Goal: Use online tool/utility: Utilize a website feature to perform a specific function

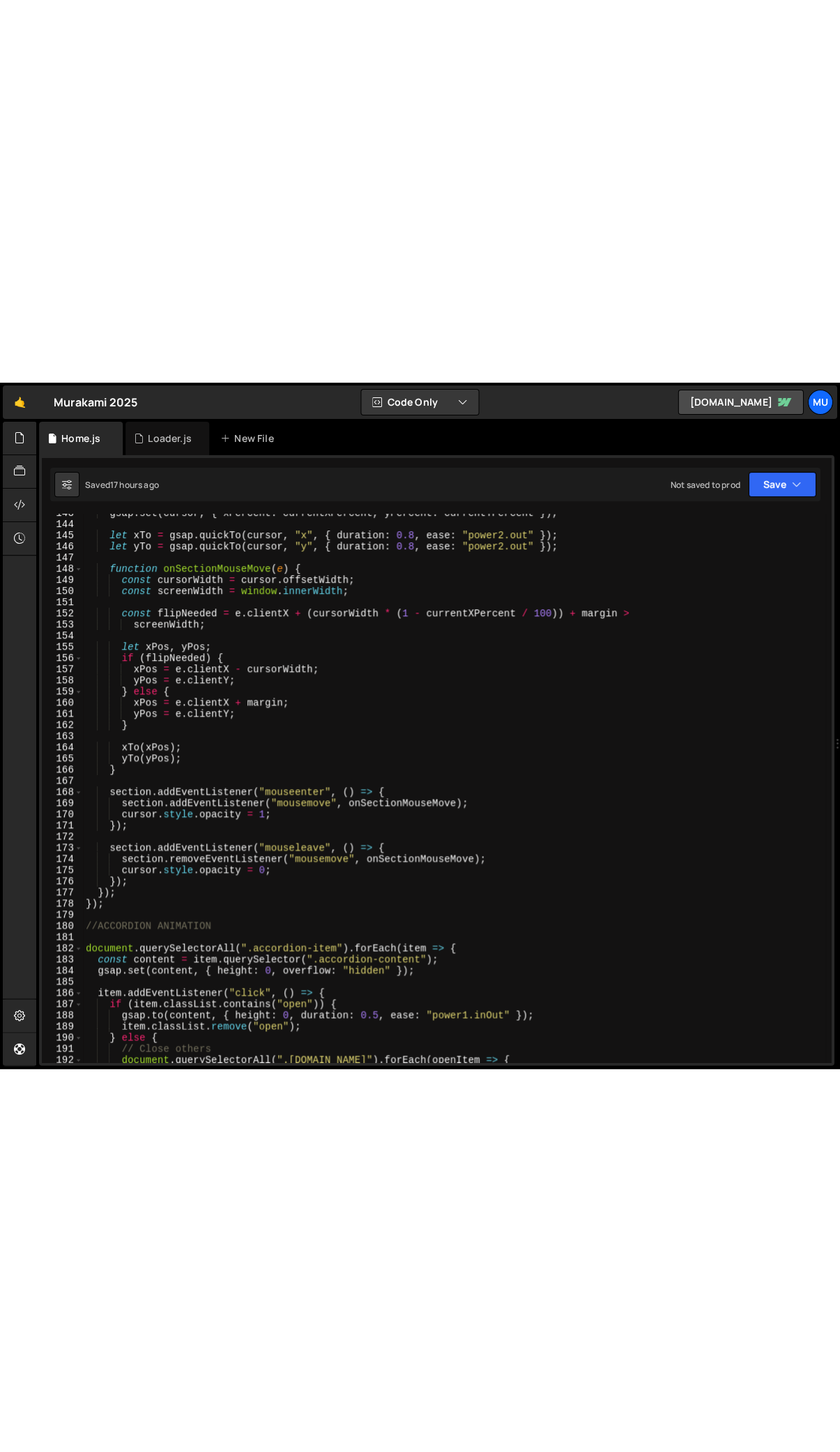
scroll to position [1623, 0]
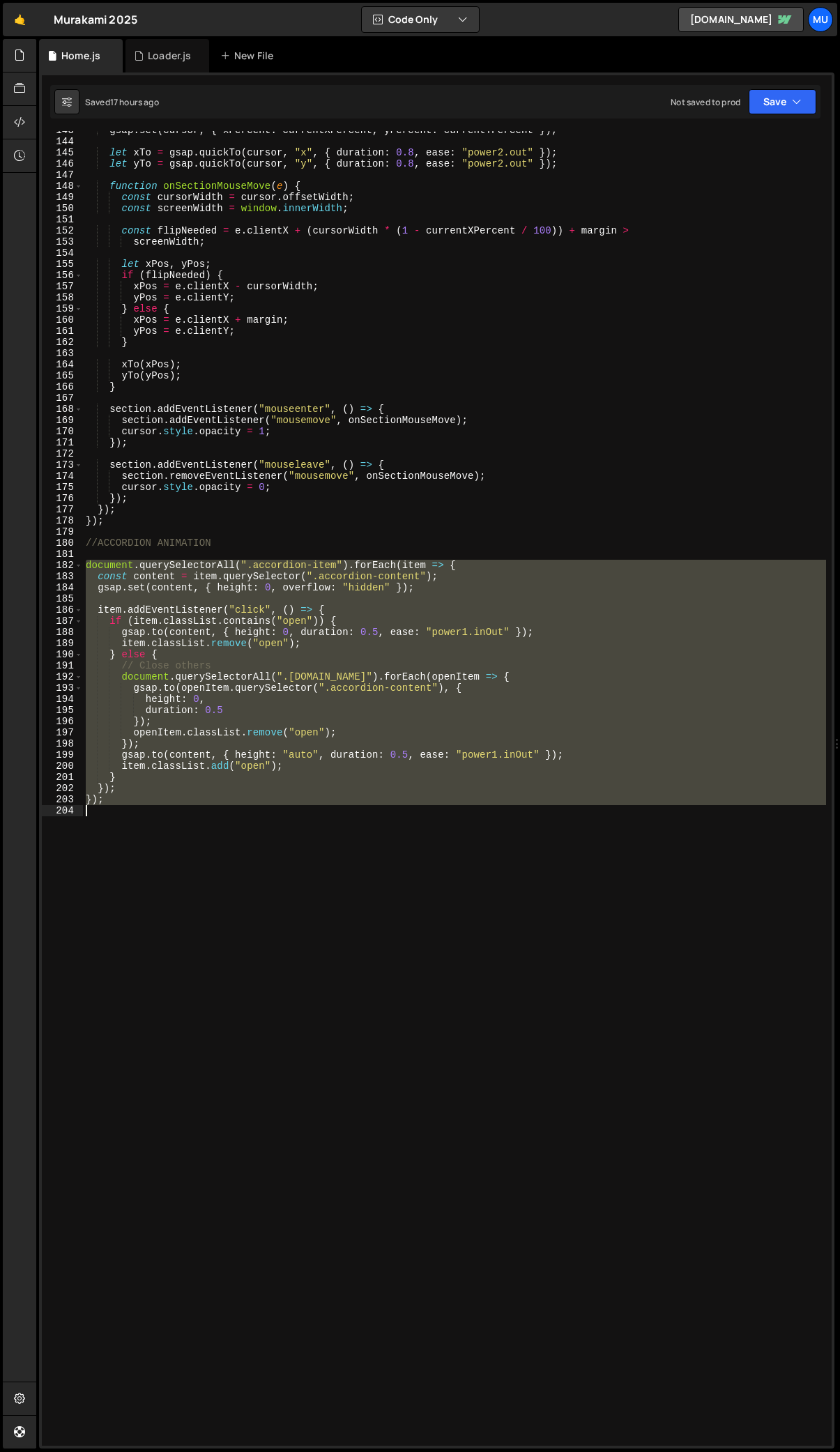
drag, startPoint x: 85, startPoint y: 566, endPoint x: 136, endPoint y: 811, distance: 250.3
click at [136, 685] on div "gsap . set ( cursor , { xPercent : currentXPercent , yPercent : currentYPercent…" at bounding box center [454, 793] width 743 height 1337
click at [268, 588] on div "gsap . set ( cursor , { xPercent : currentXPercent , yPercent : currentYPercent…" at bounding box center [454, 787] width 743 height 1315
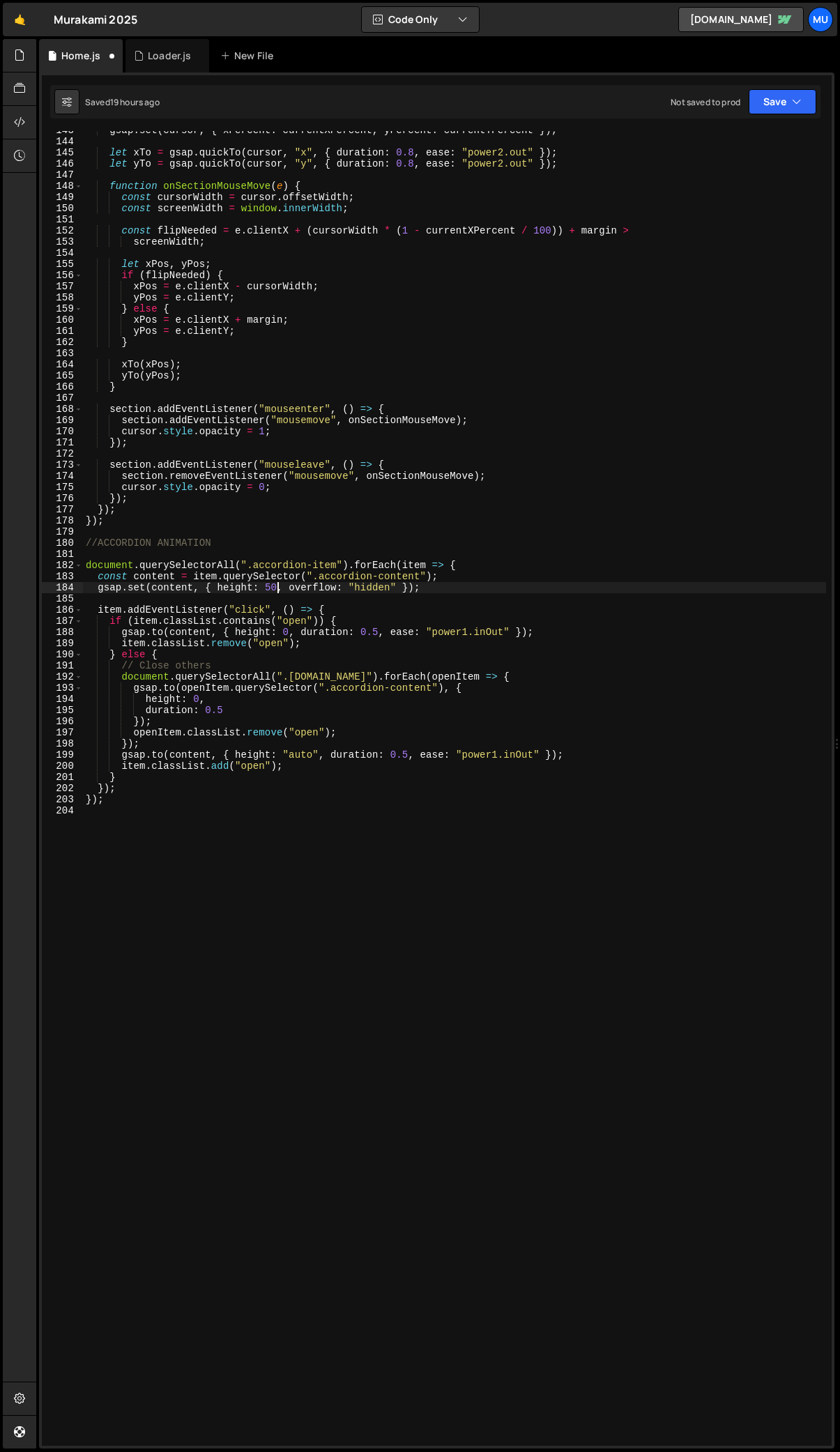
scroll to position [0, 13]
click at [202, 685] on div "gsap . set ( cursor , { xPercent : currentXPercent , yPercent : currentYPercent…" at bounding box center [454, 793] width 743 height 1337
click at [273, 588] on div "gsap . set ( cursor , { xPercent : currentXPercent , yPercent : currentYPercent…" at bounding box center [454, 793] width 743 height 1337
click at [272, 587] on div "gsap . set ( cursor , { xPercent : currentXPercent , yPercent : currentYPercent…" at bounding box center [454, 793] width 743 height 1337
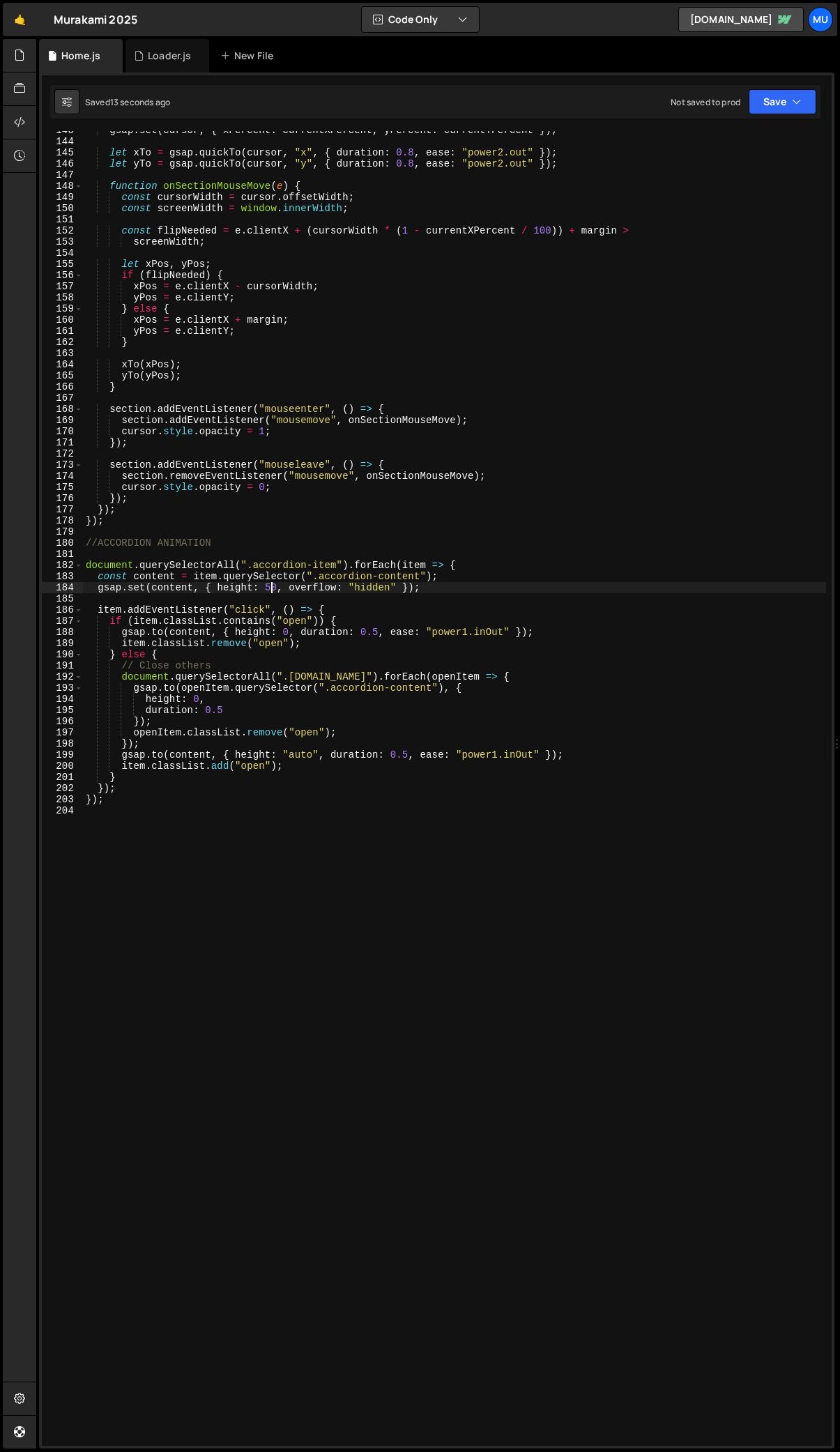
click at [272, 587] on div "gsap . set ( cursor , { xPercent : currentXPercent , yPercent : currentYPercent…" at bounding box center [454, 793] width 743 height 1337
click at [309, 547] on div "gsap . set ( cursor , { xPercent : currentXPercent , yPercent : currentYPercent…" at bounding box center [454, 793] width 743 height 1337
drag, startPoint x: 435, startPoint y: 633, endPoint x: 505, endPoint y: 632, distance: 70.0
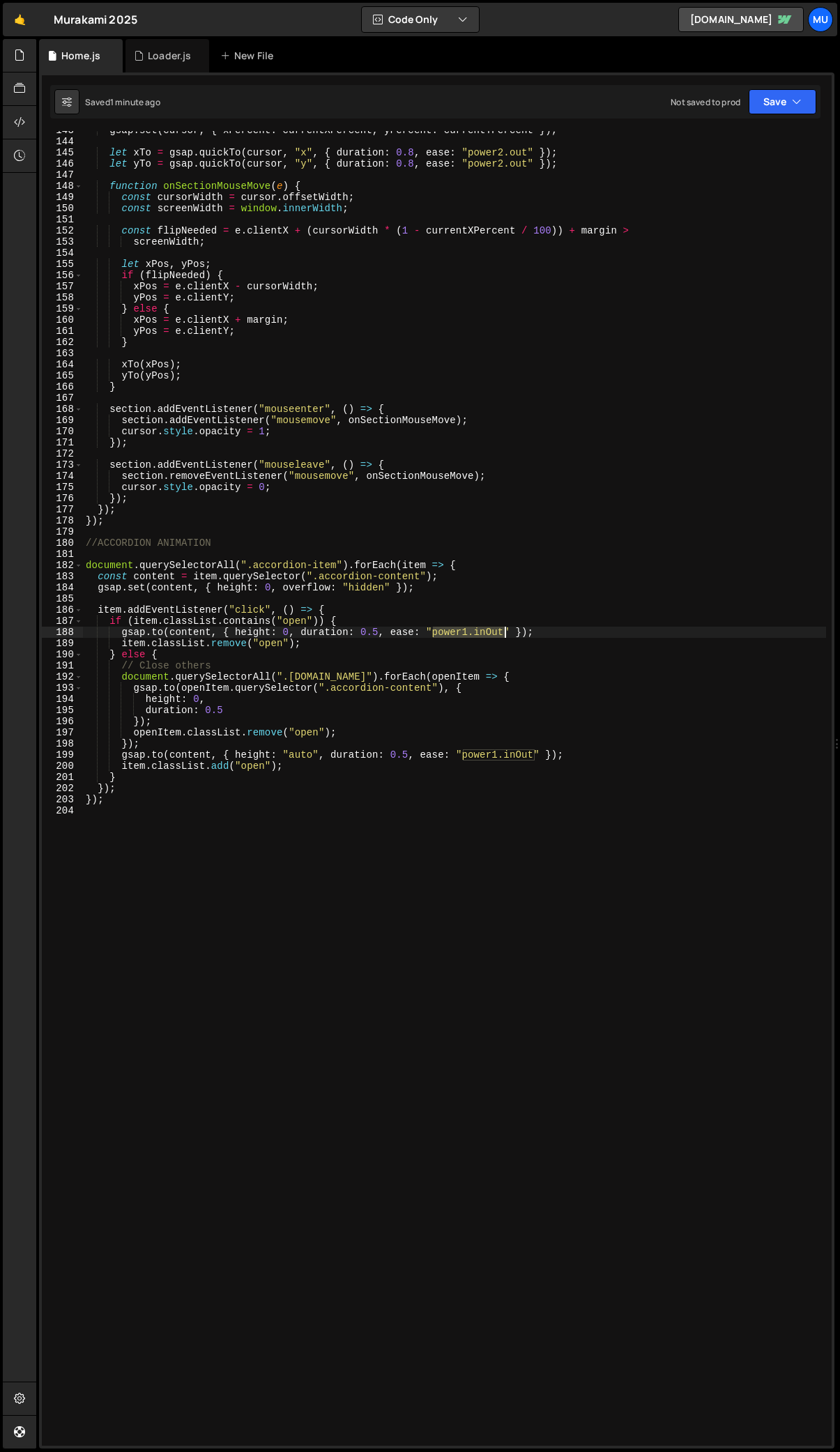
click at [505, 632] on div "gsap . set ( cursor , { xPercent : currentXPercent , yPercent : currentYPercent…" at bounding box center [454, 793] width 743 height 1337
type textarea "[DOMAIN_NAME](content, { height: 0, duration: 0.5, ease: "[DOMAIN_NAME]" });"
click at [345, 603] on div "gsap . set ( cursor , { xPercent : currentXPercent , yPercent : currentYPercent…" at bounding box center [454, 793] width 743 height 1337
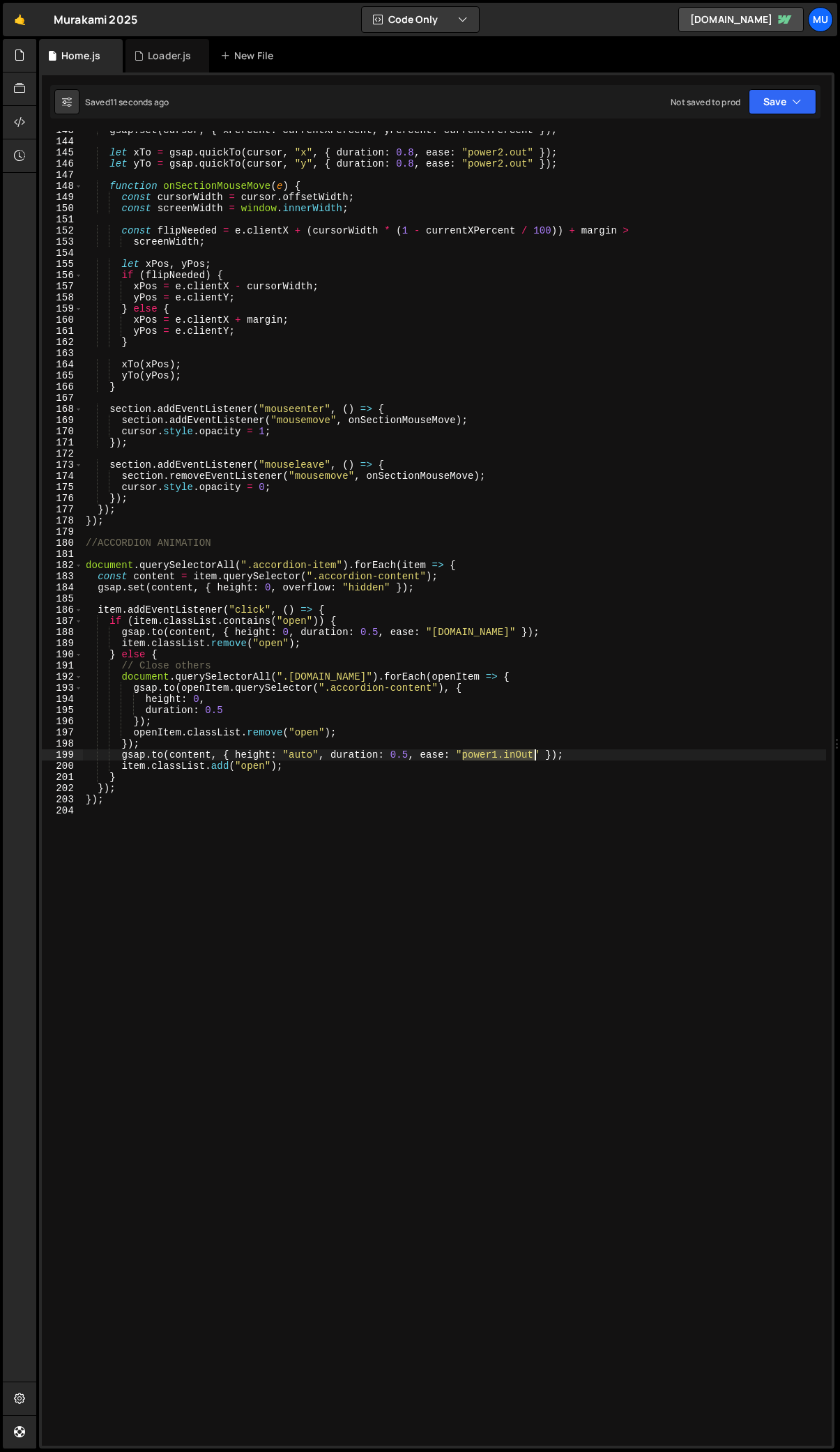
drag, startPoint x: 465, startPoint y: 759, endPoint x: 534, endPoint y: 759, distance: 69.0
click at [534, 685] on div "gsap . set ( cursor , { xPercent : currentXPercent , yPercent : currentYPercent…" at bounding box center [454, 793] width 743 height 1337
click at [471, 631] on div "gsap . set ( cursor , { xPercent : currentXPercent , yPercent : currentYPercent…" at bounding box center [454, 793] width 743 height 1337
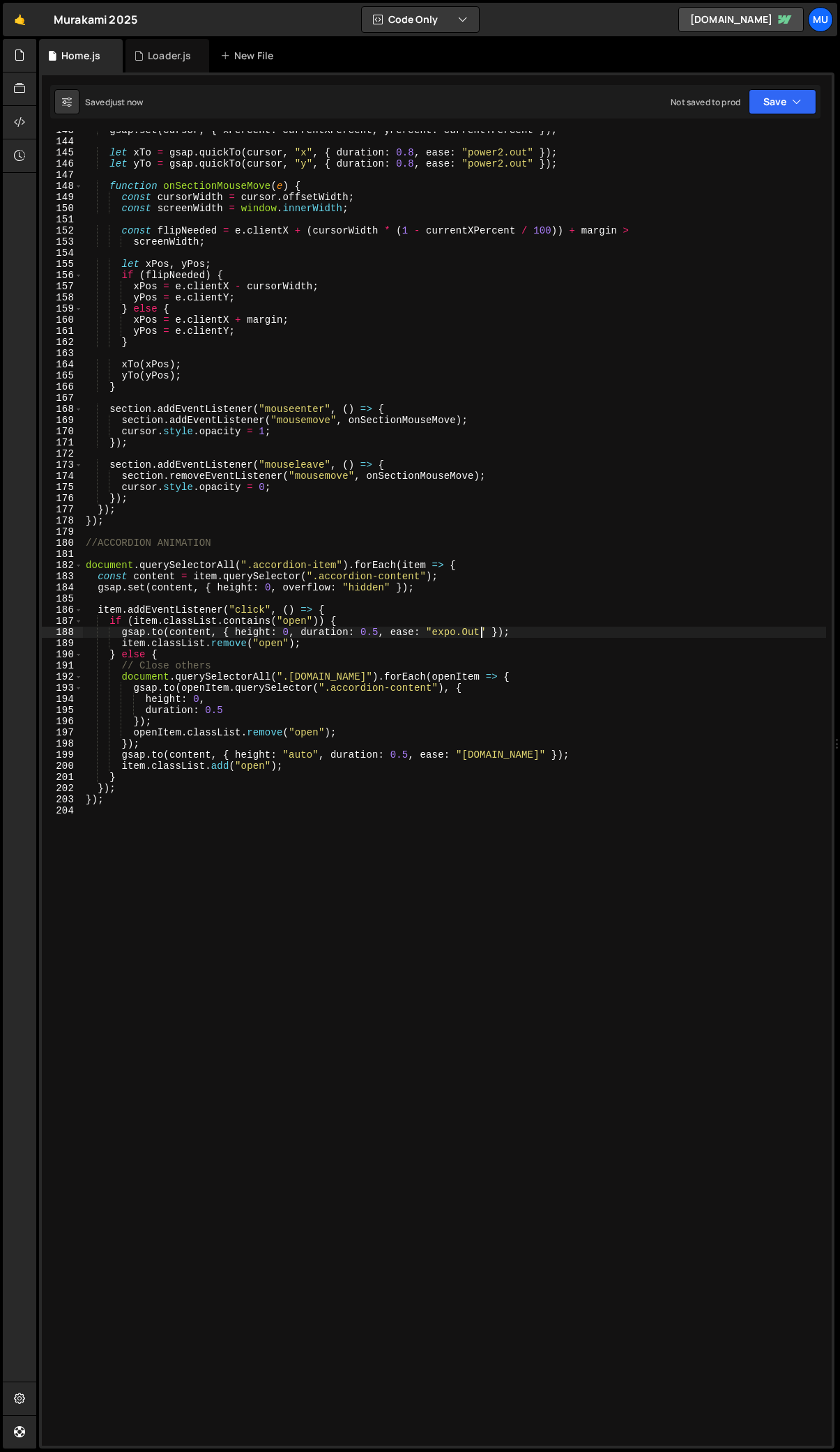
click at [483, 635] on div "gsap . set ( cursor , { xPercent : currentXPercent , yPercent : currentYPercent…" at bounding box center [454, 793] width 743 height 1337
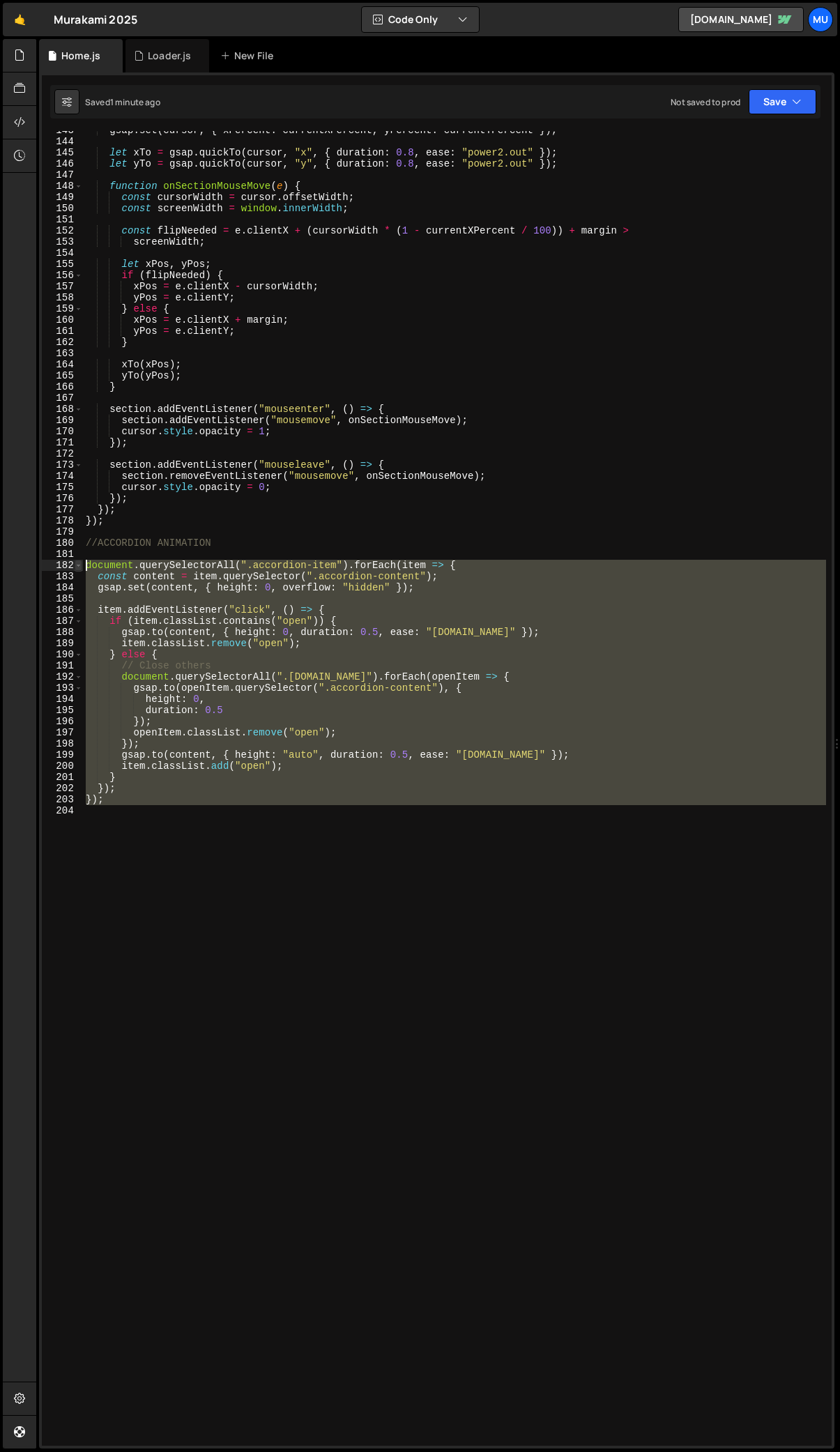
drag, startPoint x: 127, startPoint y: 811, endPoint x: 78, endPoint y: 569, distance: 246.9
click at [78, 569] on div "[DOMAIN_NAME](content, { height: 0, duration: 0.5, ease: "[DOMAIN_NAME]" }); 14…" at bounding box center [437, 787] width 789 height 1315
click at [301, 685] on div "gsap . set ( cursor , { xPercent : currentXPercent , yPercent : currentYPercent…" at bounding box center [454, 787] width 743 height 1315
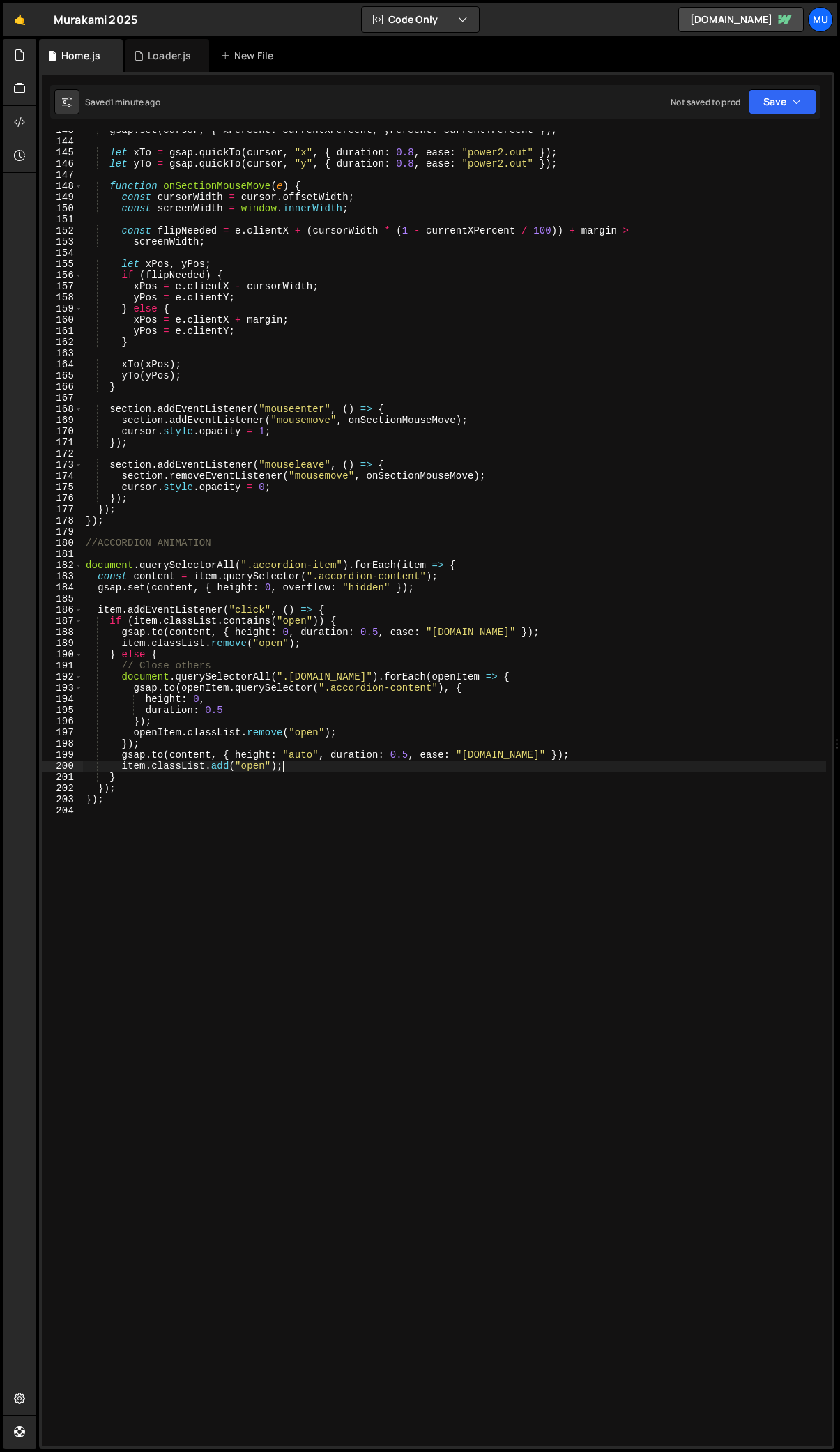
click at [326, 685] on div "gsap . set ( cursor , { xPercent : currentXPercent , yPercent : currentYPercent…" at bounding box center [454, 793] width 743 height 1337
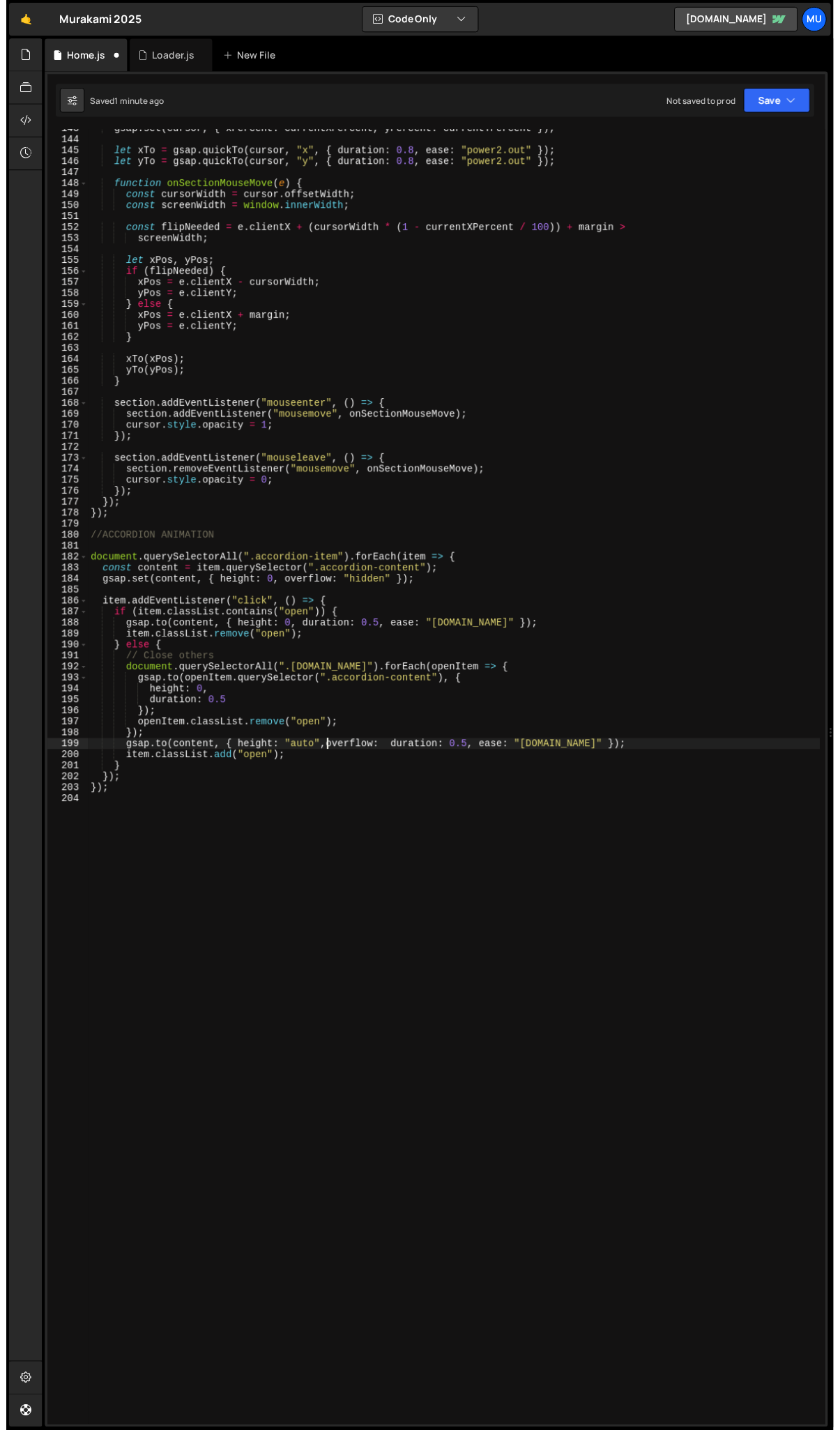
scroll to position [0, 17]
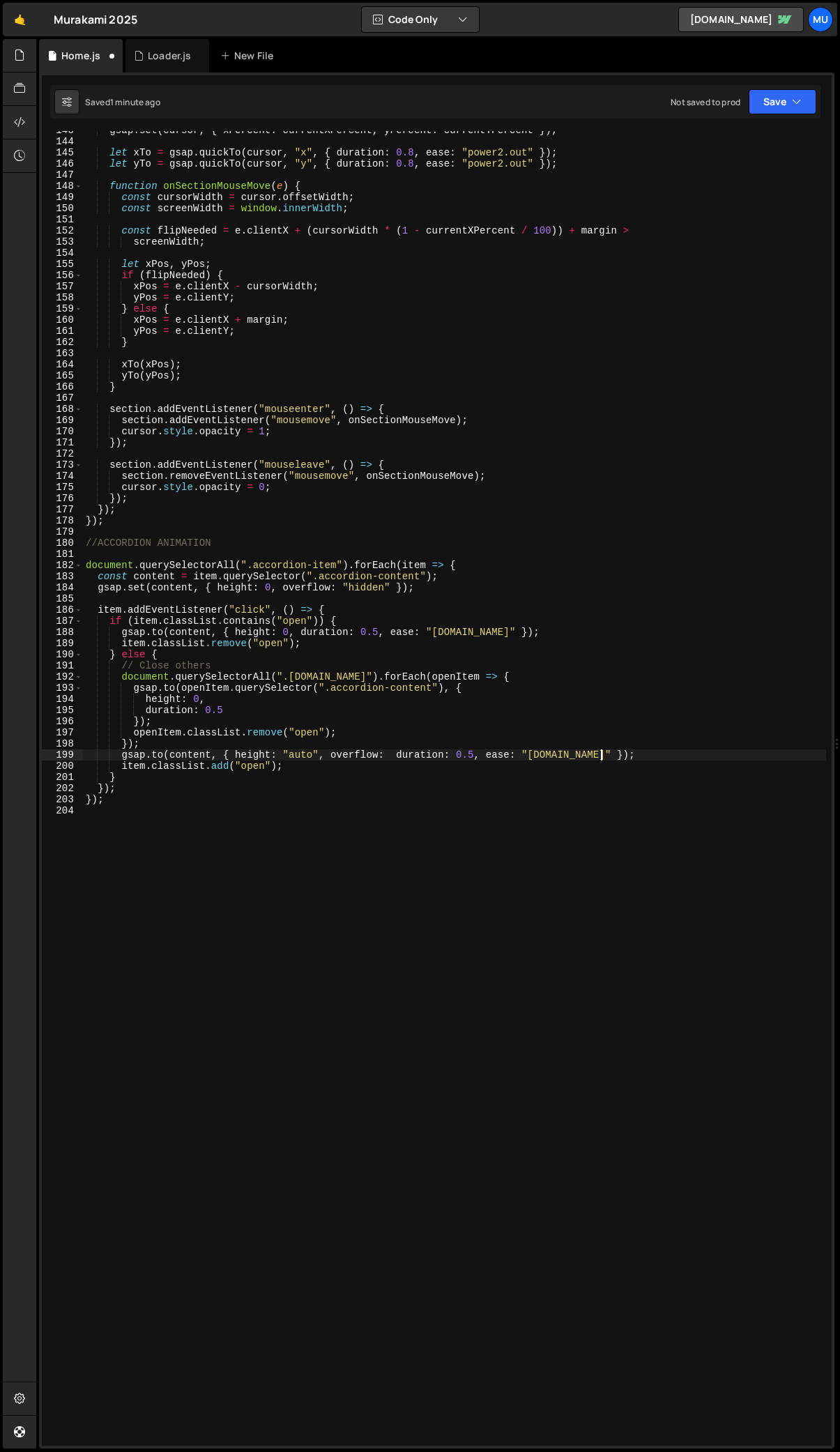
click at [390, 685] on div "gsap . set ( cursor , { xPercent : currentXPercent , yPercent : currentYPercent…" at bounding box center [454, 793] width 743 height 1337
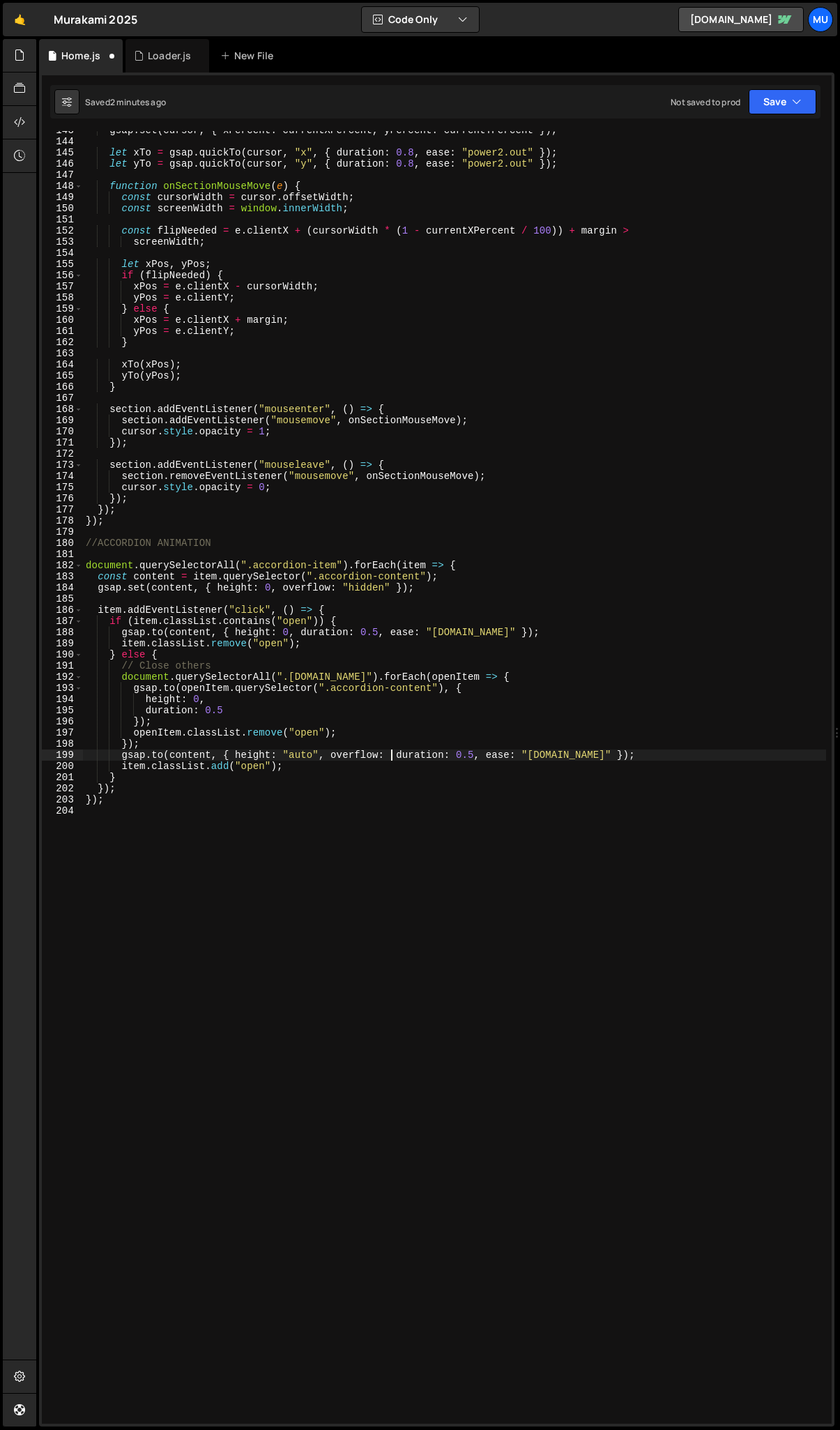
scroll to position [0, 21]
paste textarea "visible""
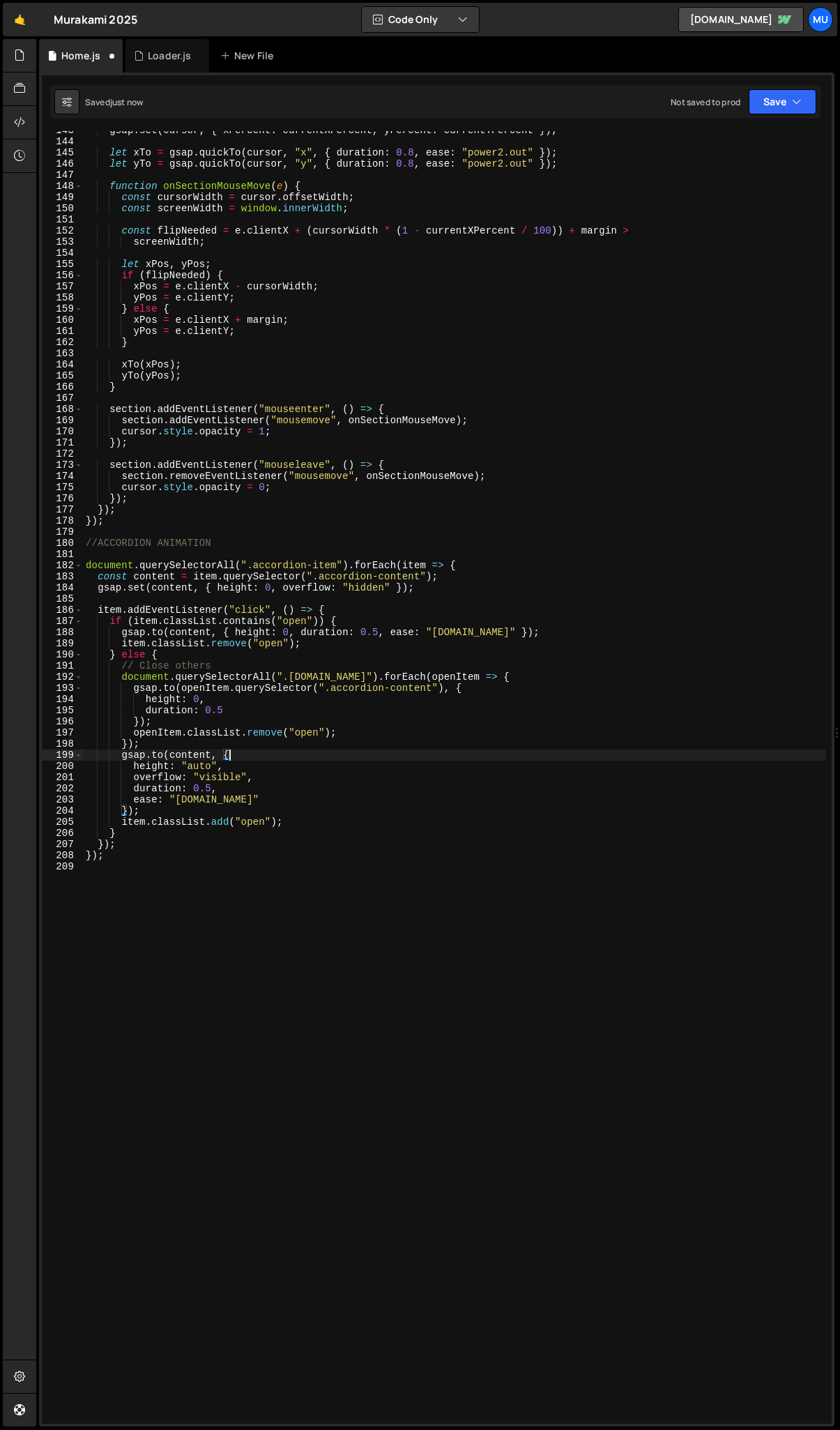
scroll to position [0, 9]
click at [210, 685] on div "gsap . set ( cursor , { xPercent : currentXPercent , yPercent : currentYPercent…" at bounding box center [454, 782] width 743 height 1315
click at [203, 685] on div "gsap . set ( cursor , { xPercent : currentXPercent , yPercent : currentYPercent…" at bounding box center [454, 782] width 743 height 1315
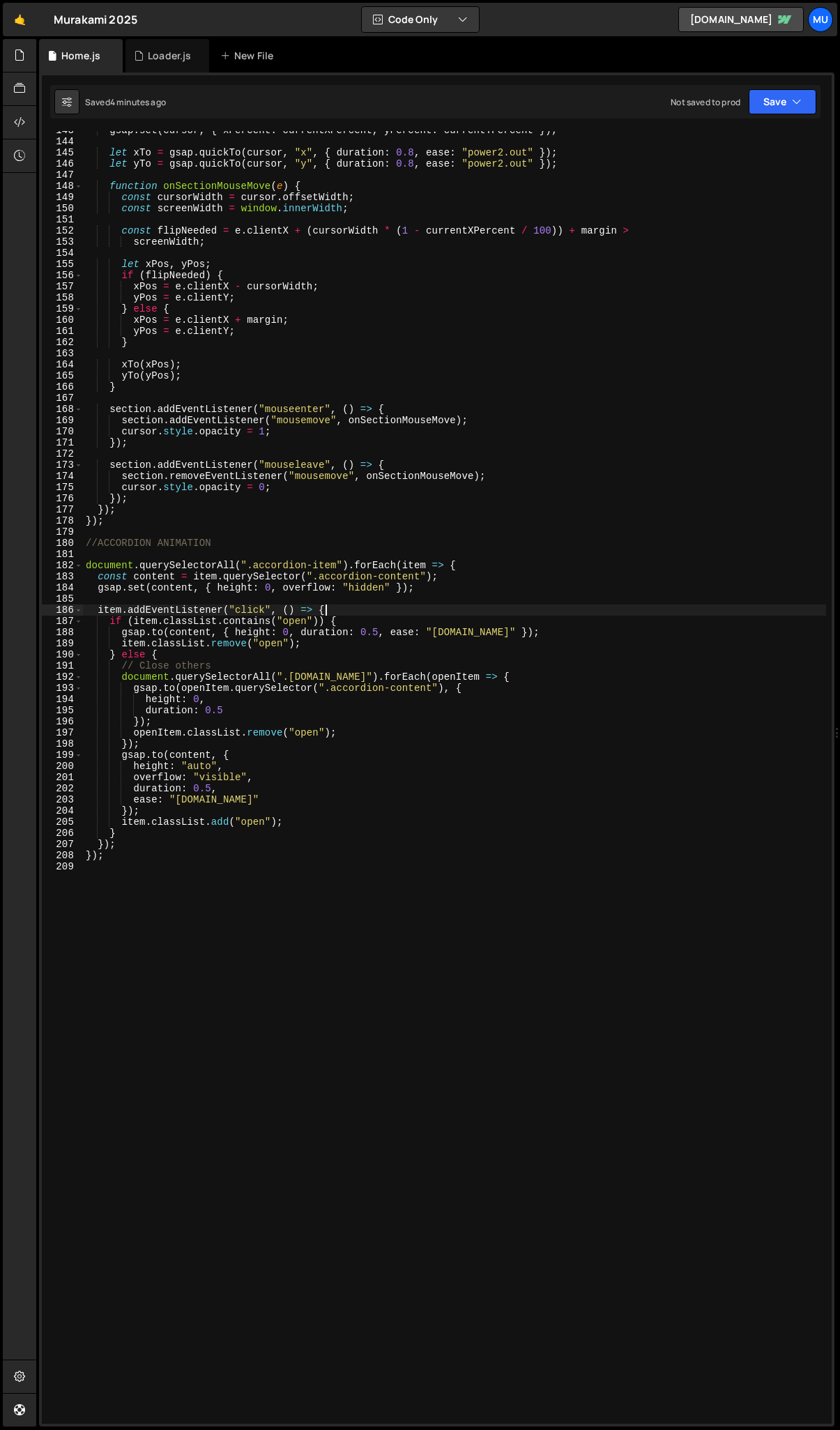
click at [330, 615] on div "gsap . set ( cursor , { xPercent : currentXPercent , yPercent : currentYPercent…" at bounding box center [454, 782] width 743 height 1315
click at [293, 629] on div "gsap . set ( cursor , { xPercent : currentXPercent , yPercent : currentYPercent…" at bounding box center [454, 782] width 743 height 1315
click at [429, 618] on div "gsap . set ( cursor , { xPercent : currentXPercent , yPercent : currentYPercent…" at bounding box center [454, 782] width 743 height 1315
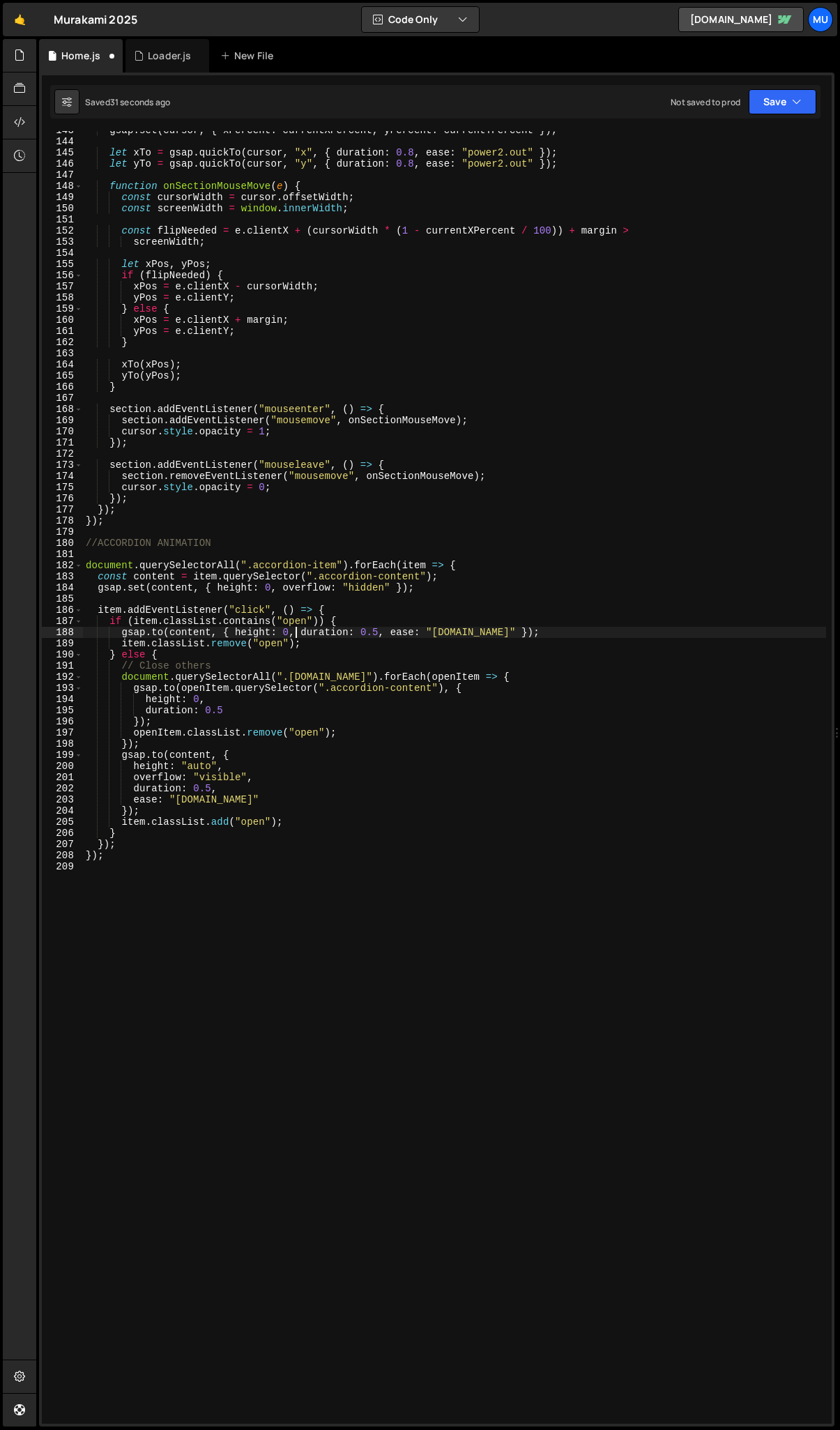
click at [239, 685] on div "gsap . set ( cursor , { xPercent : currentXPercent , yPercent : currentYPercent…" at bounding box center [454, 782] width 743 height 1315
type textarea "duration: 0.5"
click at [437, 685] on div "gsap . set ( cursor , { xPercent : currentXPercent , yPercent : currentYPercent…" at bounding box center [454, 782] width 743 height 1315
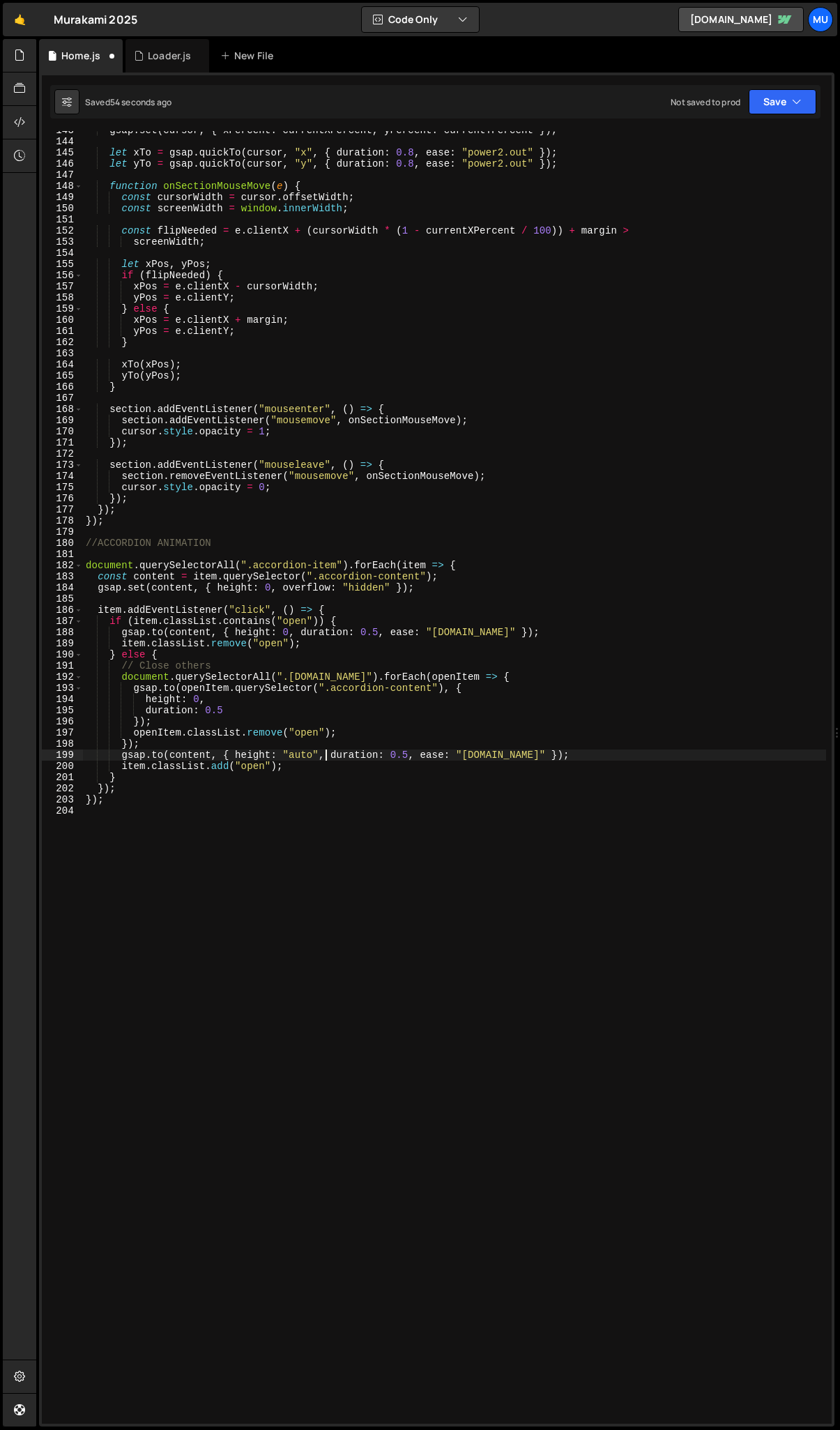
type textarea "});"
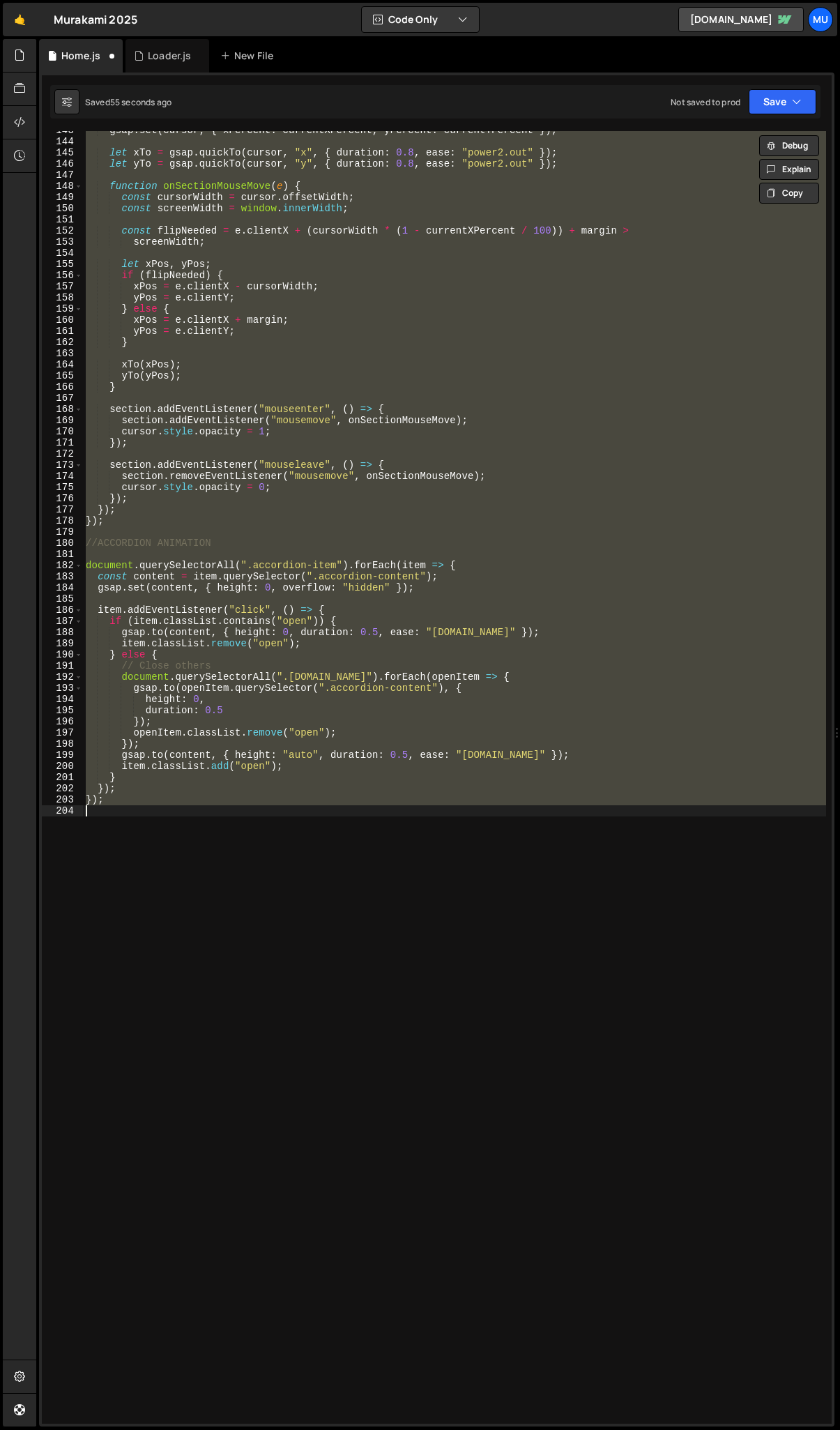
scroll to position [0, 0]
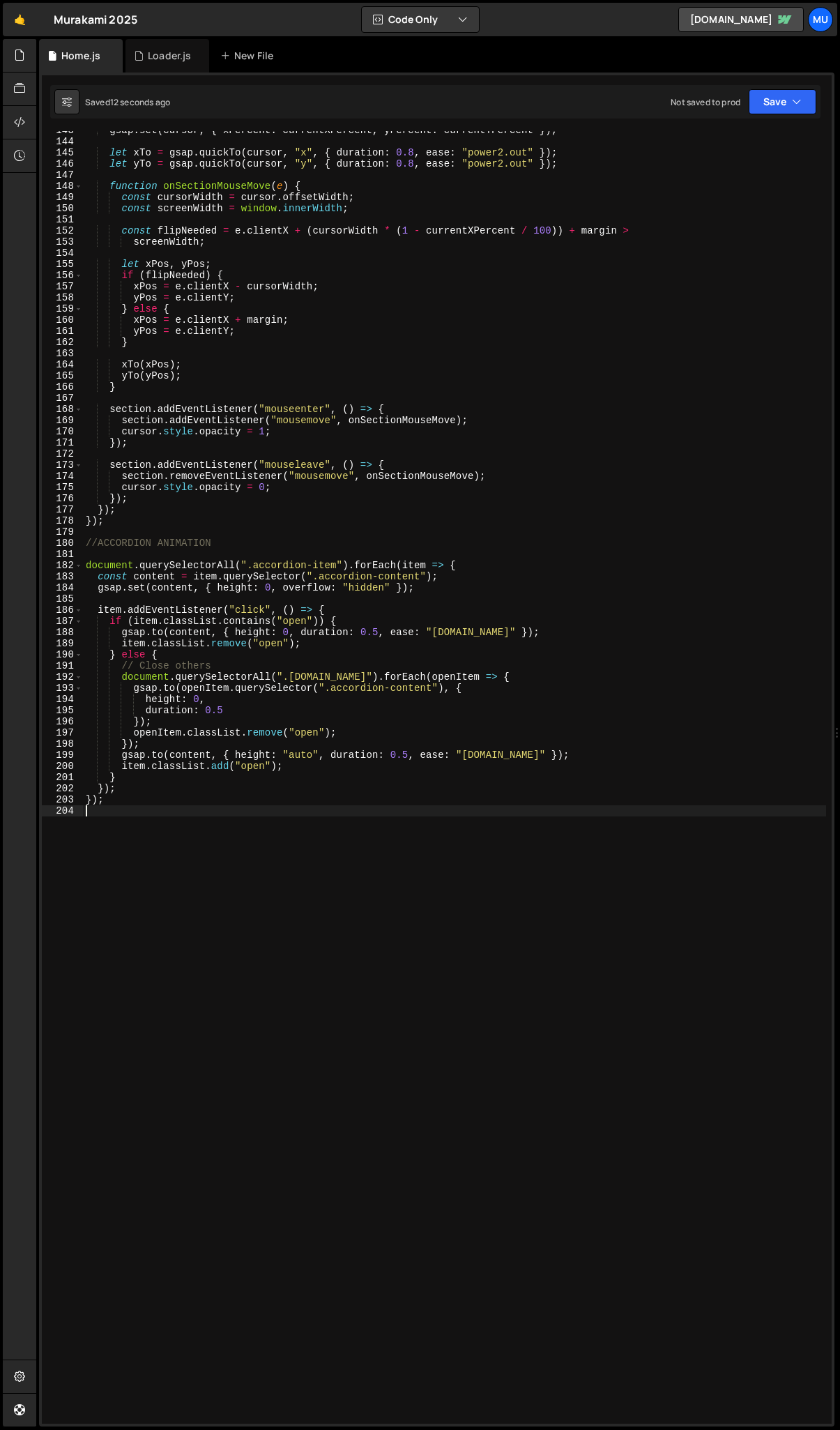
click at [348, 685] on div "gsap . set ( cursor , { xPercent : currentXPercent , yPercent : currentYPercent…" at bounding box center [454, 782] width 743 height 1315
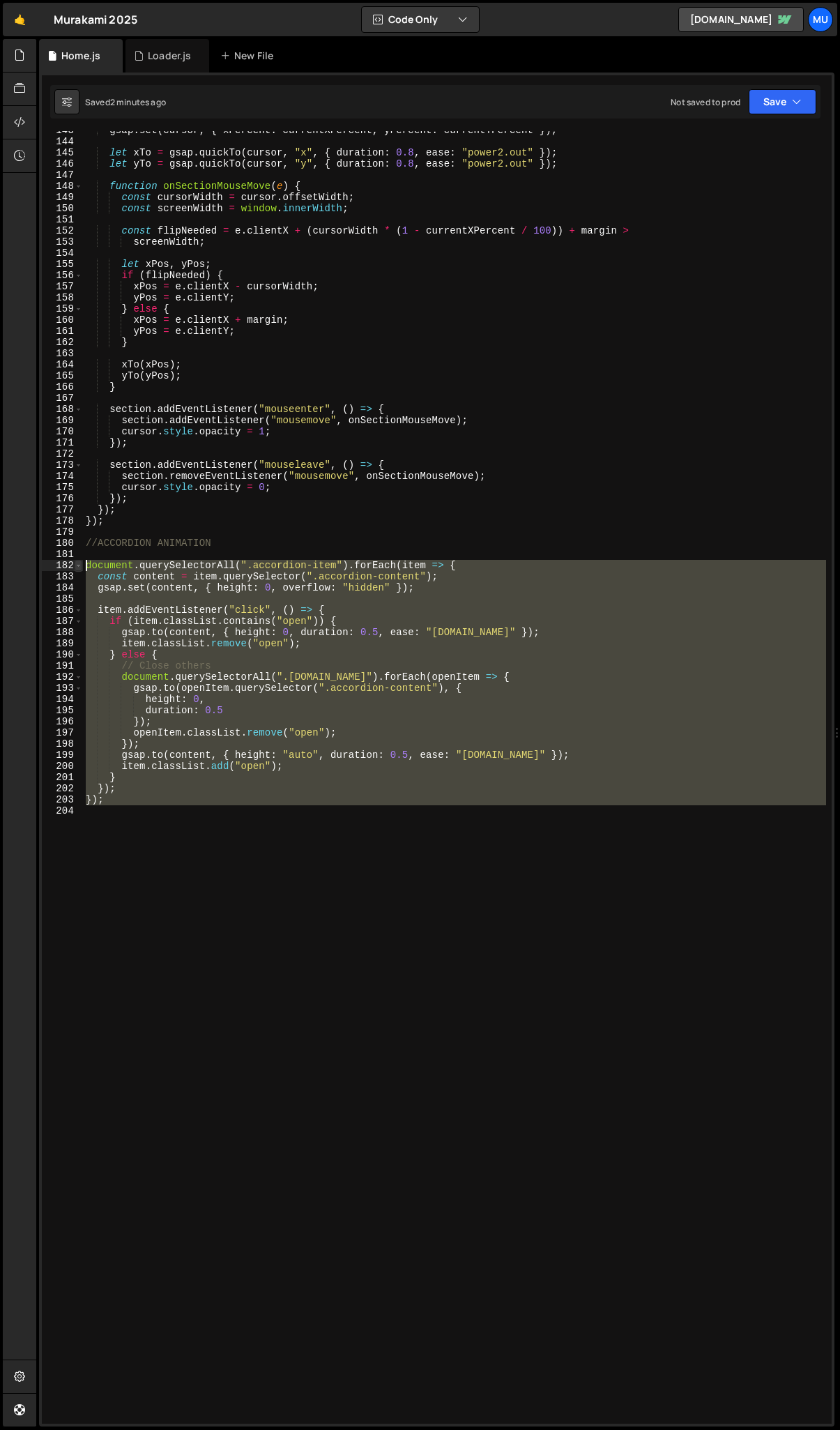
drag, startPoint x: 161, startPoint y: 814, endPoint x: 75, endPoint y: 568, distance: 260.6
click at [75, 567] on div "143 144 145 146 147 148 149 150 151 152 153 154 155 156 157 158 159 160 161 162…" at bounding box center [437, 777] width 789 height 1293
paste textarea "}"
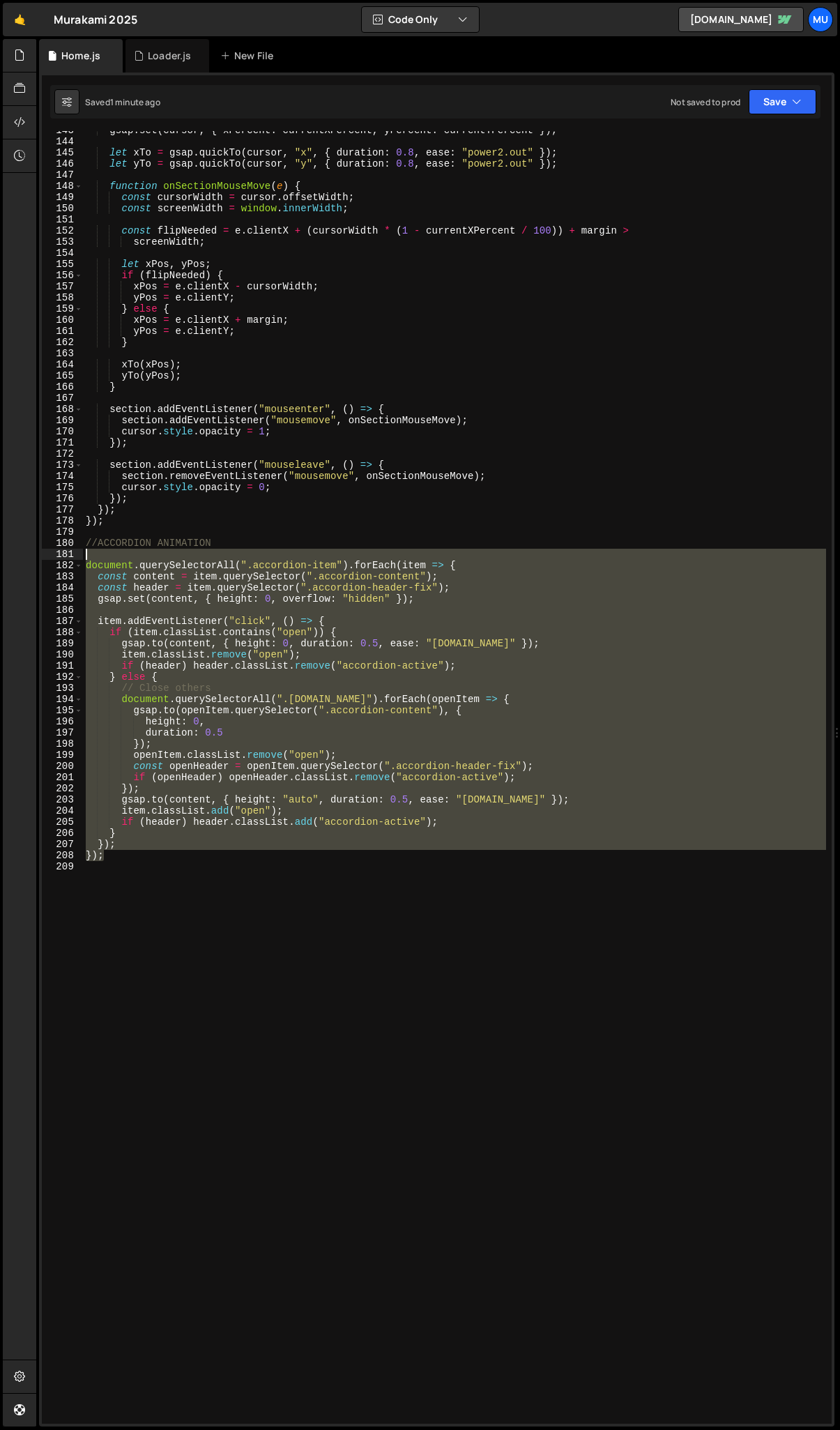
drag, startPoint x: 144, startPoint y: 854, endPoint x: 78, endPoint y: 558, distance: 303.3
click at [78, 558] on div "}); 143 144 145 146 147 148 149 150 151 152 153 154 155 156 157 158 159 160 161…" at bounding box center [437, 777] width 789 height 1293
type textarea "document.querySelectorAll(".accordion-item").forEach(item => {"
paste textarea
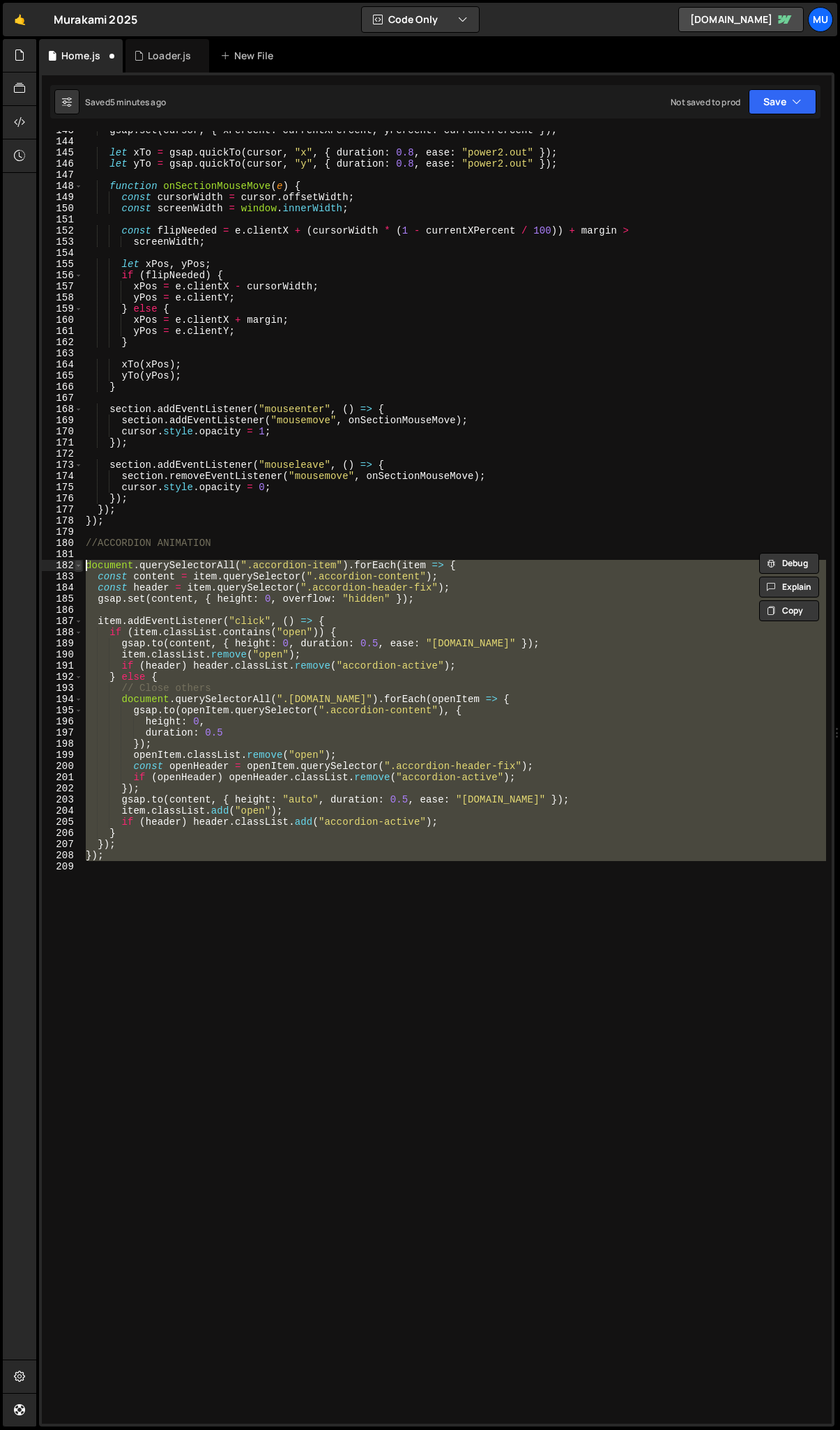
drag, startPoint x: 145, startPoint y: 939, endPoint x: 82, endPoint y: 567, distance: 377.3
click at [82, 567] on div "}); }); 143 144 145 146 147 148 149 150 151 152 153 154 155 156 157 158 159 160…" at bounding box center [437, 777] width 789 height 1293
type textarea "document.querySelectorAll(".accordion-item").forEach(item => { const content = …"
paste textarea
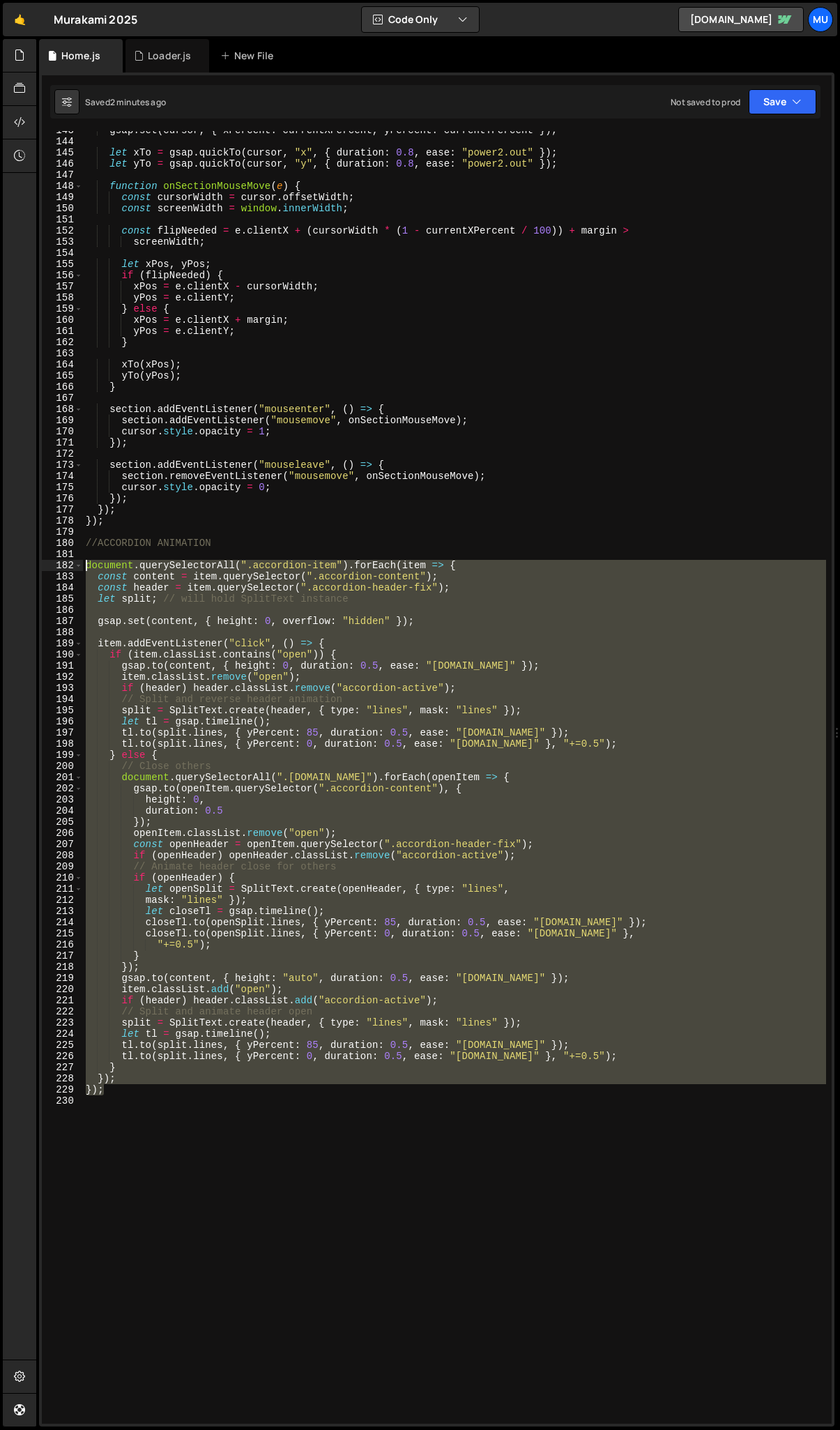
drag, startPoint x: 112, startPoint y: 1089, endPoint x: 66, endPoint y: 563, distance: 528.0
click at [66, 563] on div "}); 143 144 145 146 147 148 149 150 151 152 153 154 155 156 157 158 159 160 161…" at bounding box center [437, 777] width 789 height 1293
type textarea "document.querySelectorAll(".accordion-item").forEach(item => { const content = …"
paste textarea
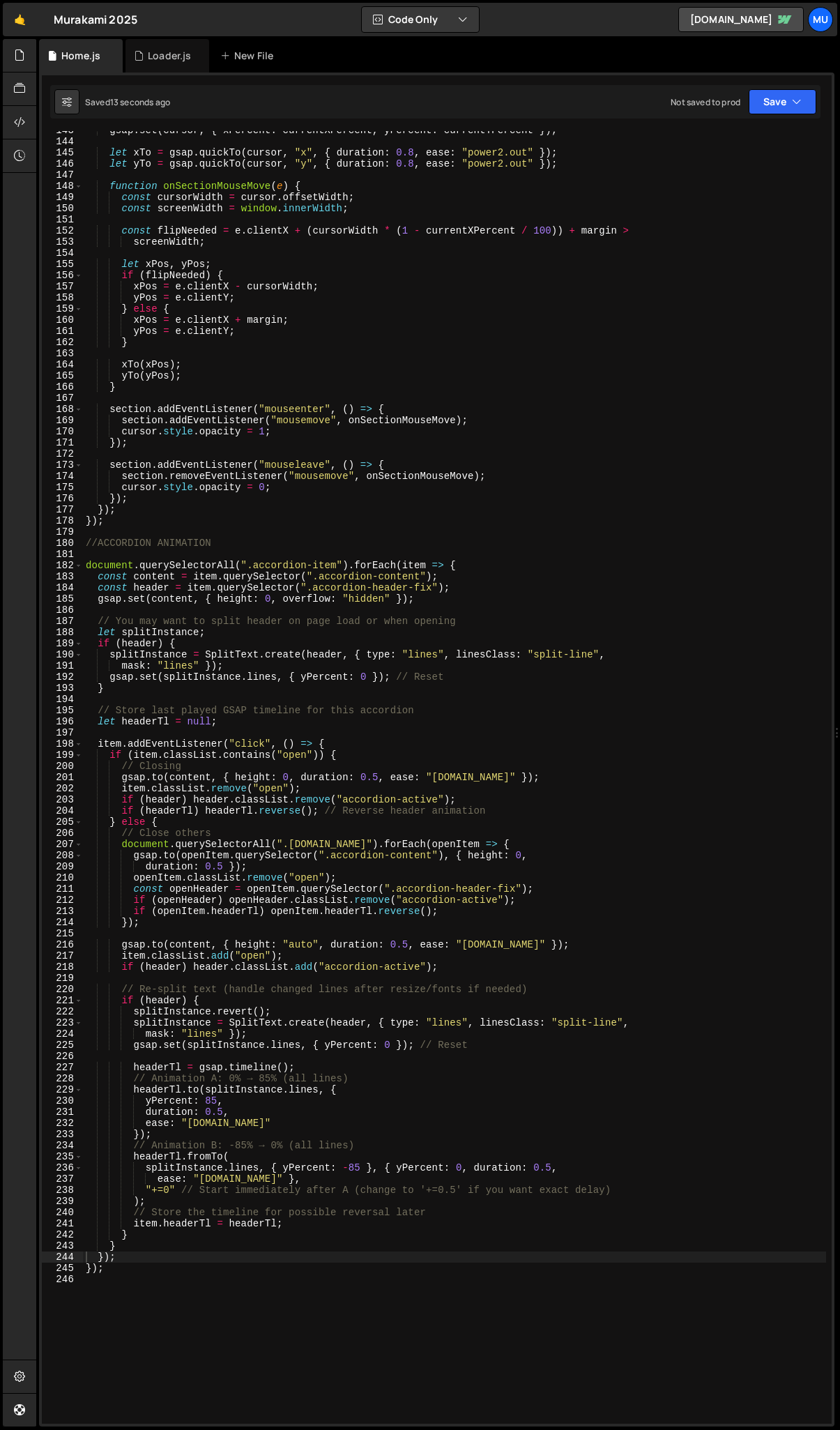
click at [217, 685] on div "gsap . set ( cursor , { xPercent : currentXPercent , yPercent : currentYPercent…" at bounding box center [454, 782] width 743 height 1315
type textarea "duration: 0.5 });"
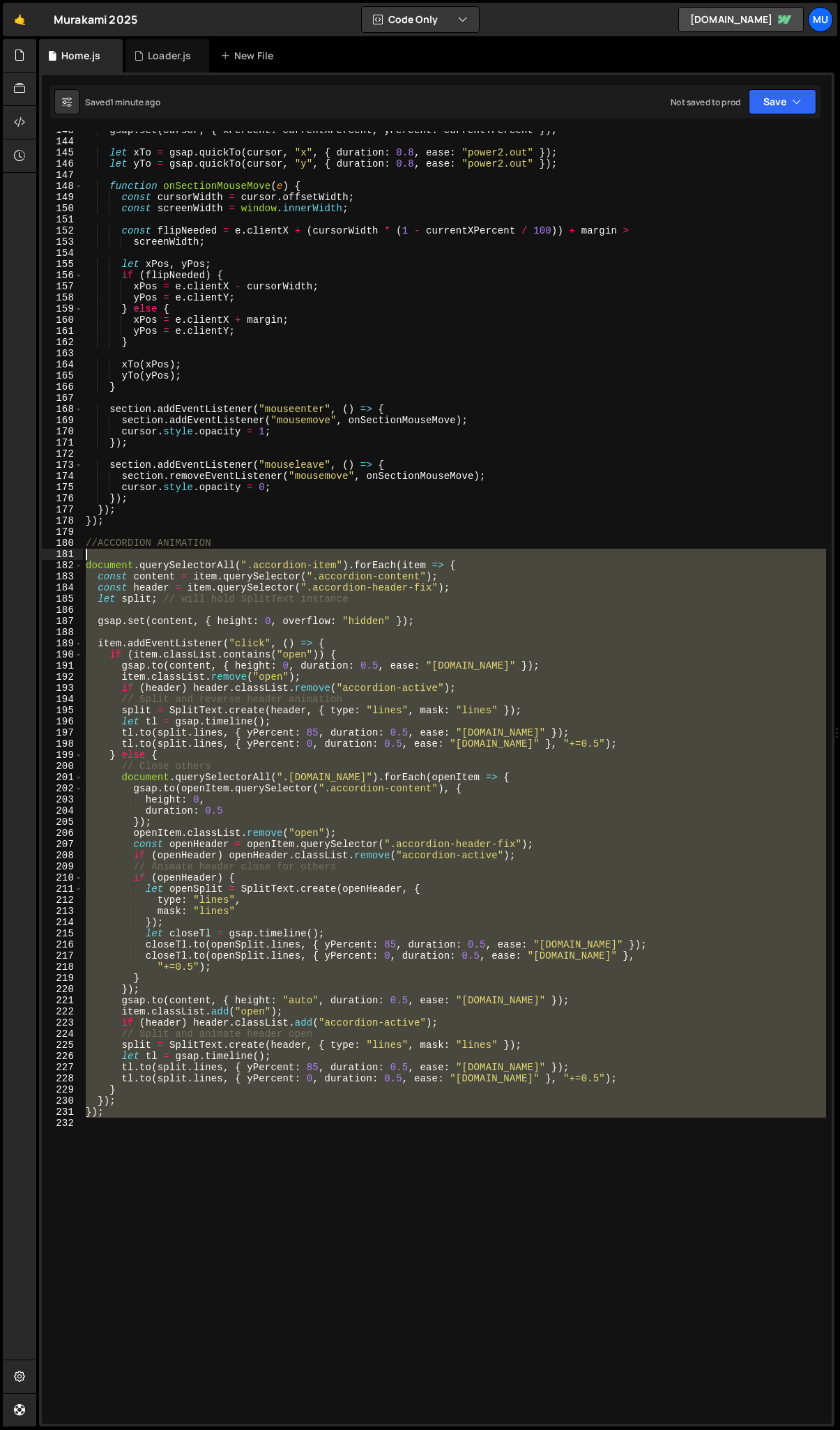
drag, startPoint x: 118, startPoint y: 1119, endPoint x: 32, endPoint y: 563, distance: 562.6
click at [32, 559] on div "Hold on a sec... Are you certain you wish to leave this page? Any changes you'v…" at bounding box center [420, 715] width 840 height 1430
type textarea "document.querySelectorAll(".accordion-item").forEach(item => {"
paste textarea
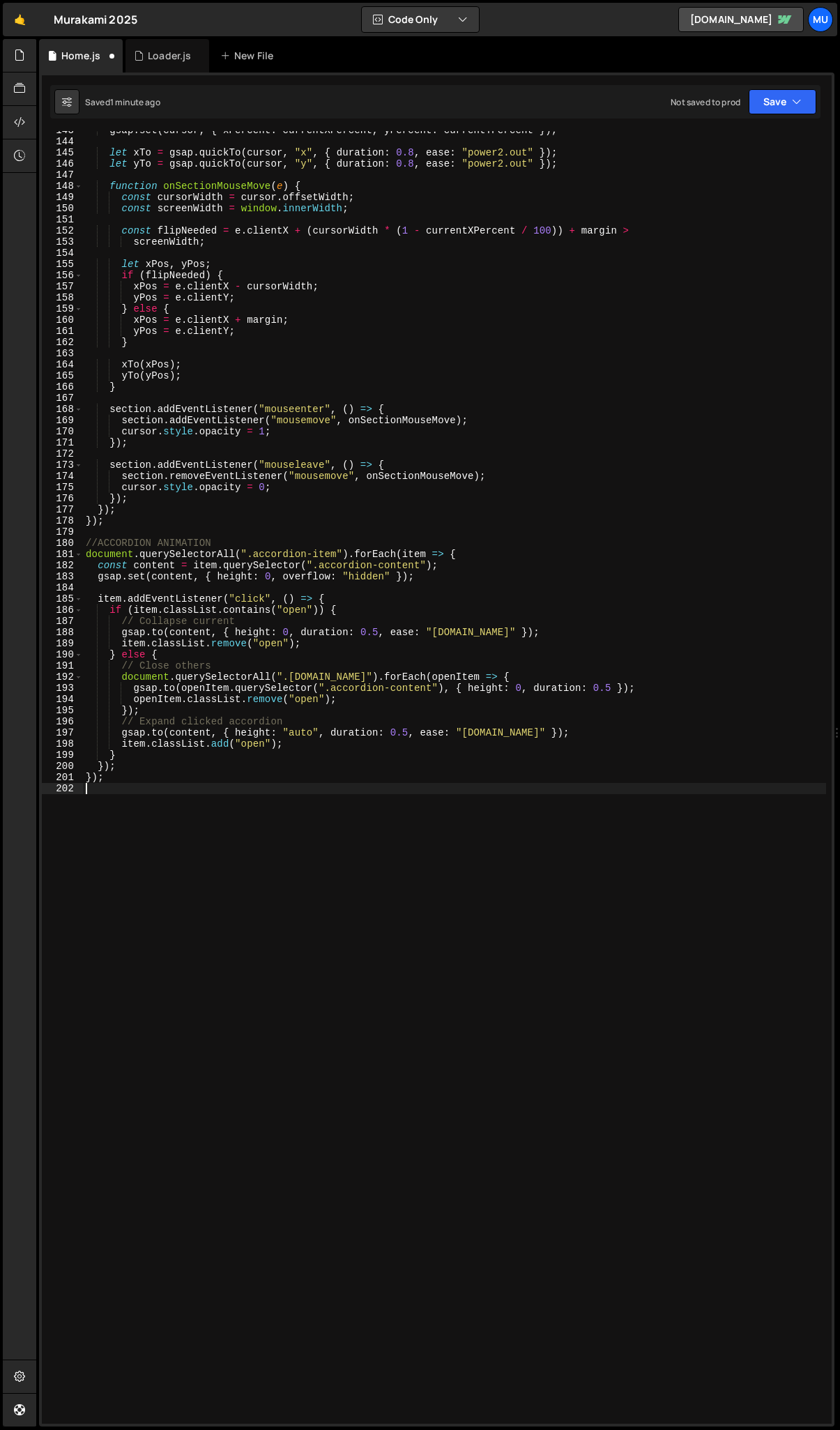
type textarea "});"
click at [186, 685] on div "gsap . set ( cursor , { xPercent : currentXPercent , yPercent : currentYPercent…" at bounding box center [454, 782] width 743 height 1315
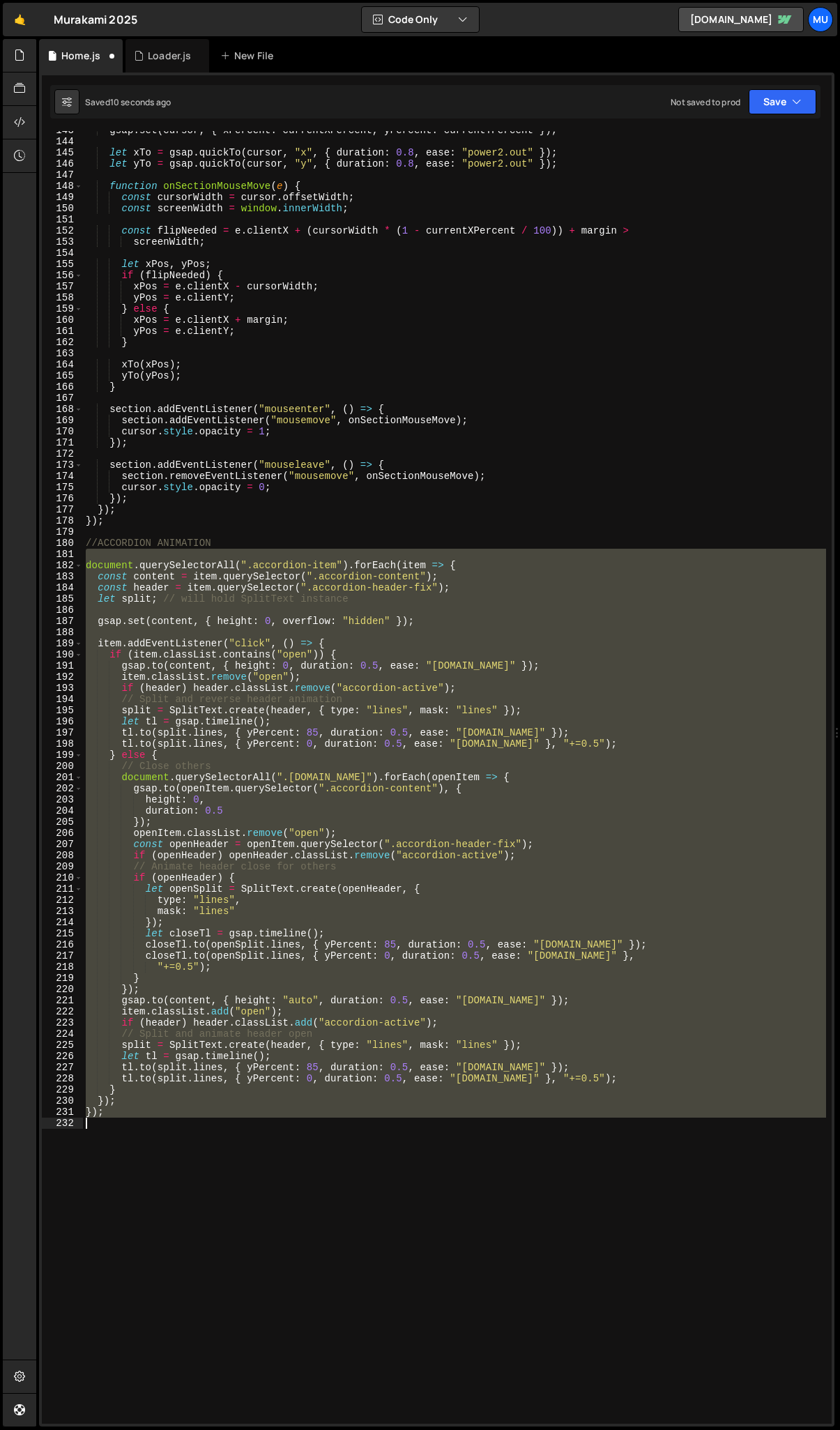
click at [192, 685] on div "gsap . set ( cursor , { xPercent : currentXPercent , yPercent : currentYPercent…" at bounding box center [454, 777] width 743 height 1293
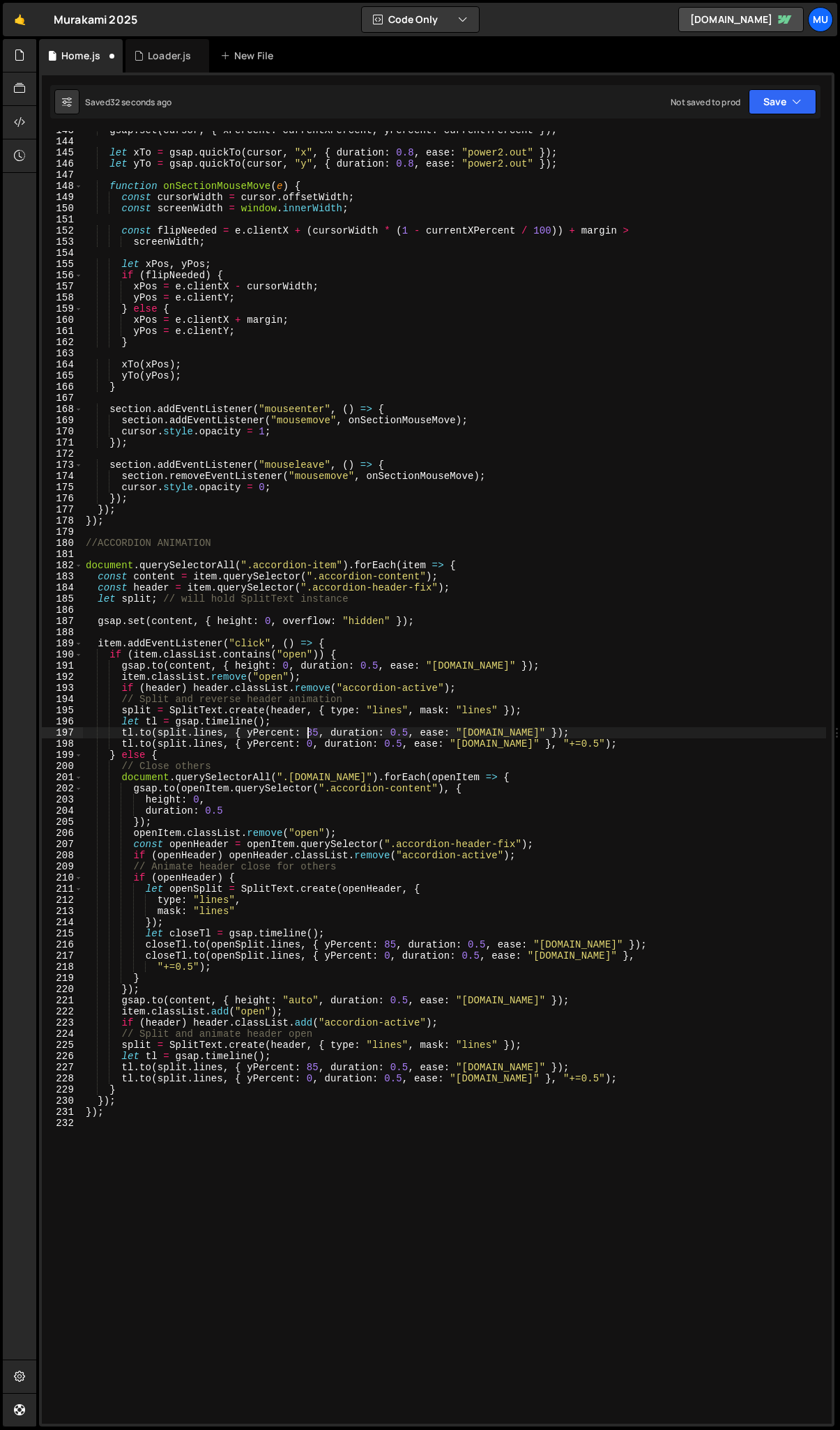
click at [309, 685] on div "gsap . set ( cursor , { xPercent : currentXPercent , yPercent : currentYPercent…" at bounding box center [454, 782] width 743 height 1315
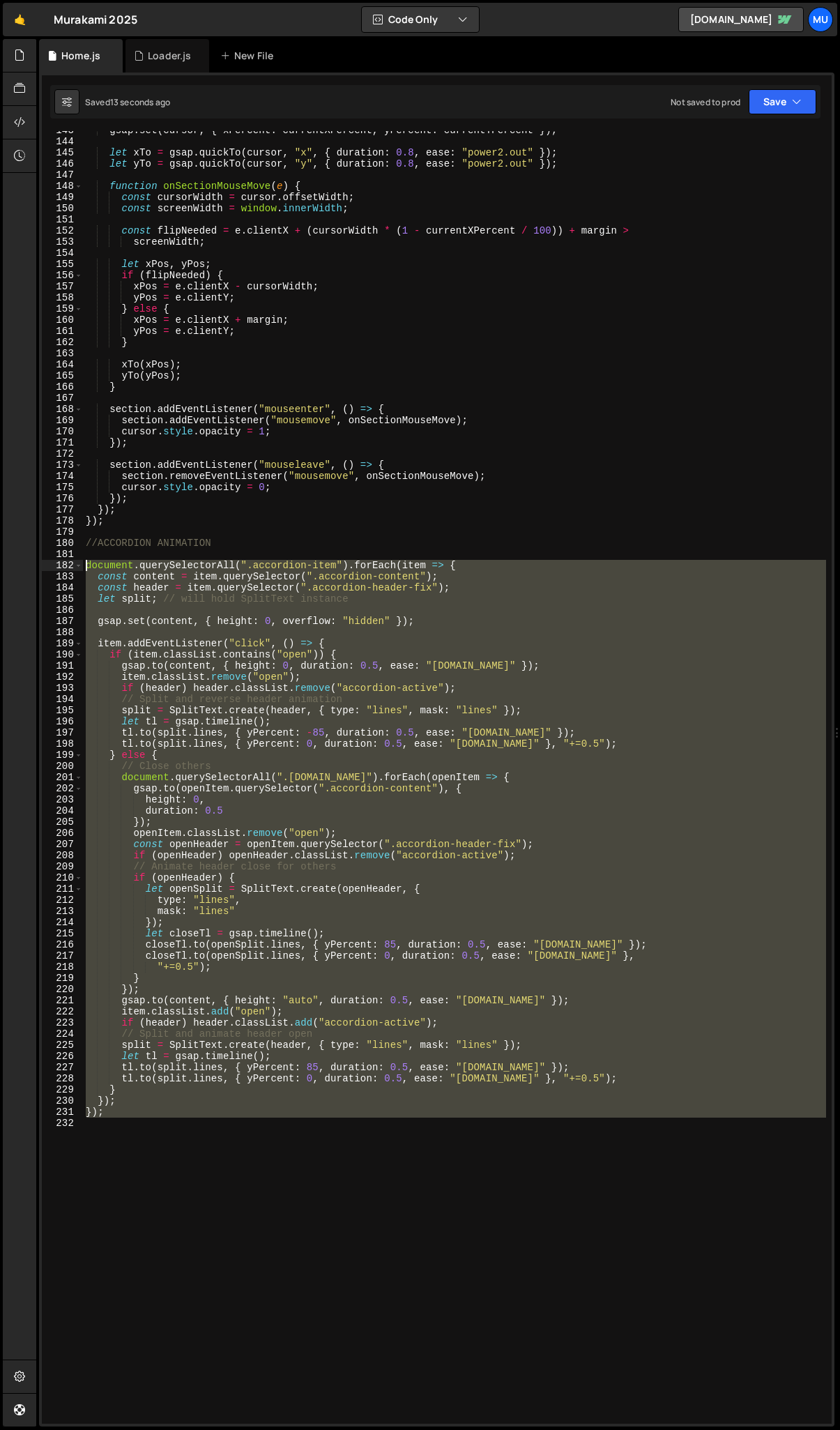
drag, startPoint x: 161, startPoint y: 1121, endPoint x: 56, endPoint y: 561, distance: 569.8
click at [56, 561] on div "[DOMAIN_NAME]([DOMAIN_NAME], { yPercent: -85, duration: 0.5, ease: "[DOMAIN_NAM…" at bounding box center [437, 777] width 789 height 1293
click at [166, 658] on div "gsap . set ( cursor , { xPercent : currentXPercent , yPercent : currentYPercent…" at bounding box center [454, 777] width 743 height 1293
type textarea "if (item.classList.contains("open")) {"
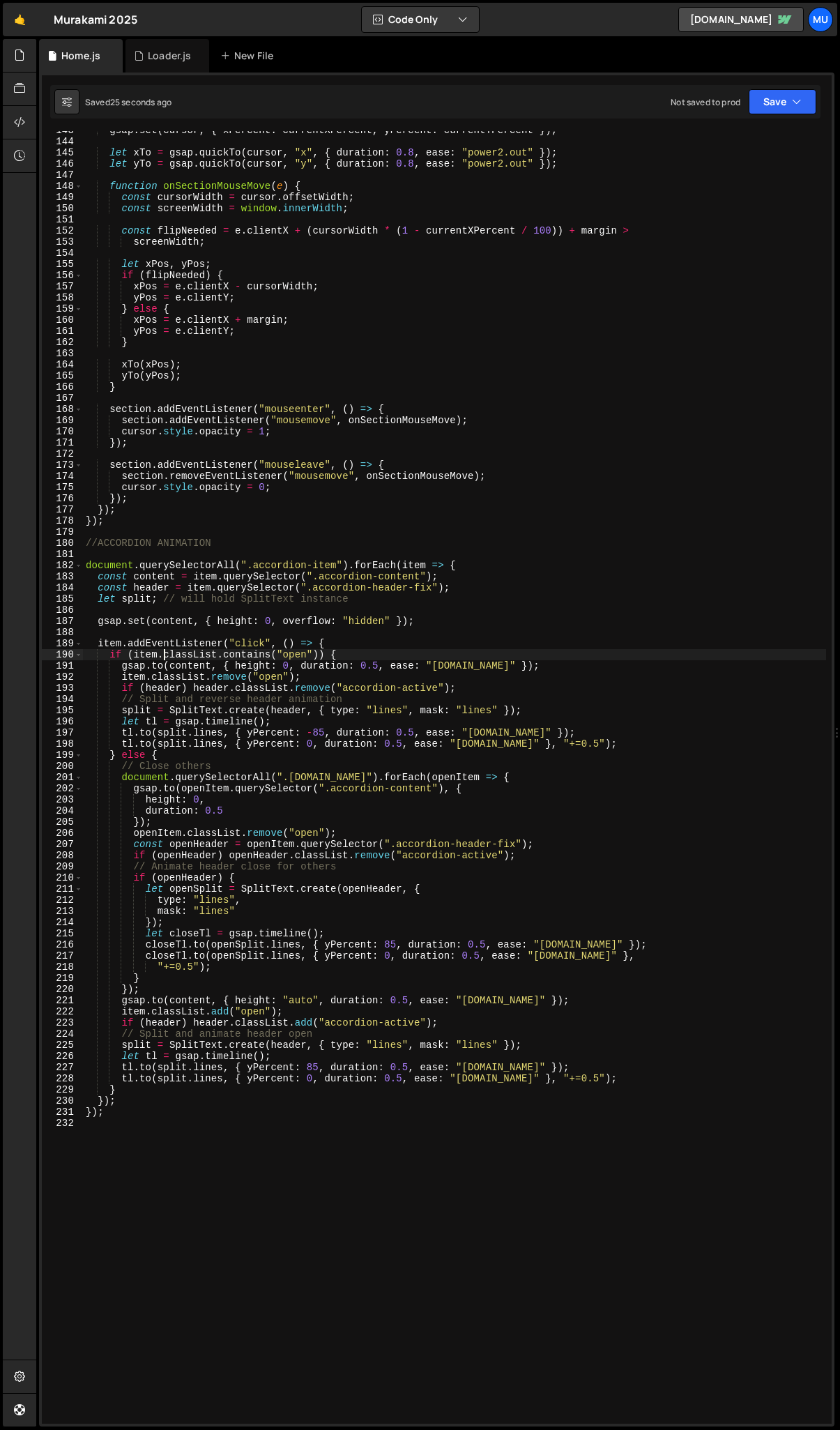
click at [169, 633] on div "gsap . set ( cursor , { xPercent : currentXPercent , yPercent : currentYPercent…" at bounding box center [454, 782] width 743 height 1315
click at [314, 685] on div "gsap . set ( cursor , { xPercent : currentXPercent , yPercent : currentYPercent…" at bounding box center [454, 782] width 743 height 1315
drag, startPoint x: 325, startPoint y: 730, endPoint x: 304, endPoint y: 732, distance: 21.1
click at [304, 685] on div "gsap . set ( cursor , { xPercent : currentXPercent , yPercent : currentYPercent…" at bounding box center [454, 782] width 743 height 1315
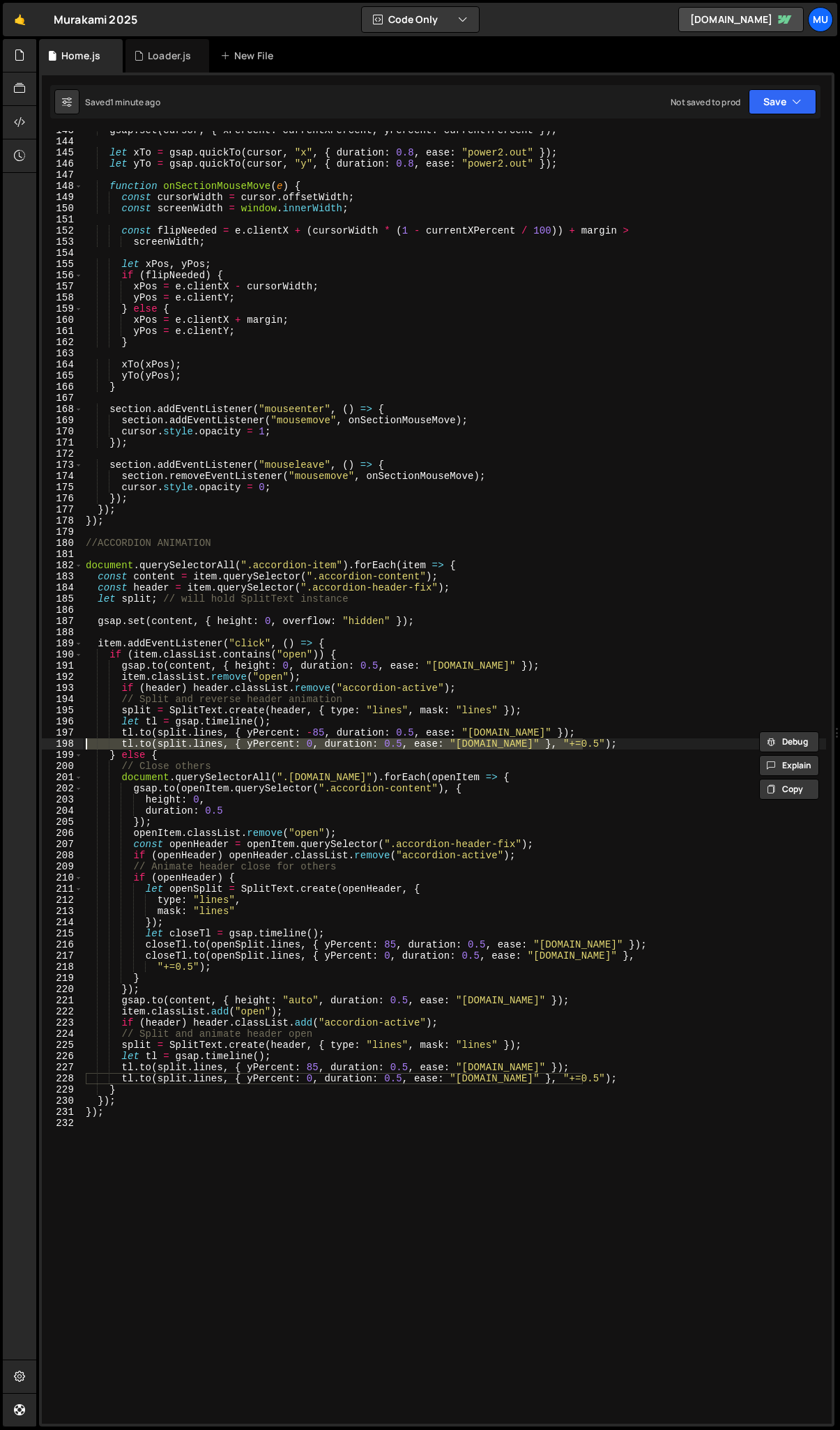
drag, startPoint x: 592, startPoint y: 745, endPoint x: 39, endPoint y: 739, distance: 553.0
click at [39, 685] on div "}); 51 52 53 54 55 56 57 58 59 60 61 62 63 64 65 66 67 68 69 70 71 72 73 74 75 …" at bounding box center [437, 748] width 795 height 1353
drag, startPoint x: 324, startPoint y: 734, endPoint x: 309, endPoint y: 736, distance: 15.1
click at [309, 685] on div "gsap . set ( cursor , { xPercent : currentXPercent , yPercent : currentYPercent…" at bounding box center [454, 782] width 743 height 1315
drag, startPoint x: 567, startPoint y: 745, endPoint x: 522, endPoint y: 747, distance: 45.0
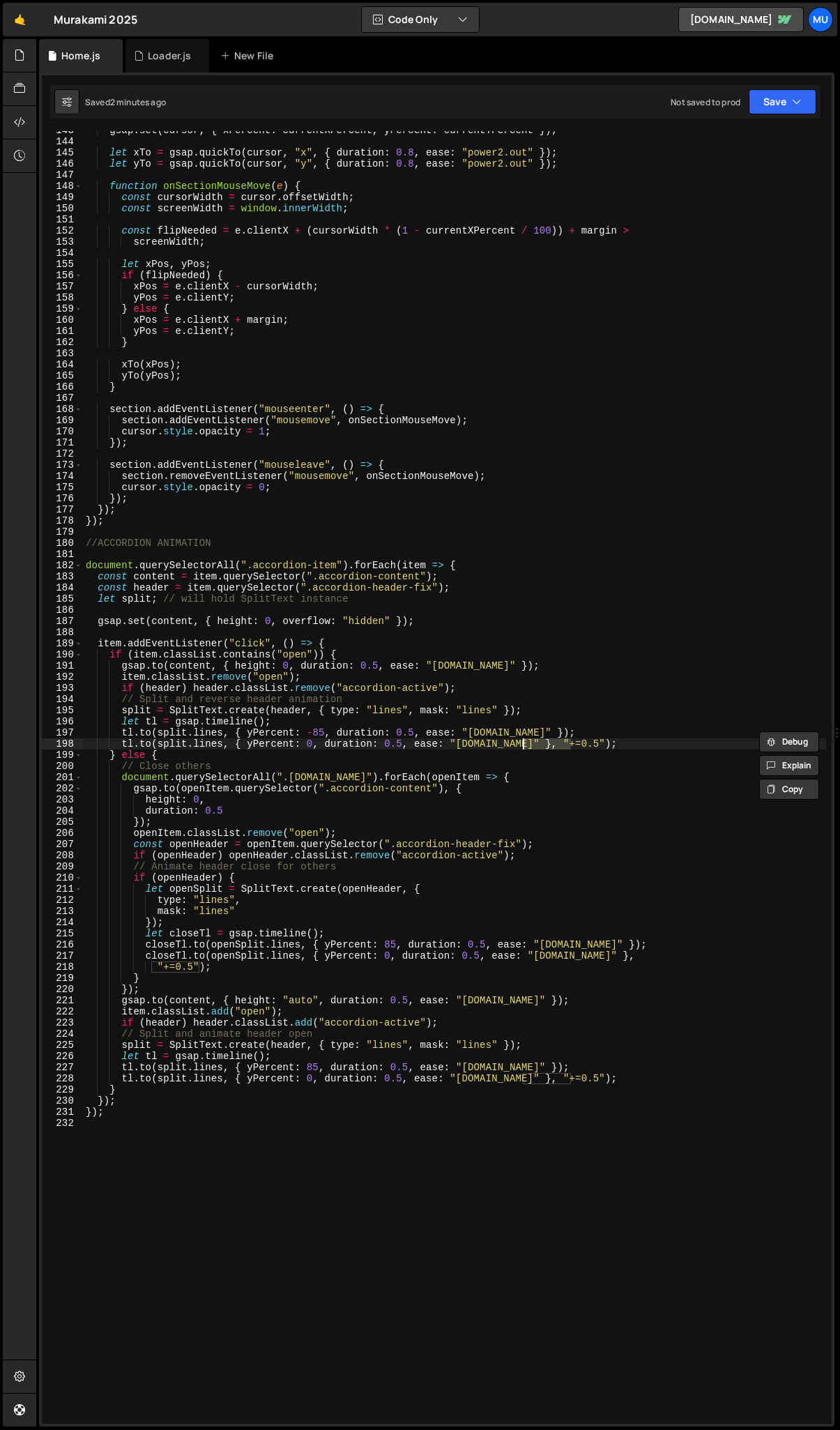
click at [522, 685] on div "gsap . set ( cursor , { xPercent : currentXPercent , yPercent : currentYPercent…" at bounding box center [454, 782] width 743 height 1315
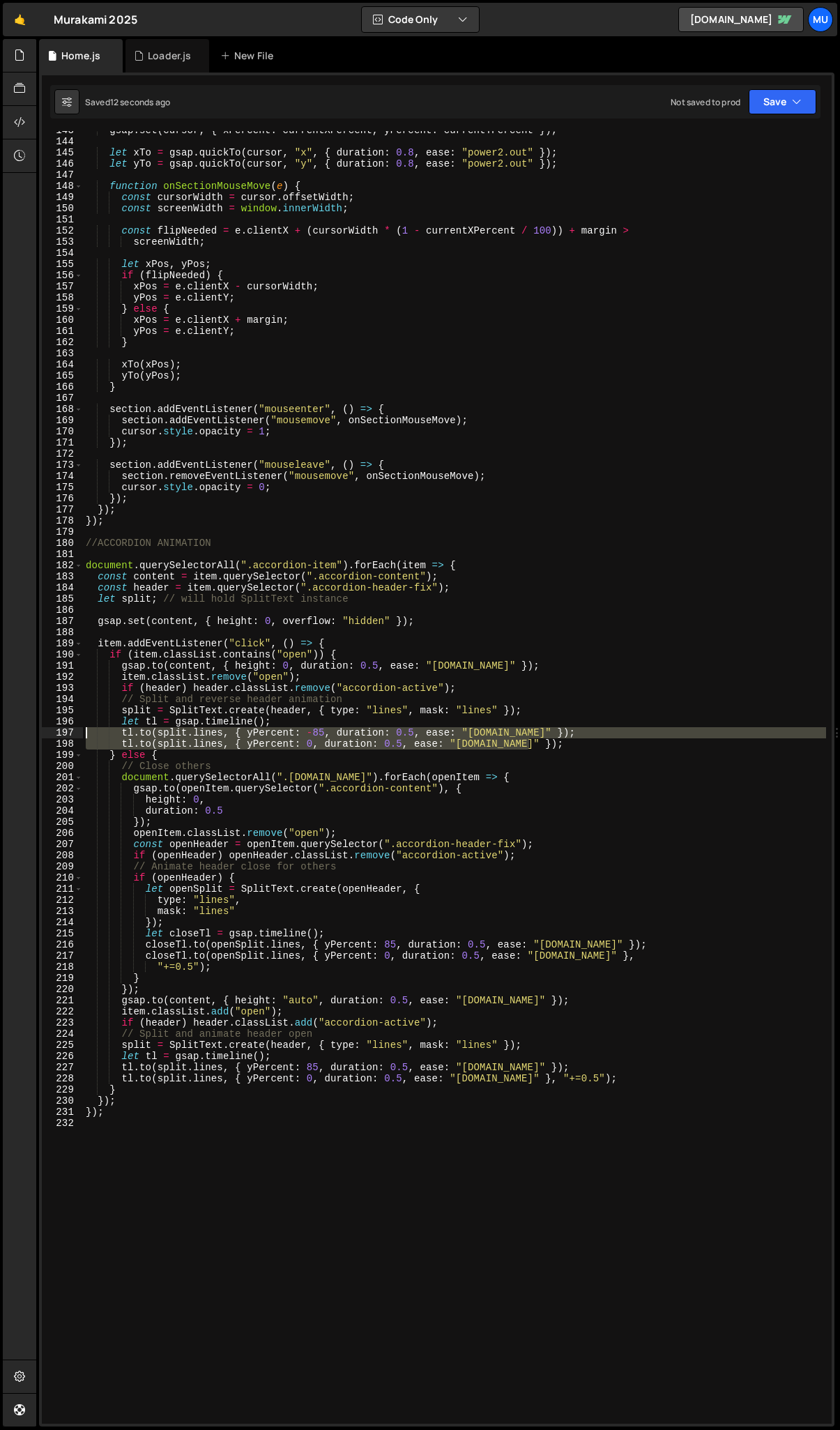
drag, startPoint x: 547, startPoint y: 744, endPoint x: 76, endPoint y: 728, distance: 471.3
click at [76, 685] on div "[DOMAIN_NAME]([DOMAIN_NAME], { yPercent: 0, duration: 0.5, ease: "[DOMAIN_NAME]…" at bounding box center [437, 777] width 789 height 1293
click at [130, 685] on div "gsap . set ( cursor , { xPercent : currentXPercent , yPercent : currentYPercent…" at bounding box center [454, 777] width 743 height 1293
drag, startPoint x: 123, startPoint y: 733, endPoint x: 539, endPoint y: 742, distance: 416.1
click at [539, 685] on div "gsap . set ( cursor , { xPercent : currentXPercent , yPercent : currentYPercent…" at bounding box center [454, 782] width 743 height 1315
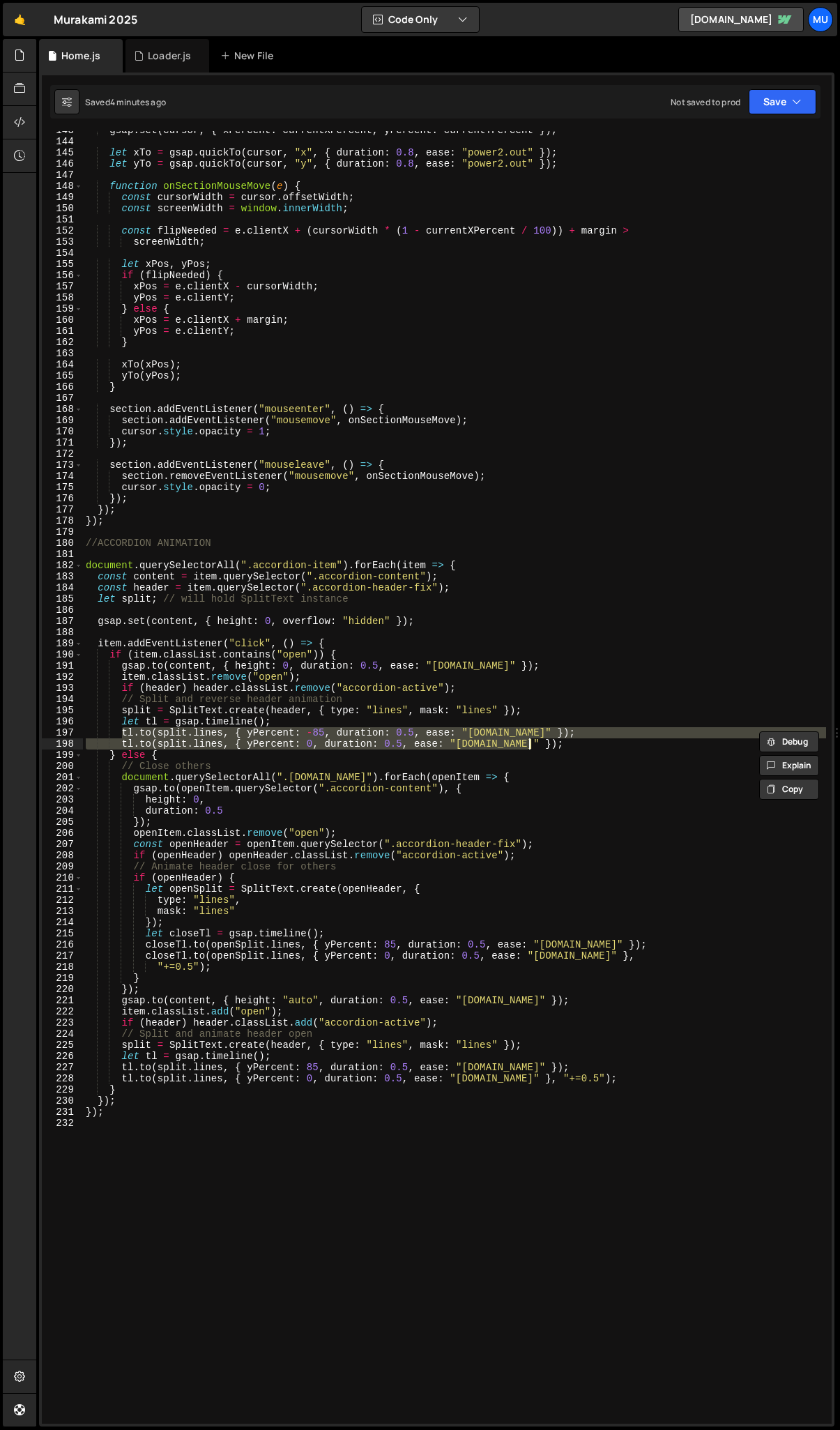
paste textarea
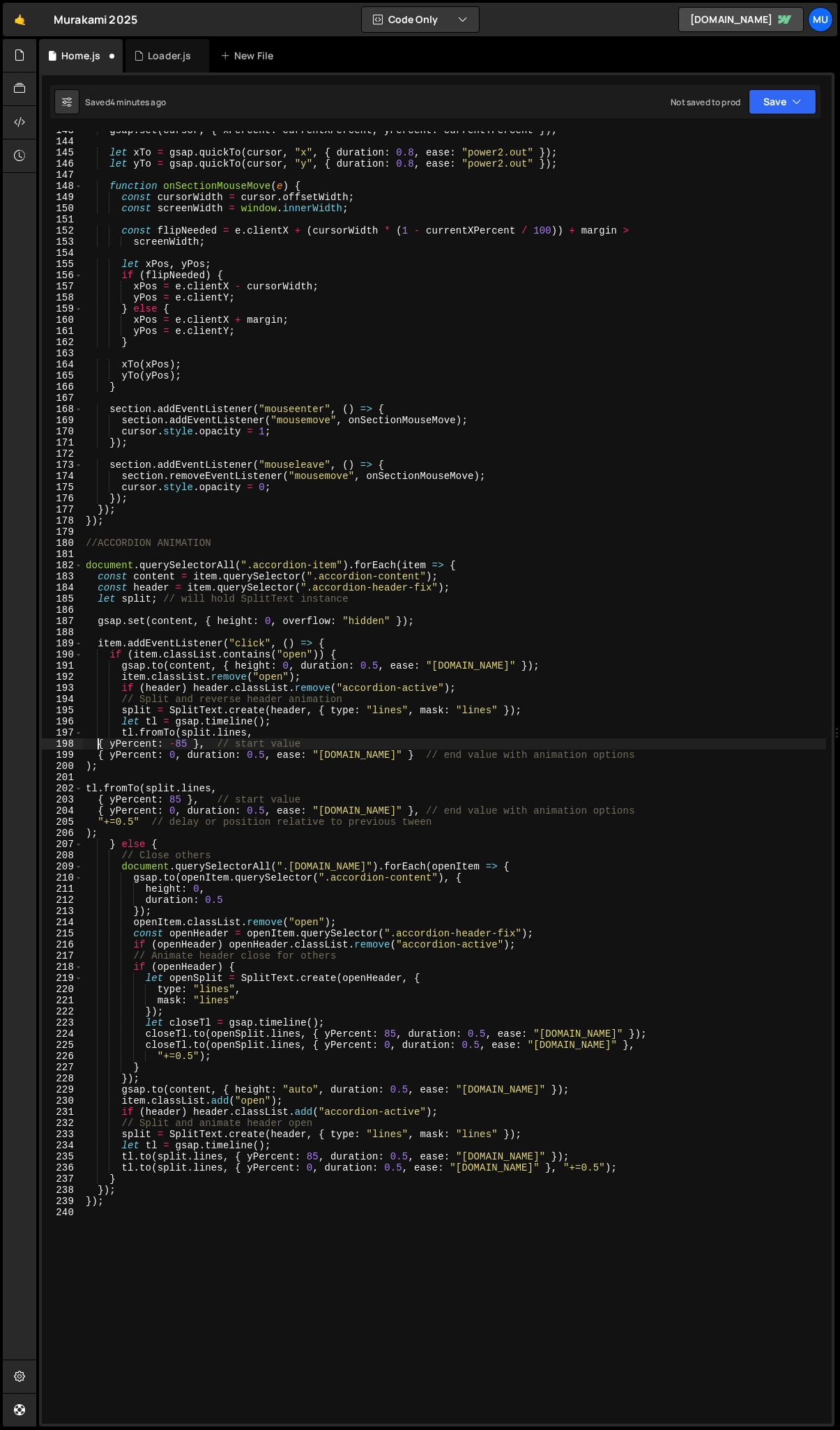
click at [96, 685] on div "gsap . set ( cursor , { xPercent : currentXPercent , yPercent : currentYPercent…" at bounding box center [454, 782] width 743 height 1315
click at [133, 685] on div "gsap . set ( cursor , { xPercent : currentXPercent , yPercent : currentYPercent…" at bounding box center [454, 782] width 743 height 1315
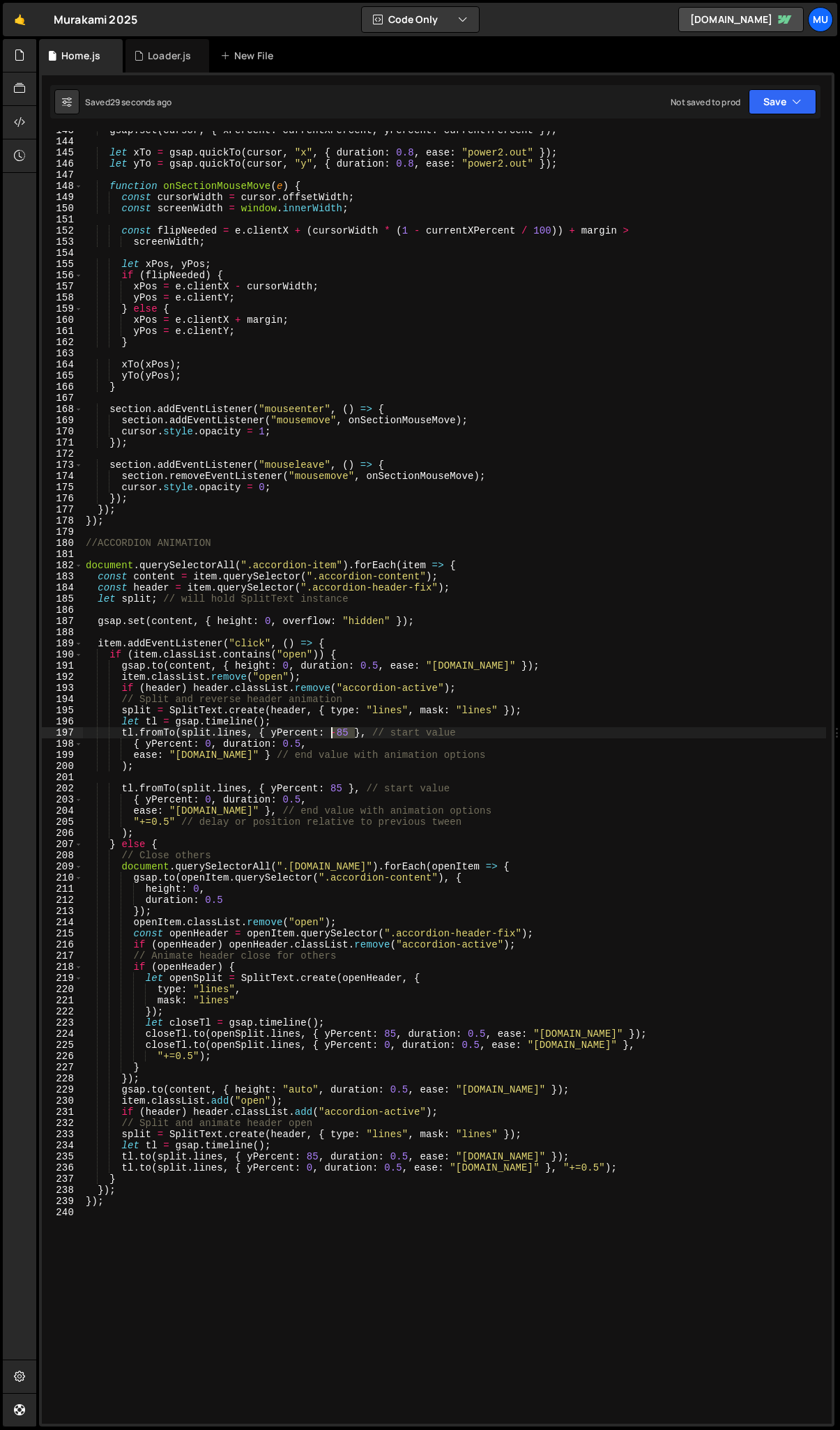
drag, startPoint x: 352, startPoint y: 735, endPoint x: 329, endPoint y: 733, distance: 23.1
click at [330, 685] on div "gsap . set ( cursor , { xPercent : currentXPercent , yPercent : currentYPercent…" at bounding box center [454, 782] width 743 height 1315
click at [347, 685] on div "gsap . set ( cursor , { xPercent : currentXPercent , yPercent : currentYPercent…" at bounding box center [454, 777] width 743 height 1293
drag, startPoint x: 349, startPoint y: 730, endPoint x: 331, endPoint y: 731, distance: 18.0
click at [331, 685] on div "gsap . set ( cursor , { xPercent : currentXPercent , yPercent : currentYPercent…" at bounding box center [454, 782] width 743 height 1315
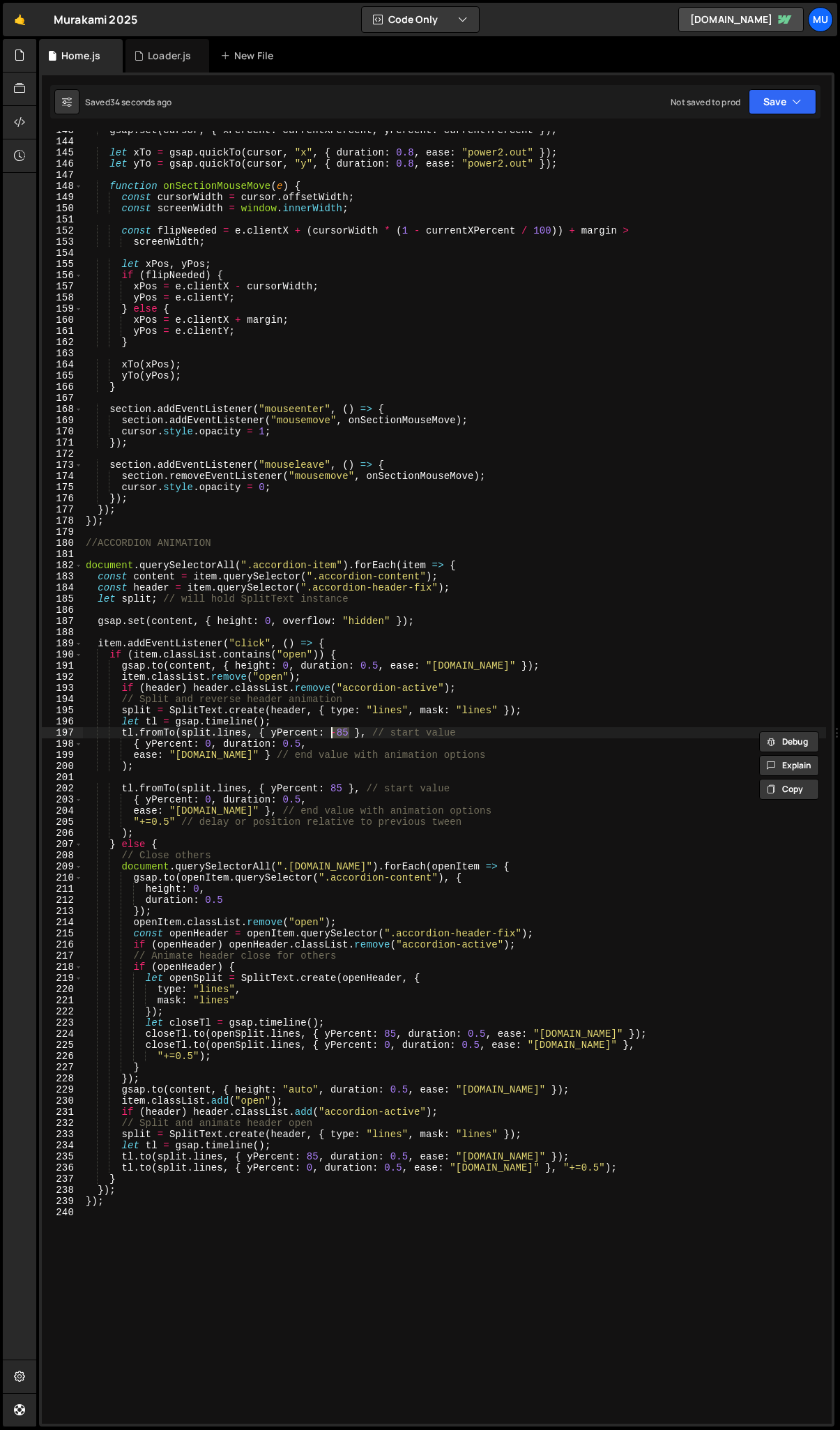
scroll to position [0, 17]
click at [207, 685] on div "gsap . set ( cursor , { xPercent : currentXPercent , yPercent : currentYPercent…" at bounding box center [454, 782] width 743 height 1315
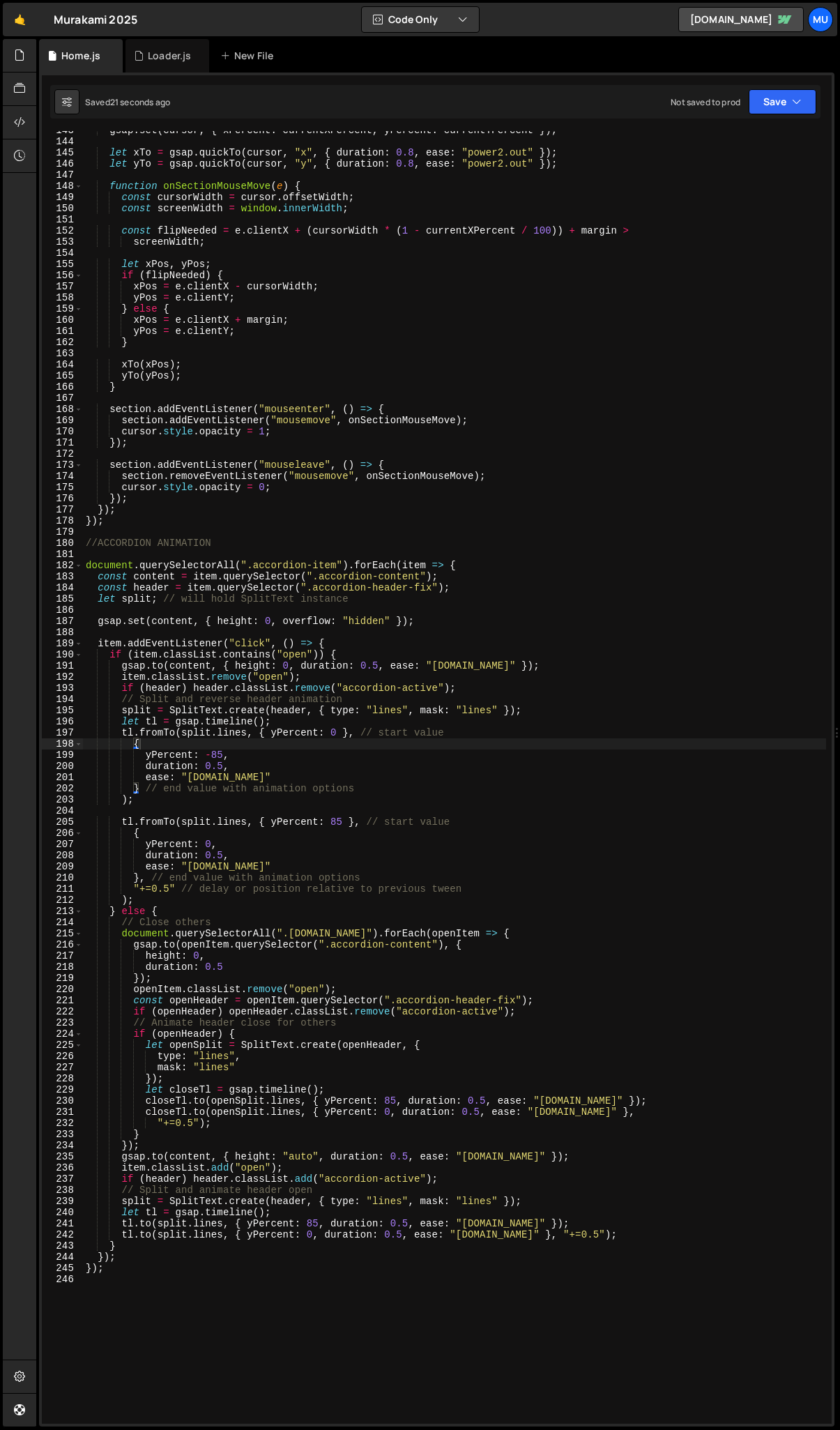
click at [219, 685] on div "gsap . set ( cursor , { xPercent : currentXPercent , yPercent : currentYPercent…" at bounding box center [454, 782] width 743 height 1315
click at [344, 685] on div "gsap . set ( cursor , { xPercent : currentXPercent , yPercent : currentYPercent…" at bounding box center [454, 782] width 743 height 1315
drag, startPoint x: 474, startPoint y: 888, endPoint x: 35, endPoint y: 884, distance: 439.0
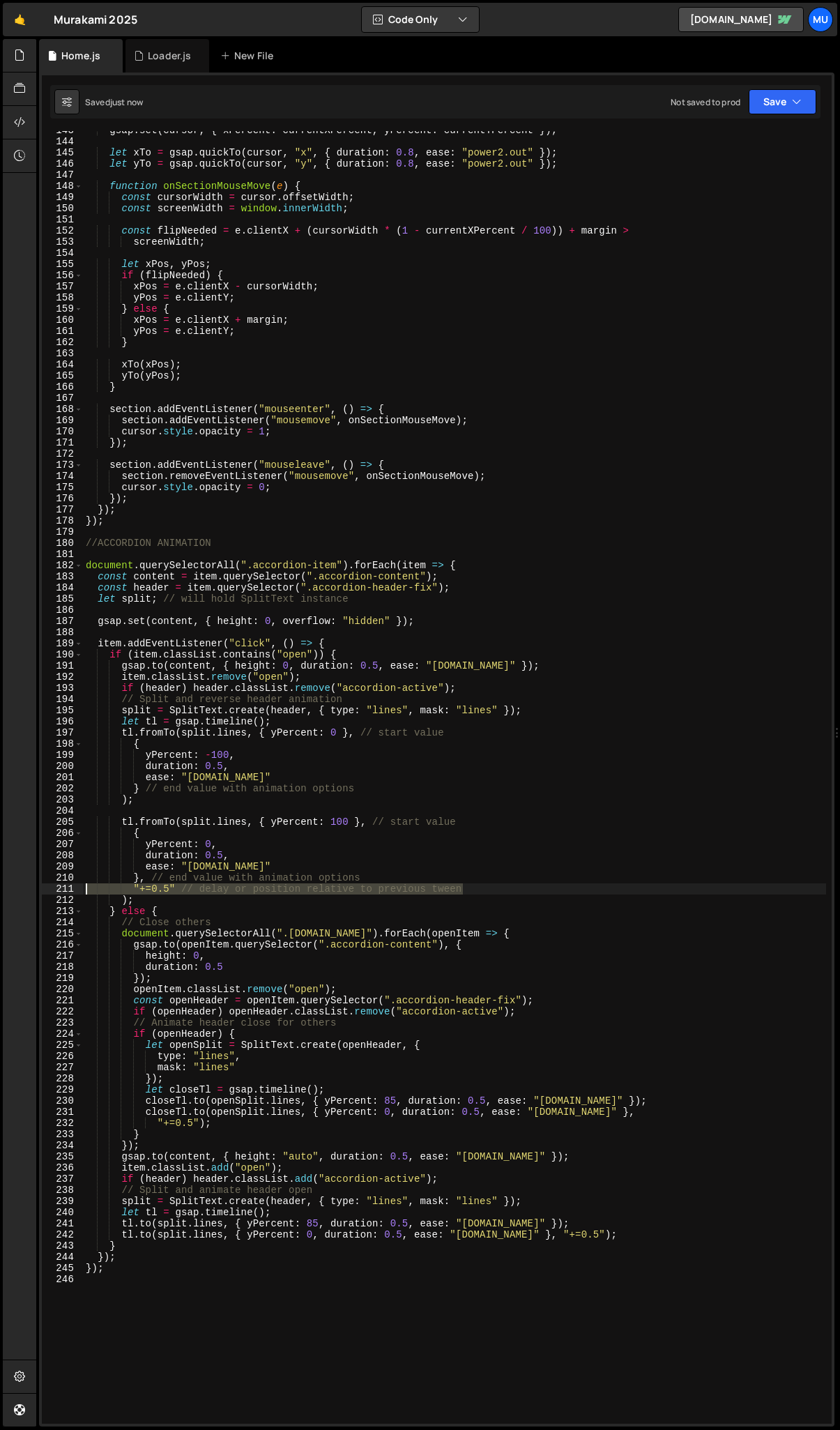
click at [34, 685] on div "Hold on a sec... Are you certain you wish to leave this page? Any changes you'v…" at bounding box center [420, 715] width 840 height 1430
type textarea ""+=0.5" // delay or position relative to previous tween"
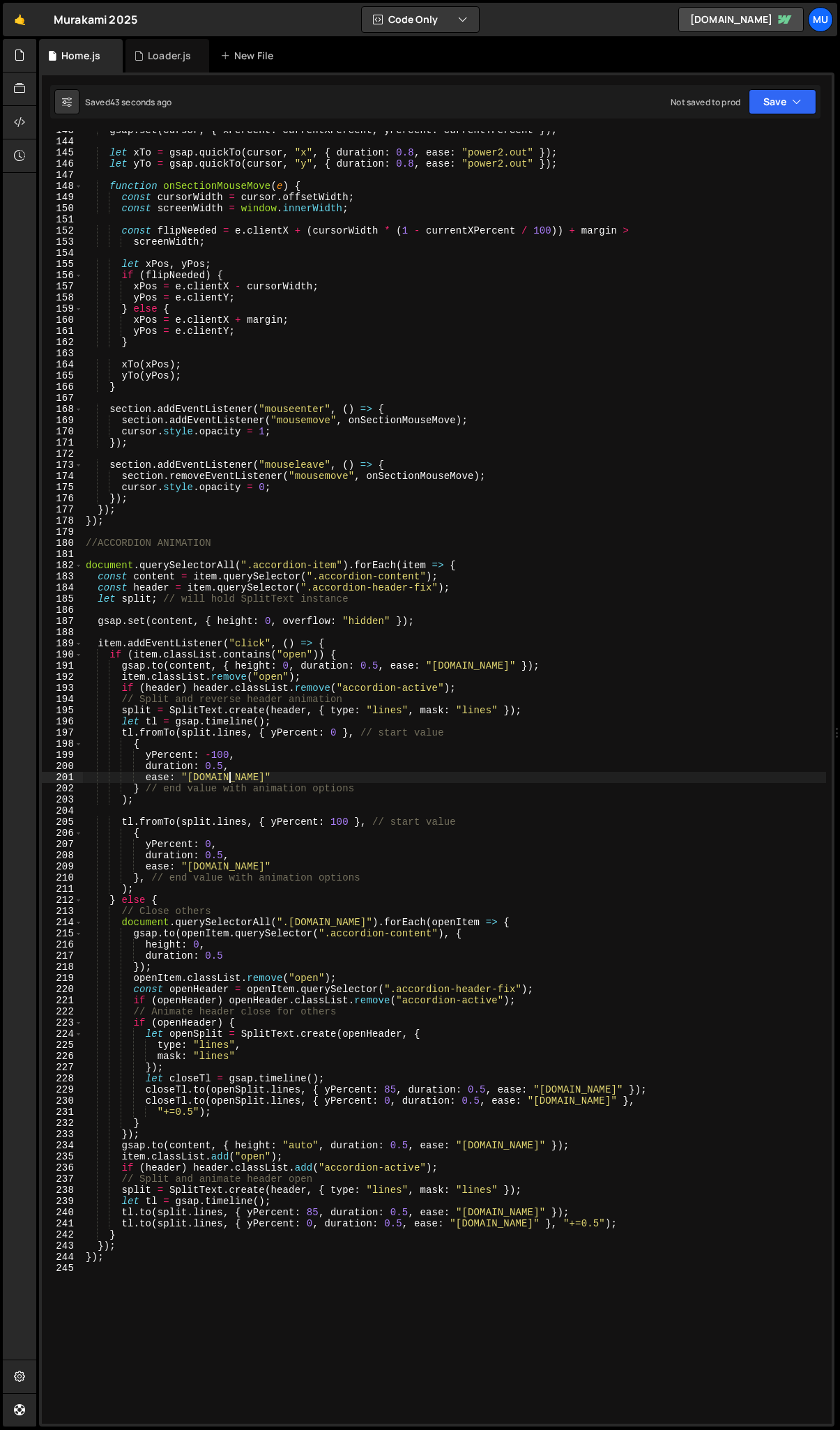
drag, startPoint x: 229, startPoint y: 781, endPoint x: 238, endPoint y: 790, distance: 12.7
click at [229, 685] on div "gsap . set ( cursor , { xPercent : currentXPercent , yPercent : currentYPercent…" at bounding box center [454, 782] width 743 height 1315
click at [228, 685] on div "gsap . set ( cursor , { xPercent : currentXPercent , yPercent : currentYPercent…" at bounding box center [454, 782] width 743 height 1315
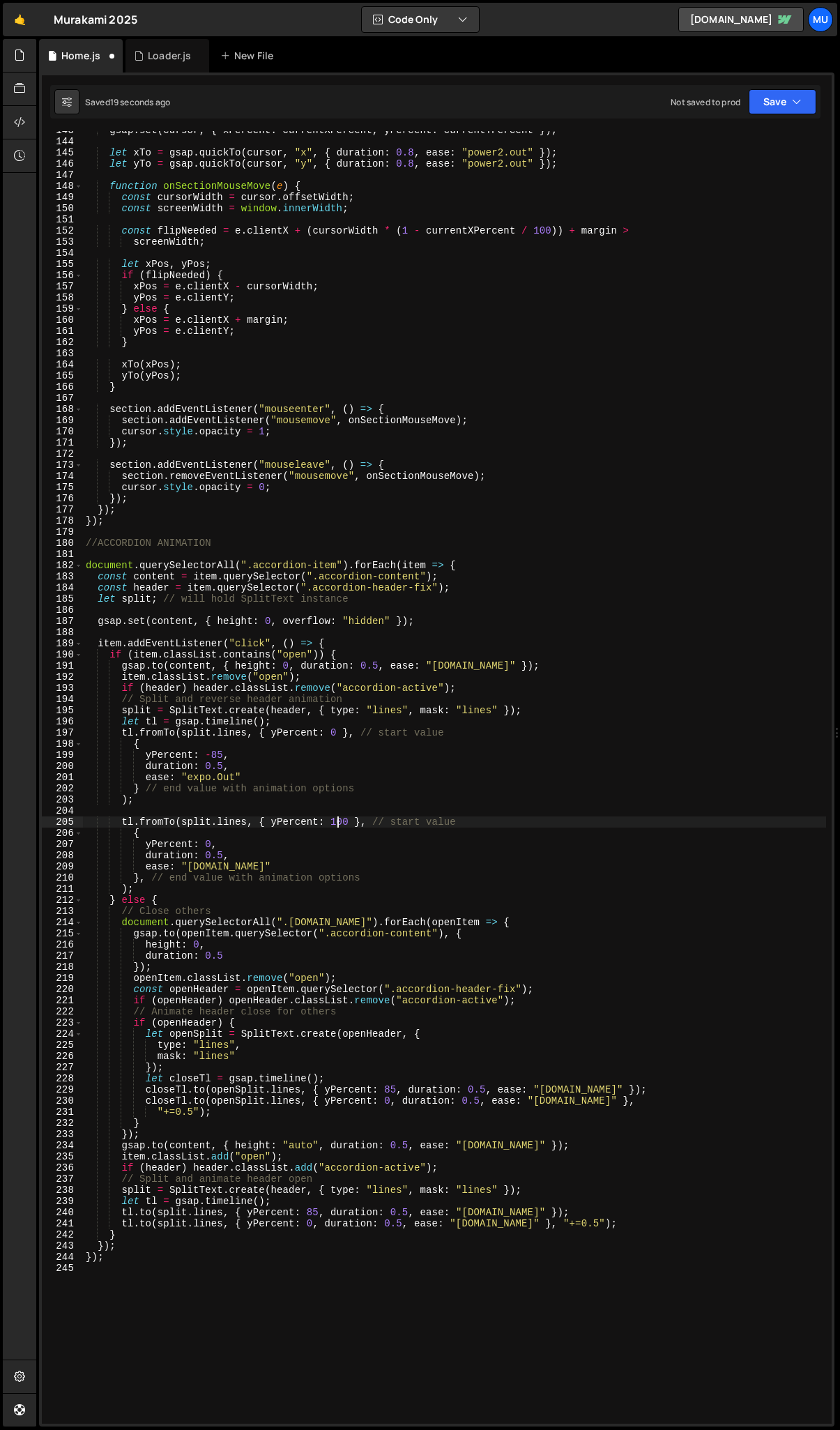
click at [339, 685] on div "gsap . set ( cursor , { xPercent : currentXPercent , yPercent : currentYPercent…" at bounding box center [454, 782] width 743 height 1315
click at [217, 685] on div "gsap . set ( cursor , { xPercent : currentXPercent , yPercent : currentYPercent…" at bounding box center [454, 782] width 743 height 1315
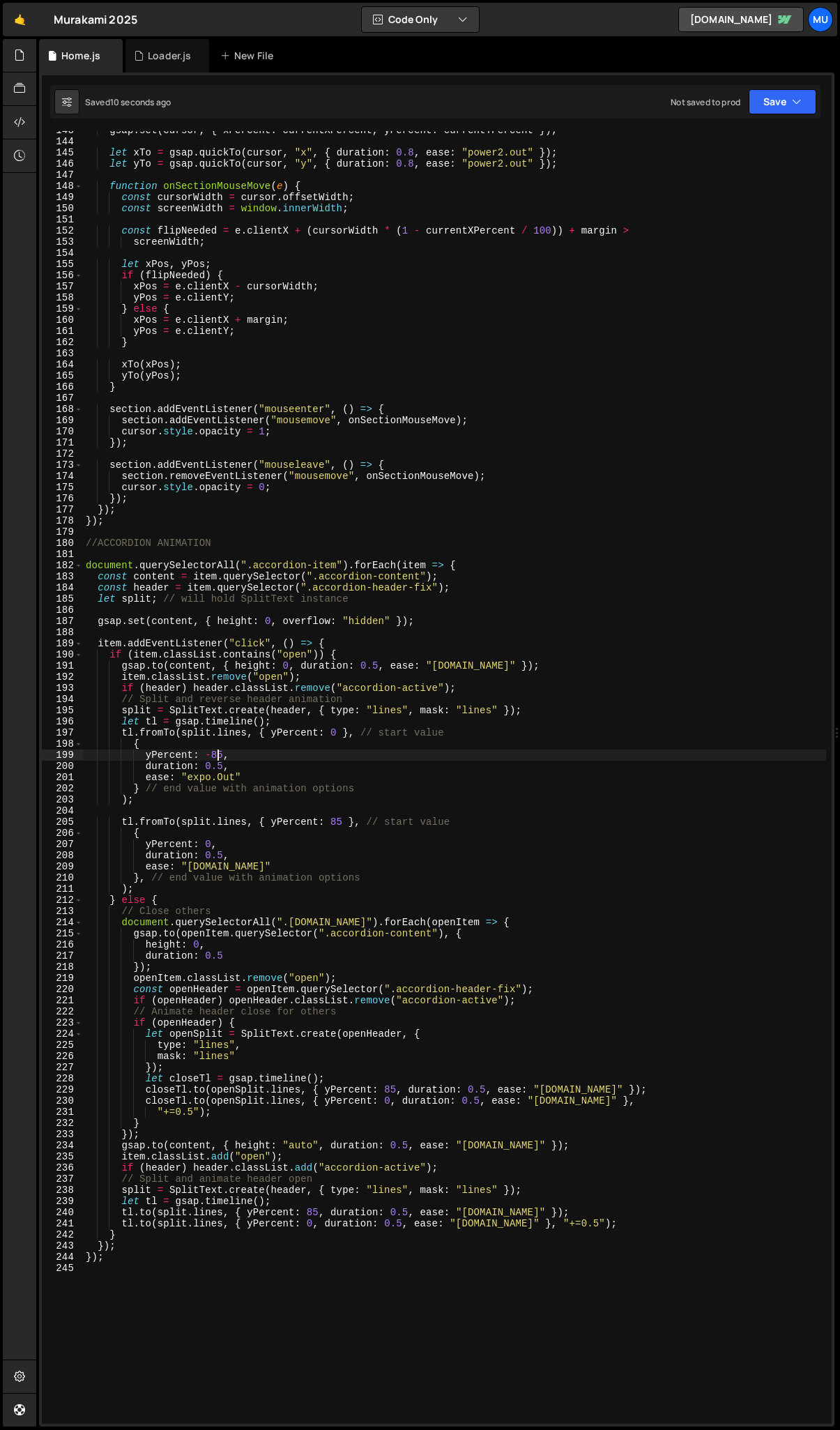
click at [221, 685] on div "gsap . set ( cursor , { xPercent : currentXPercent , yPercent : currentYPercent…" at bounding box center [454, 782] width 743 height 1315
click at [342, 685] on div "gsap . set ( cursor , { xPercent : currentXPercent , yPercent : currentYPercent…" at bounding box center [454, 782] width 743 height 1315
drag, startPoint x: 474, startPoint y: 668, endPoint x: 466, endPoint y: 668, distance: 8.0
click at [466, 668] on div "gsap . set ( cursor , { xPercent : currentXPercent , yPercent : currentYPercent…" at bounding box center [454, 782] width 743 height 1315
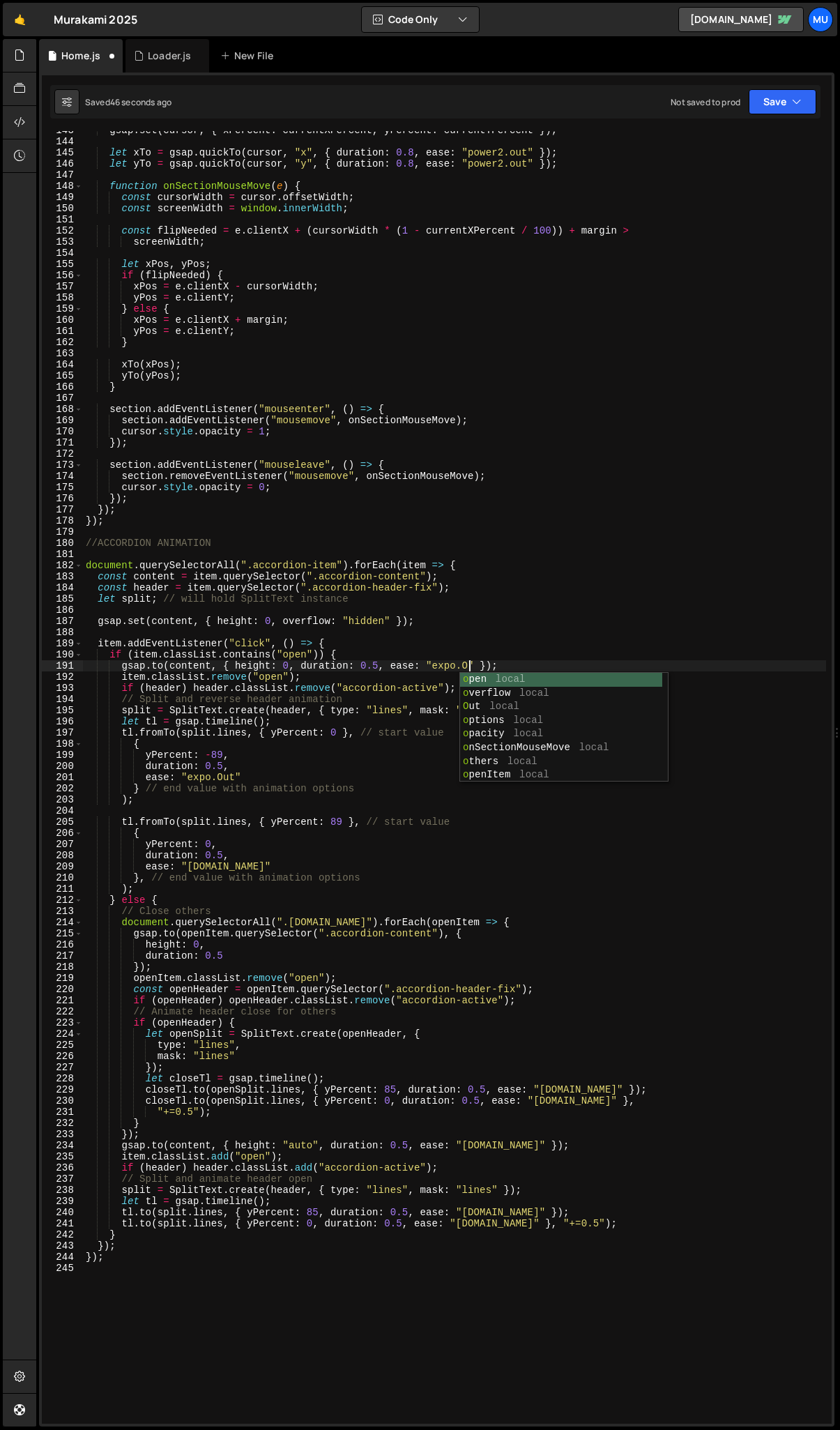
scroll to position [0, 27]
click at [468, 672] on div "gsap . set ( cursor , { xPercent : currentXPercent , yPercent : currentYPercent…" at bounding box center [454, 782] width 743 height 1315
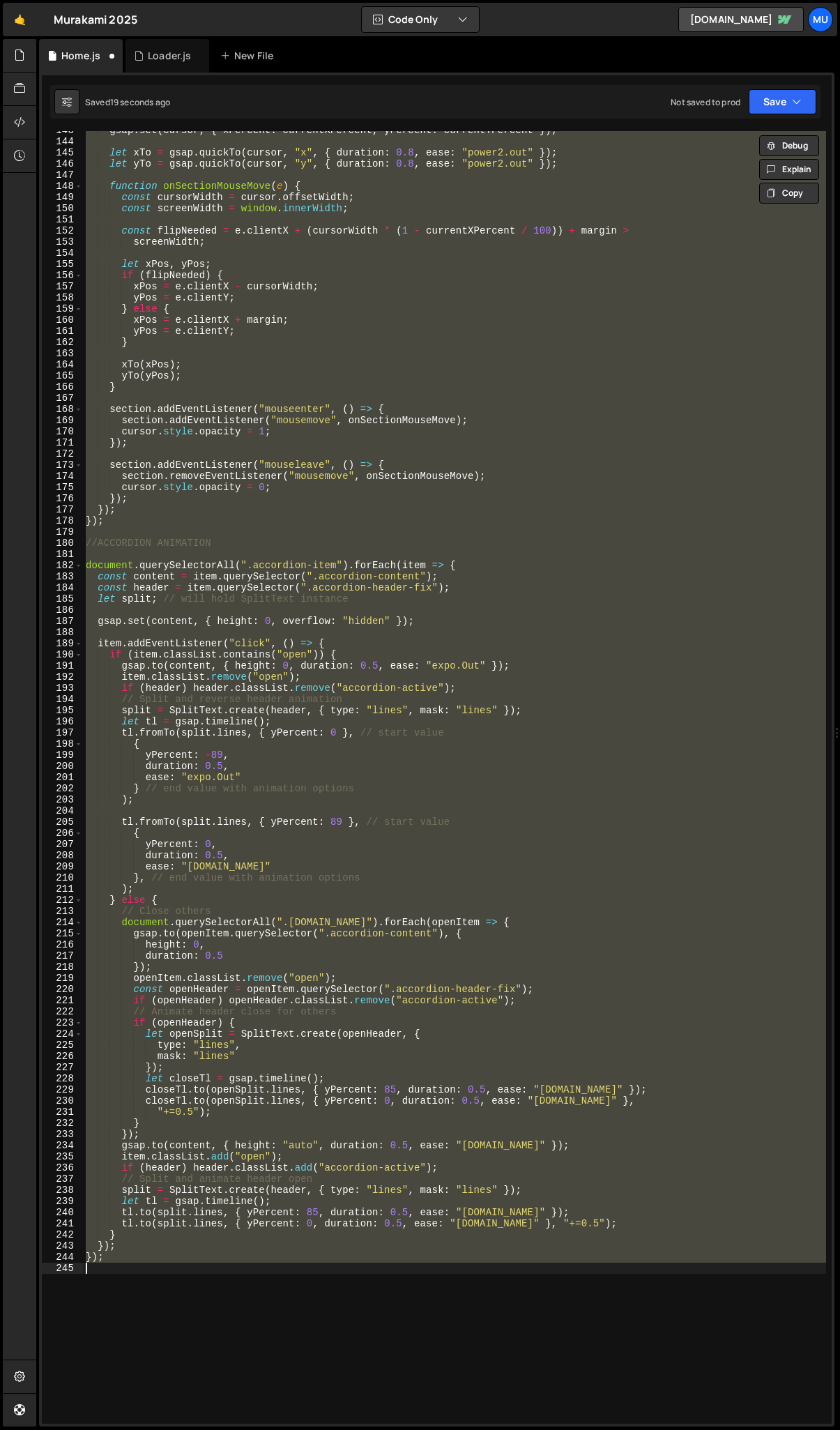
scroll to position [0, 1]
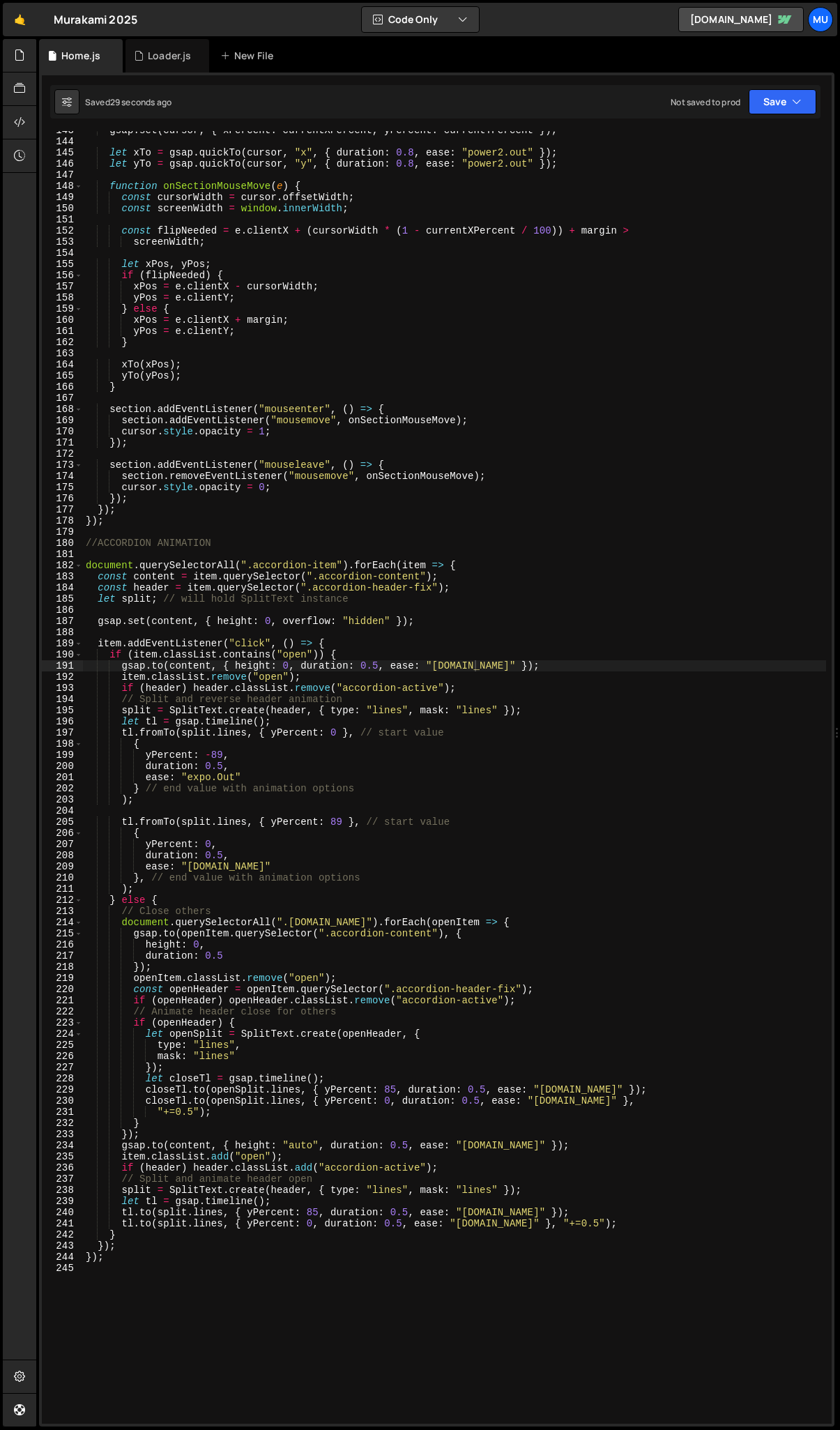
click at [157, 685] on div "gsap . set ( cursor , { xPercent : currentXPercent , yPercent : currentYPercent…" at bounding box center [454, 782] width 743 height 1315
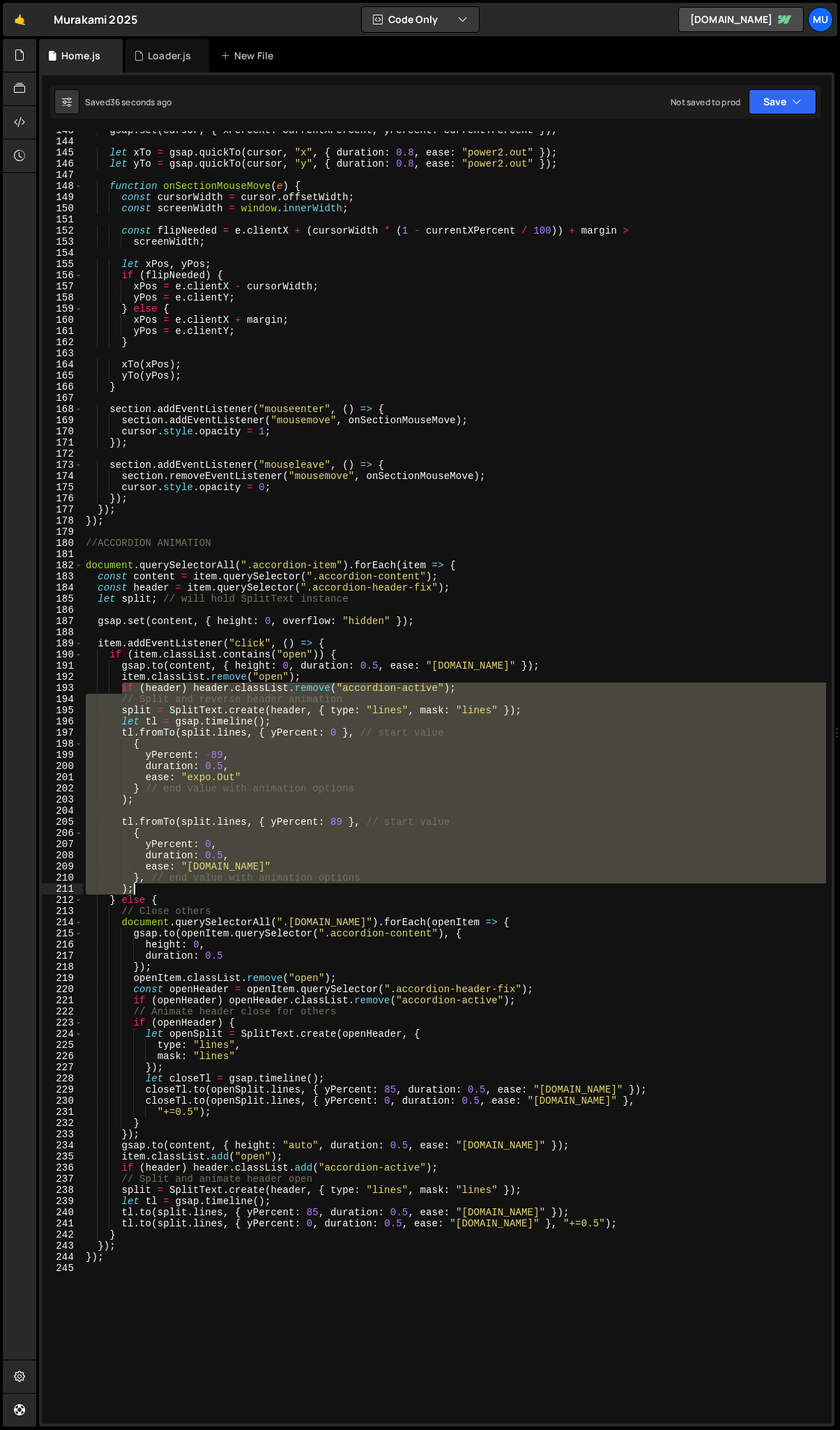
drag, startPoint x: 121, startPoint y: 688, endPoint x: 303, endPoint y: 890, distance: 271.9
click at [303, 685] on div "gsap . set ( cursor , { xPercent : currentXPercent , yPercent : currentYPercent…" at bounding box center [454, 782] width 743 height 1315
click at [225, 685] on div "gsap . set ( cursor , { xPercent : currentXPercent , yPercent : currentYPercent…" at bounding box center [454, 777] width 743 height 1293
type textarea ");"
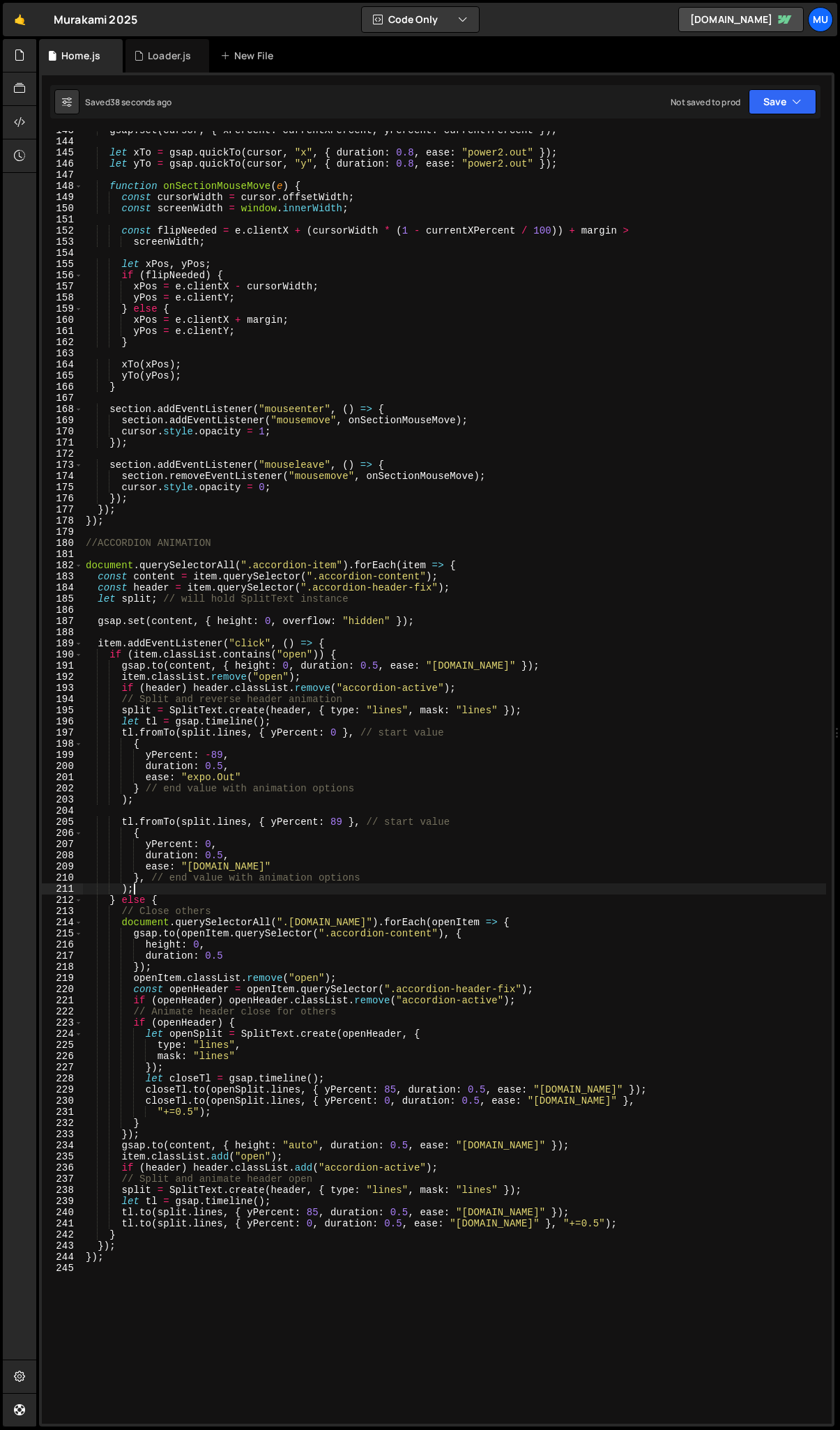
scroll to position [0, 1]
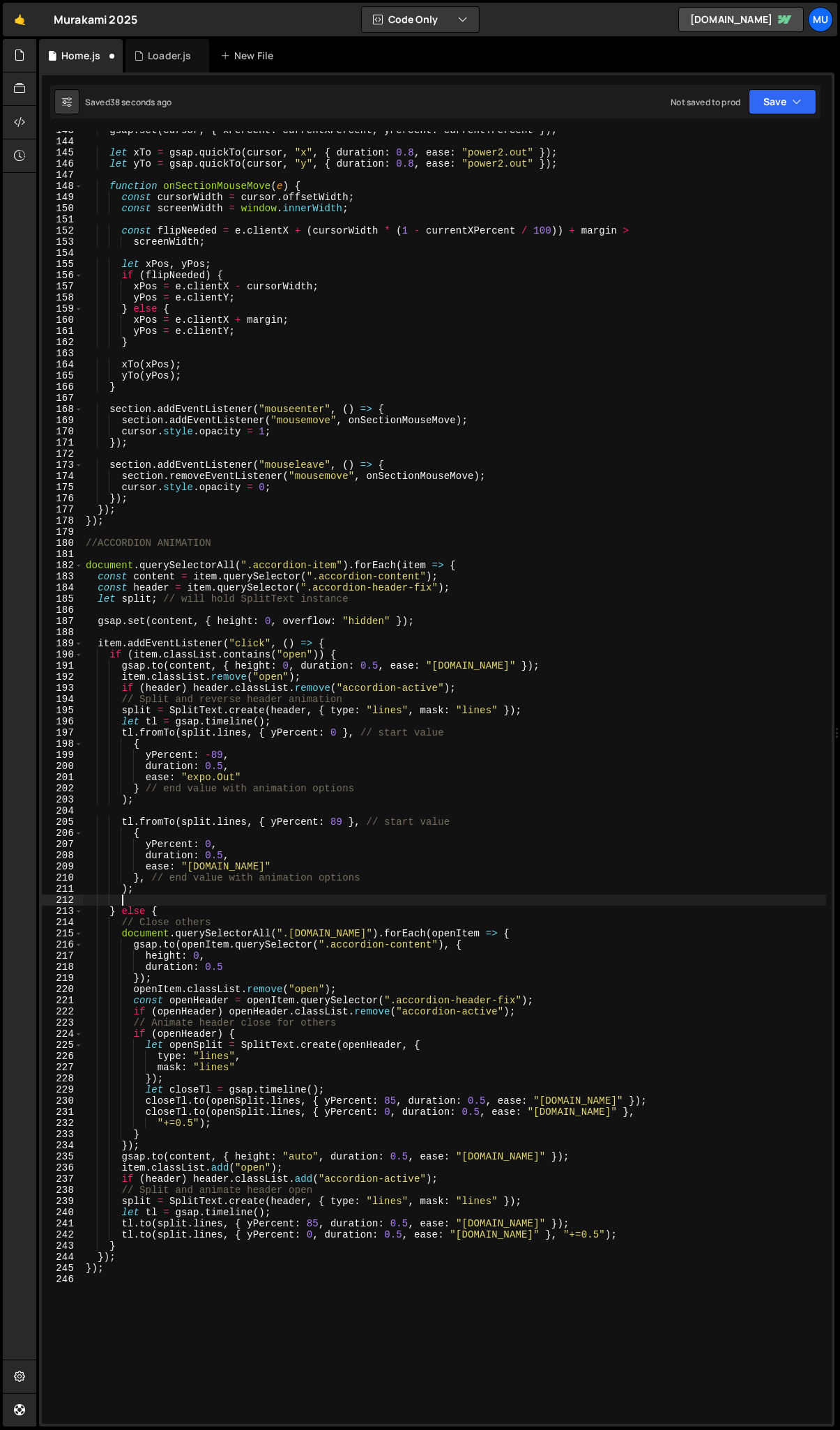
paste textarea ");"
type textarea ");"
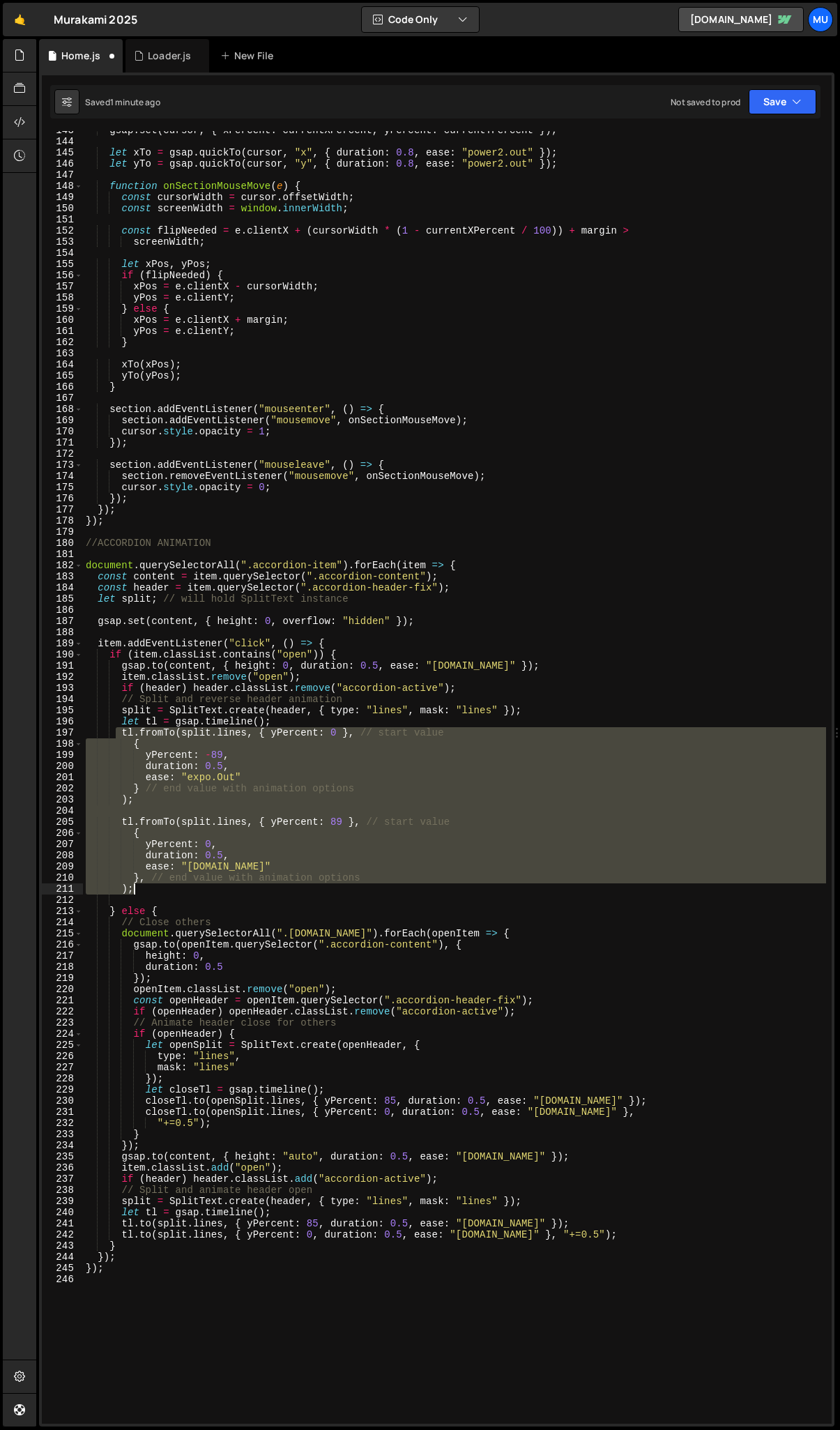
drag, startPoint x: 118, startPoint y: 735, endPoint x: 274, endPoint y: 889, distance: 219.2
click at [274, 685] on div "gsap . set ( cursor , { xPercent : currentXPercent , yPercent : currentYPercent…" at bounding box center [454, 782] width 743 height 1315
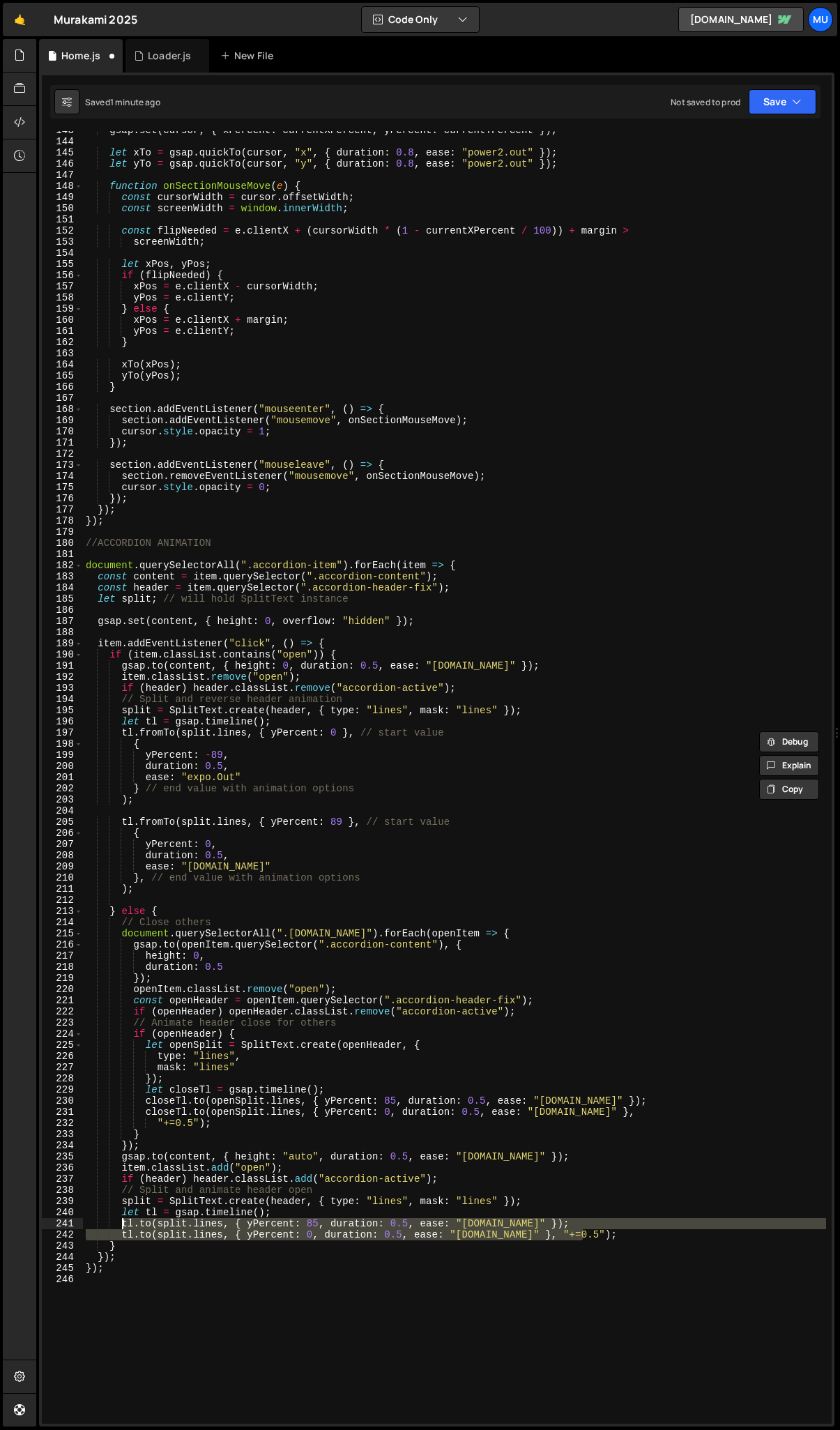
drag, startPoint x: 601, startPoint y: 1239, endPoint x: 123, endPoint y: 1224, distance: 478.2
click at [123, 685] on div "gsap . set ( cursor , { xPercent : currentXPercent , yPercent : currentYPercent…" at bounding box center [454, 782] width 743 height 1315
paste textarea
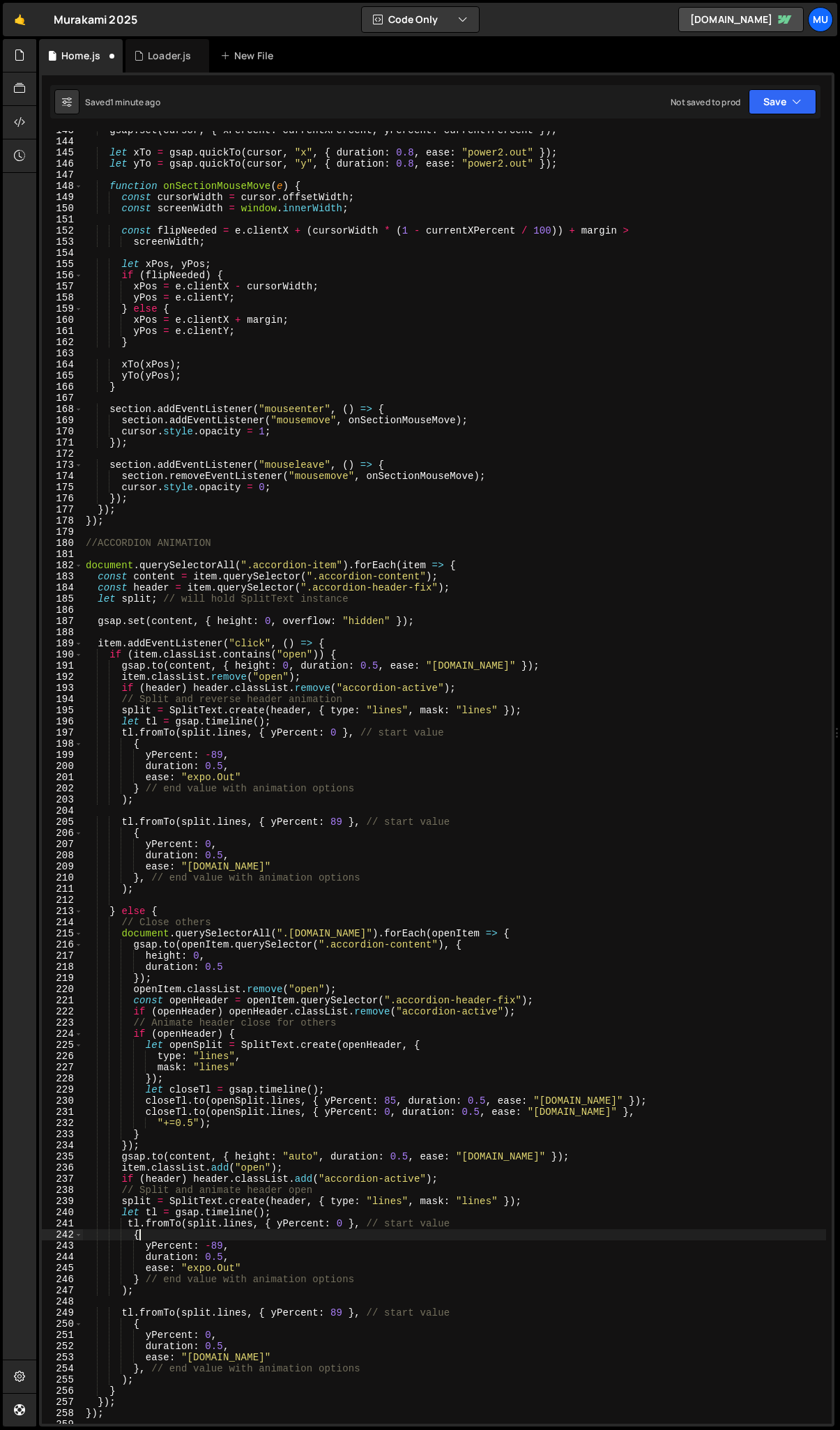
click at [177, 685] on div "gsap . set ( cursor , { xPercent : currentXPercent , yPercent : currentYPercent…" at bounding box center [454, 782] width 743 height 1315
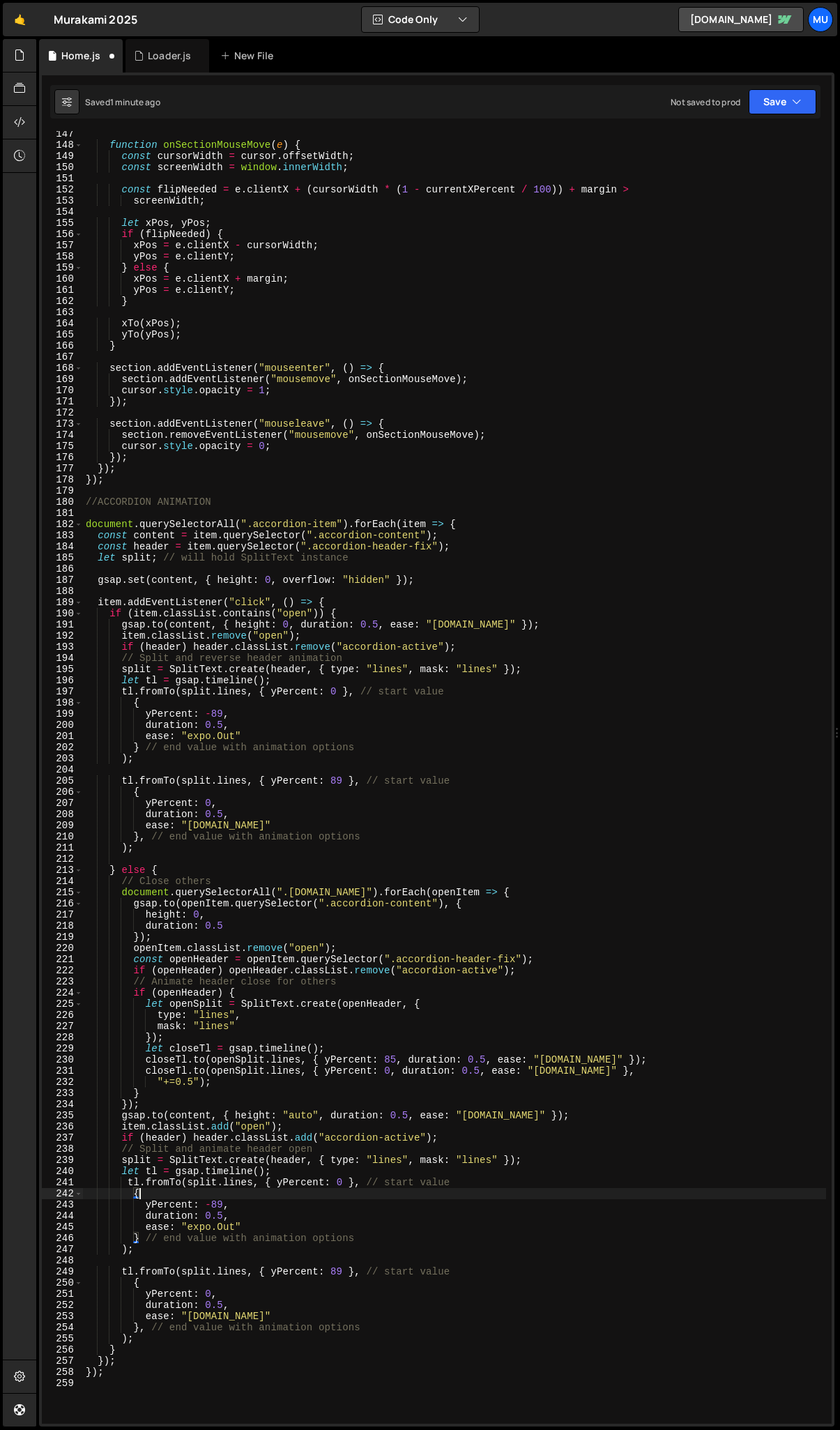
scroll to position [1664, 0]
click at [205, 685] on div "function onSectionMouseMove ( e ) { const cursorWidth = cursor . offsetWidth ; …" at bounding box center [454, 786] width 743 height 1315
drag, startPoint x: 213, startPoint y: 1207, endPoint x: 204, endPoint y: 1208, distance: 9.1
click at [204, 685] on div "function onSectionMouseMove ( e ) { const cursorWidth = cursor . offsetWidth ; …" at bounding box center [454, 786] width 743 height 1315
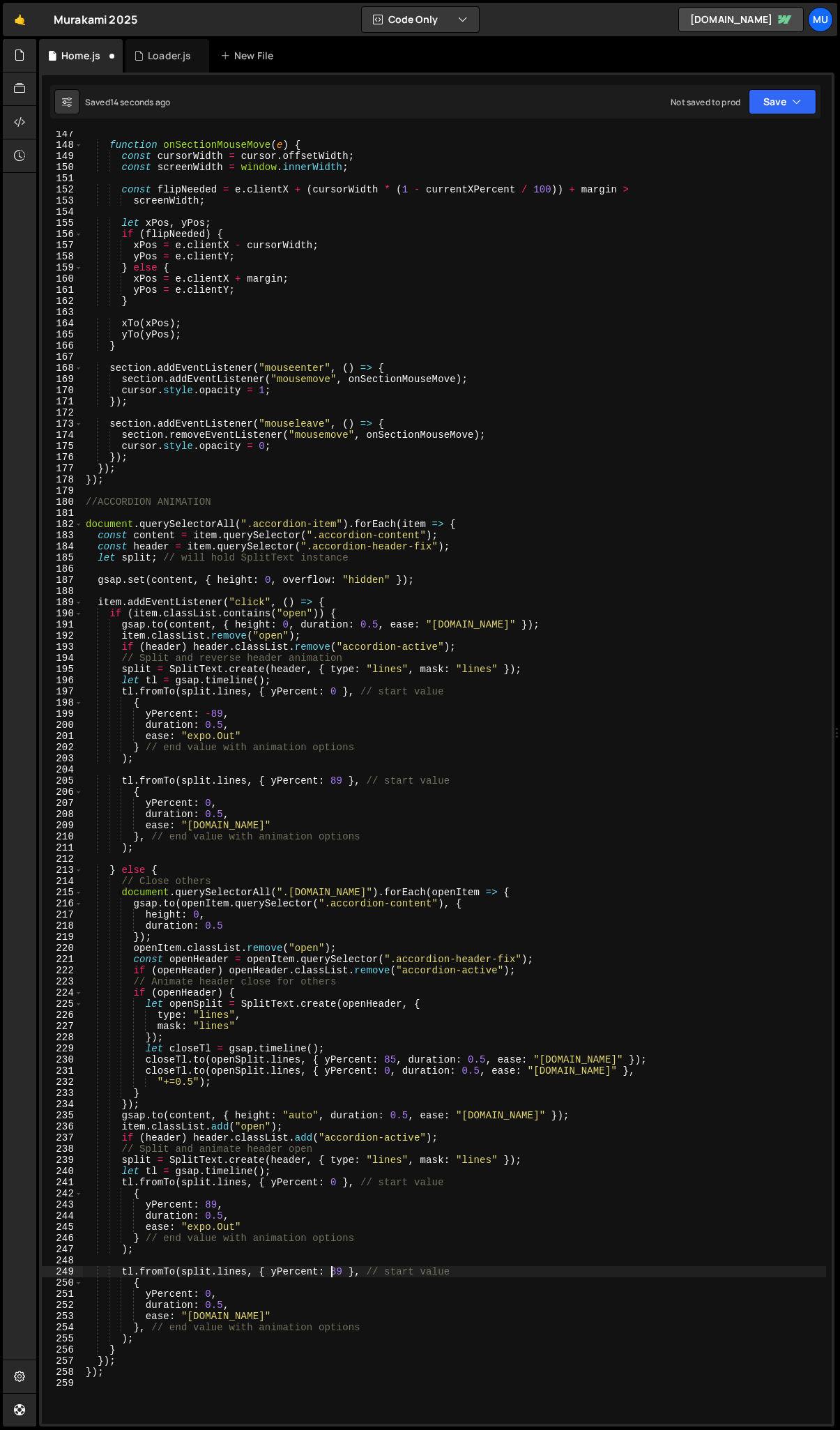
click at [330, 685] on div "function onSectionMouseMove ( e ) { const cursorWidth = cursor . offsetWidth ; …" at bounding box center [454, 786] width 743 height 1315
click at [218, 685] on div "function onSectionMouseMove ( e ) { const cursorWidth = cursor . offsetWidth ; …" at bounding box center [454, 786] width 743 height 1315
click at [347, 685] on div "function onSectionMouseMove ( e ) { const cursorWidth = cursor . offsetWidth ; …" at bounding box center [454, 786] width 743 height 1315
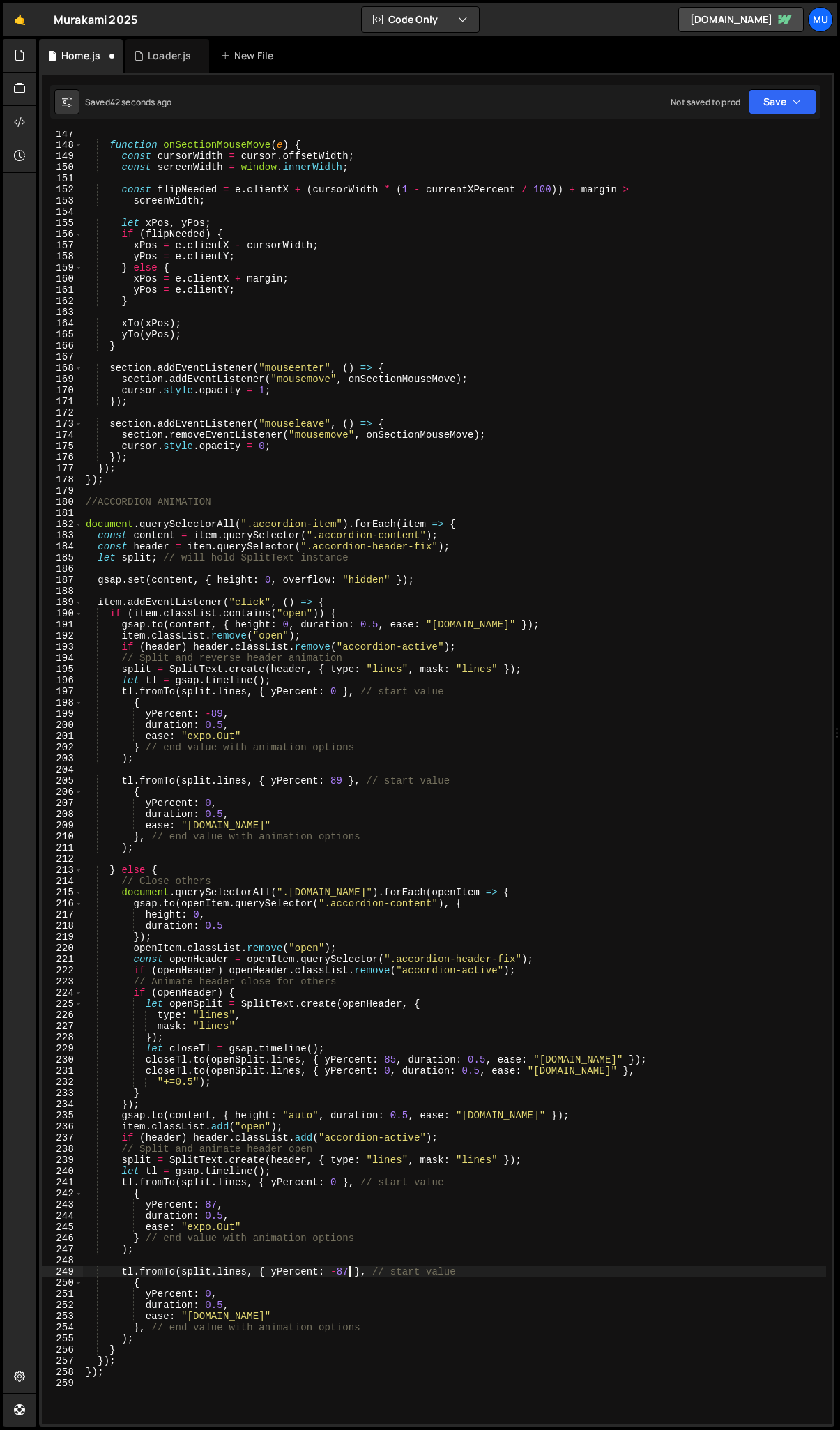
scroll to position [0, 18]
click at [228, 685] on div "function onSectionMouseMove ( e ) { const cursorWidth = cursor . offsetWidth ; …" at bounding box center [454, 786] width 743 height 1315
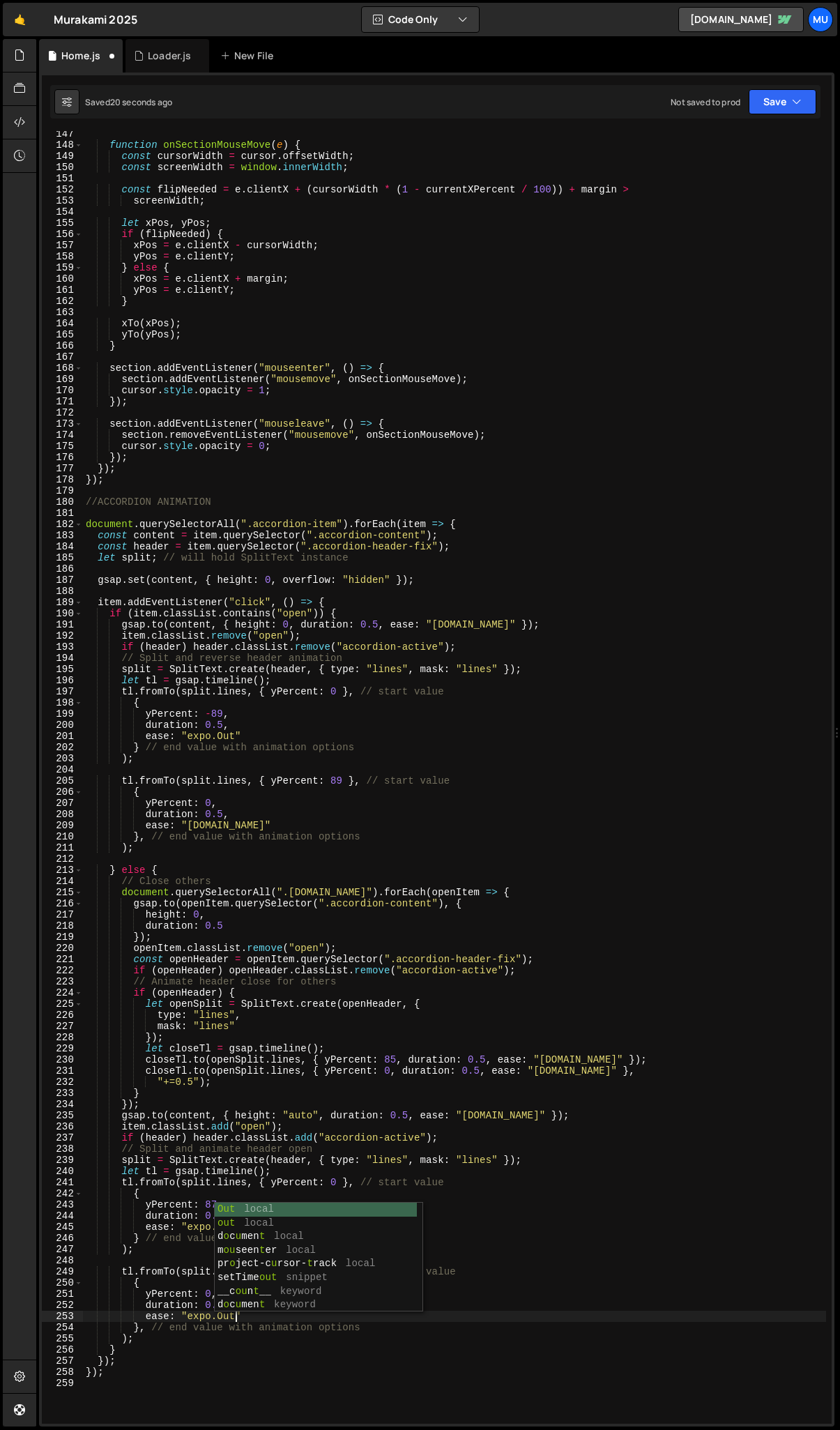
click at [186, 685] on div "function onSectionMouseMove ( e ) { const cursorWidth = cursor . offsetWidth ; …" at bounding box center [454, 786] width 743 height 1315
click at [233, 685] on div "function onSectionMouseMove ( e ) { const cursorWidth = cursor . offsetWidth ; …" at bounding box center [454, 786] width 743 height 1315
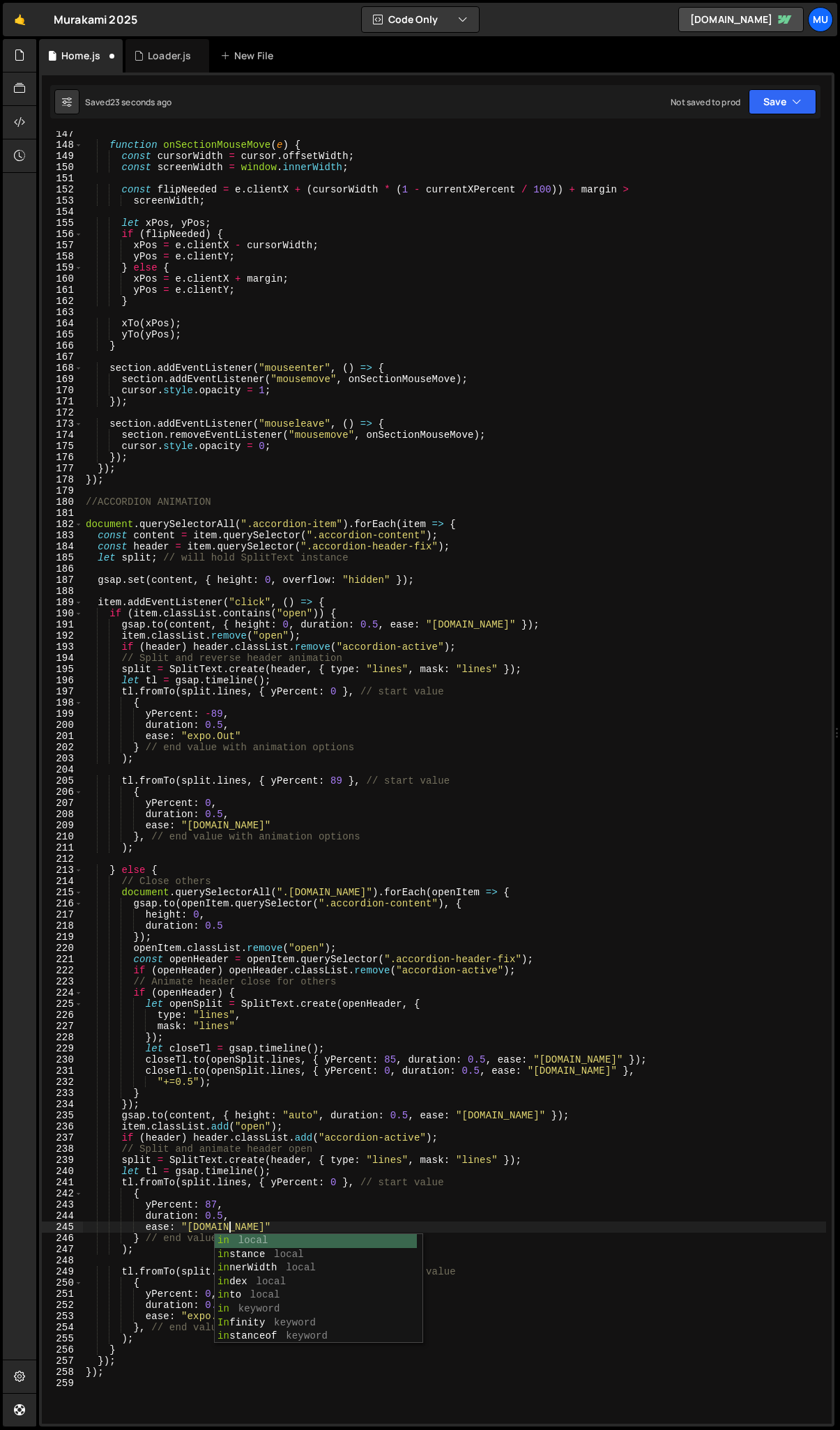
scroll to position [0, 10]
click at [235, 685] on div "function onSectionMouseMove ( e ) { const cursorWidth = cursor . offsetWidth ; …" at bounding box center [454, 786] width 743 height 1315
click at [191, 685] on div "function onSectionMouseMove ( e ) { const cursorWidth = cursor . offsetWidth ; …" at bounding box center [454, 786] width 743 height 1315
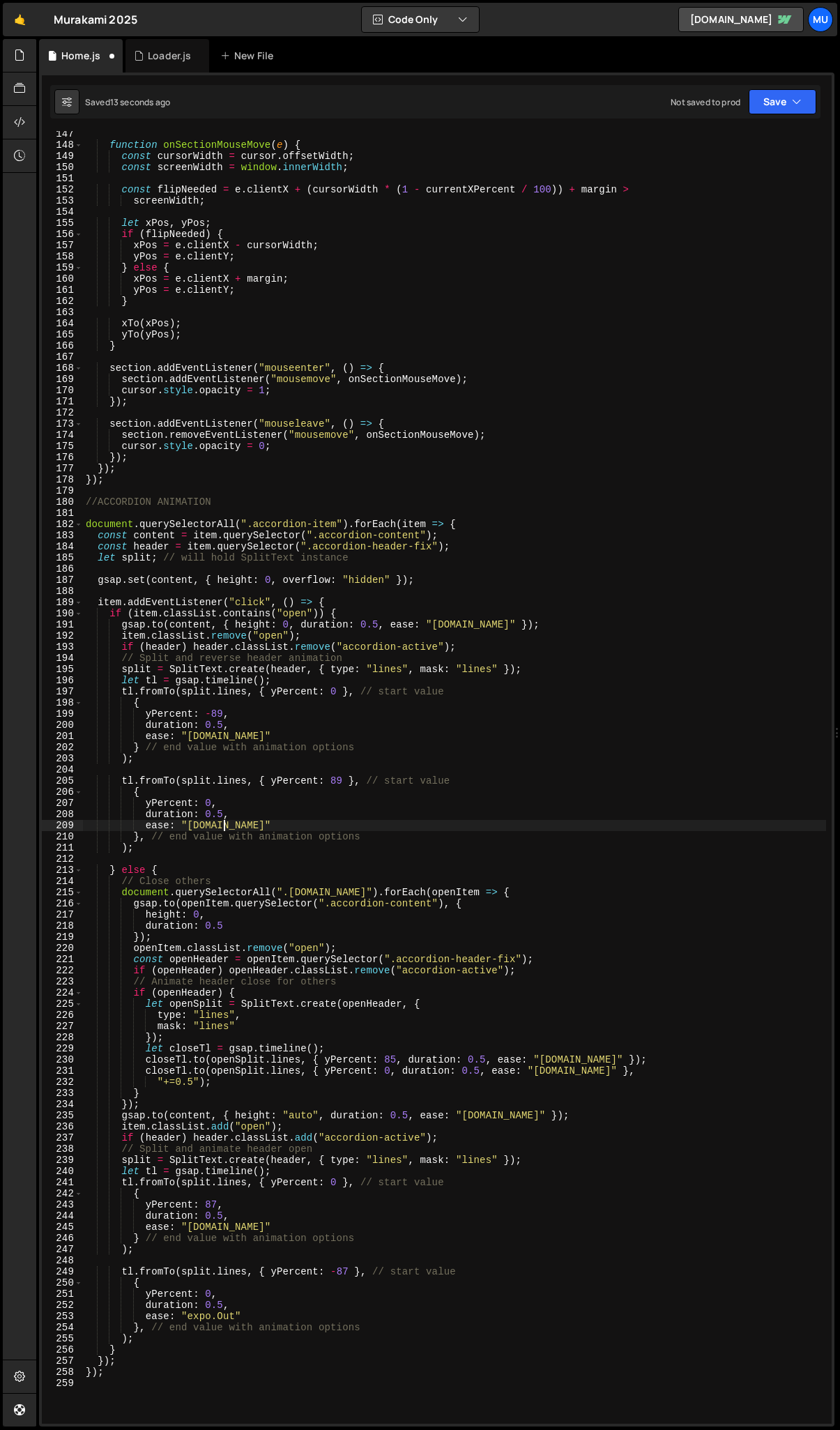
click at [221, 685] on div "function onSectionMouseMove ( e ) { const cursorWidth = cursor . offsetWidth ; …" at bounding box center [454, 786] width 743 height 1315
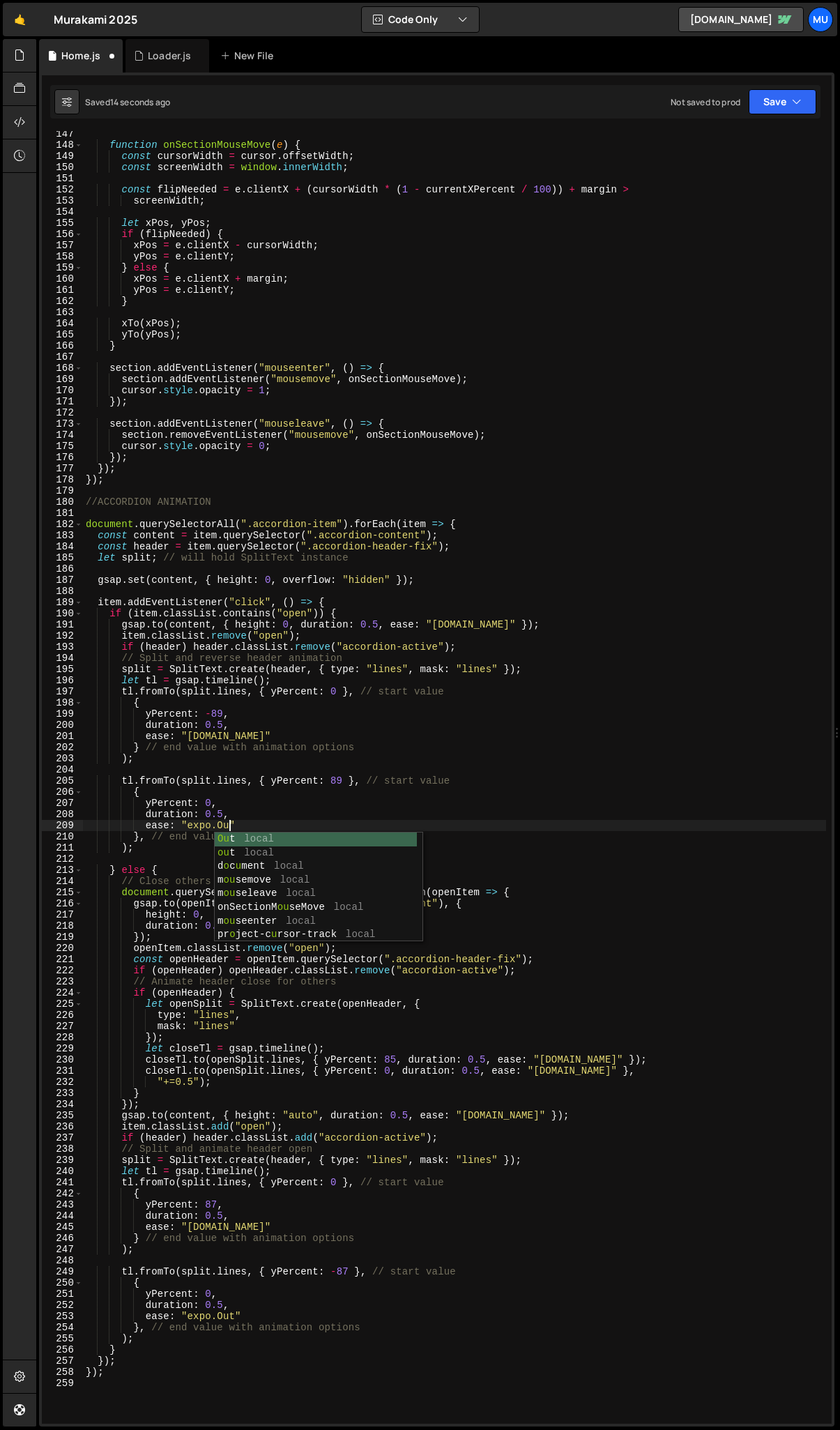
scroll to position [0, 10]
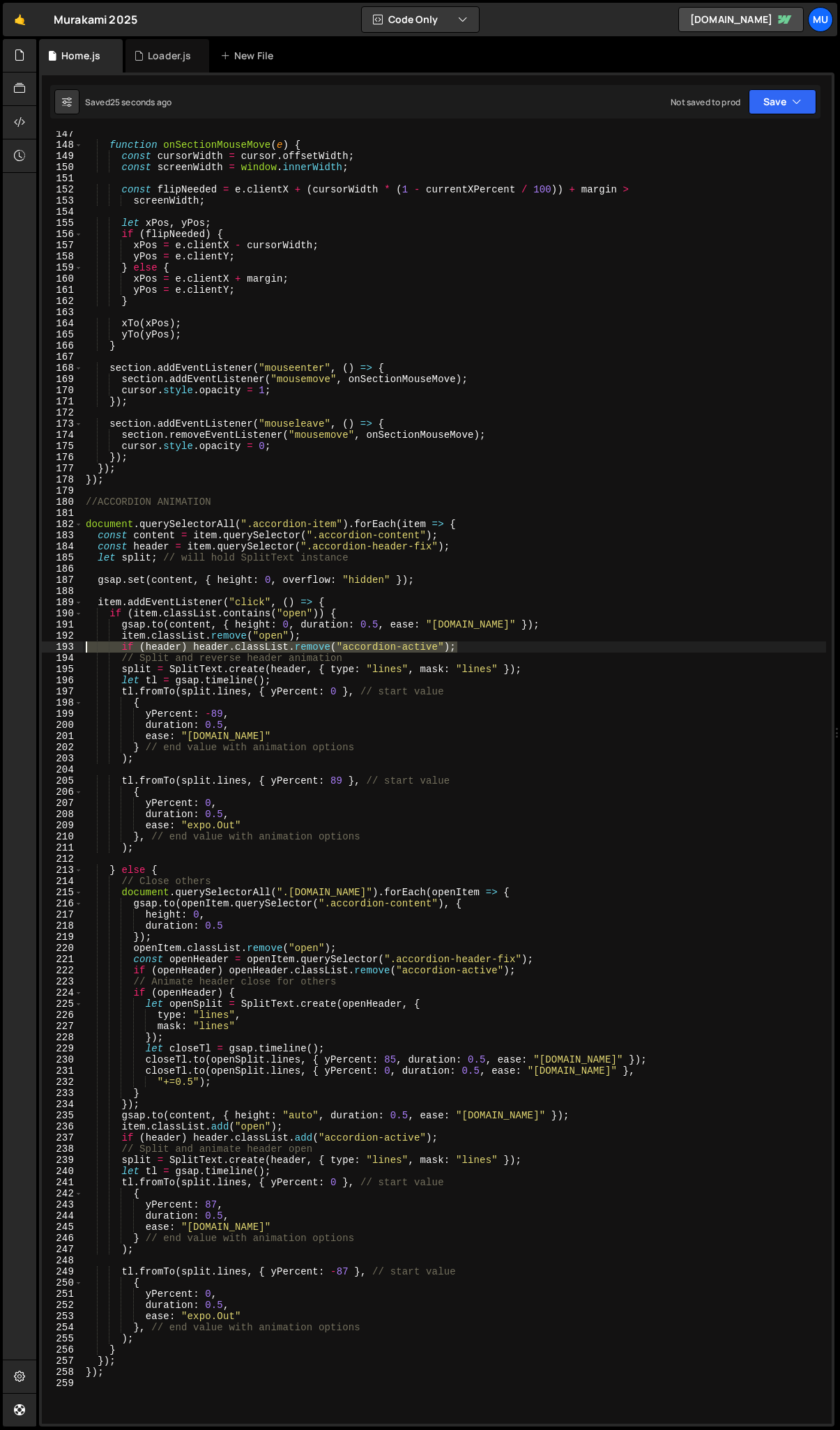
drag, startPoint x: 480, startPoint y: 649, endPoint x: 74, endPoint y: 648, distance: 406.0
click at [74, 648] on div "ease: "expo.Out" 147 148 149 150 151 152 153 154 155 156 157 158 159 160 161 16…" at bounding box center [437, 777] width 789 height 1293
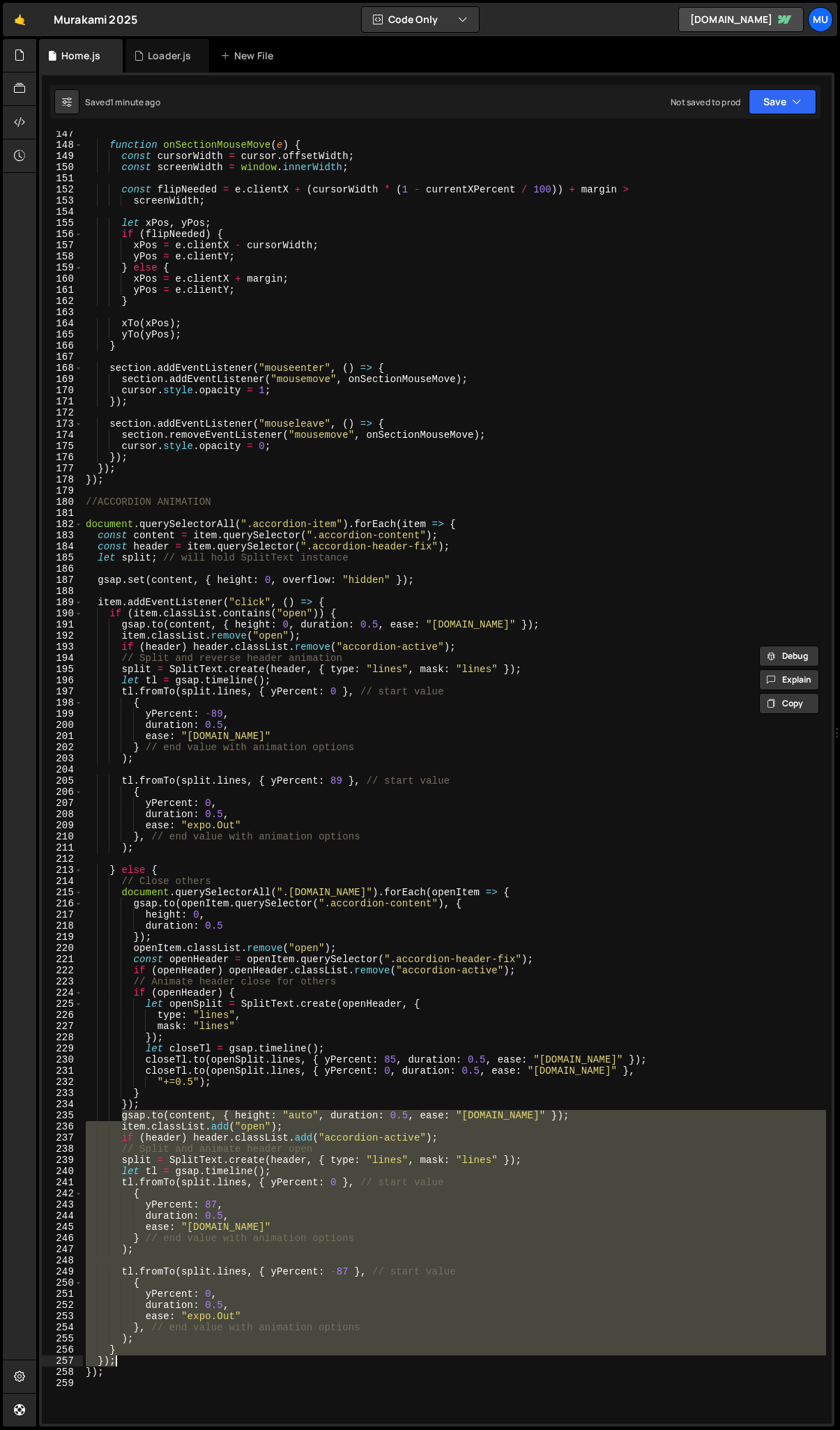
drag, startPoint x: 121, startPoint y: 1121, endPoint x: 237, endPoint y: 1363, distance: 268.4
click at [237, 685] on div "function onSectionMouseMove ( e ) { const cursorWidth = cursor . offsetWidth ; …" at bounding box center [454, 786] width 743 height 1315
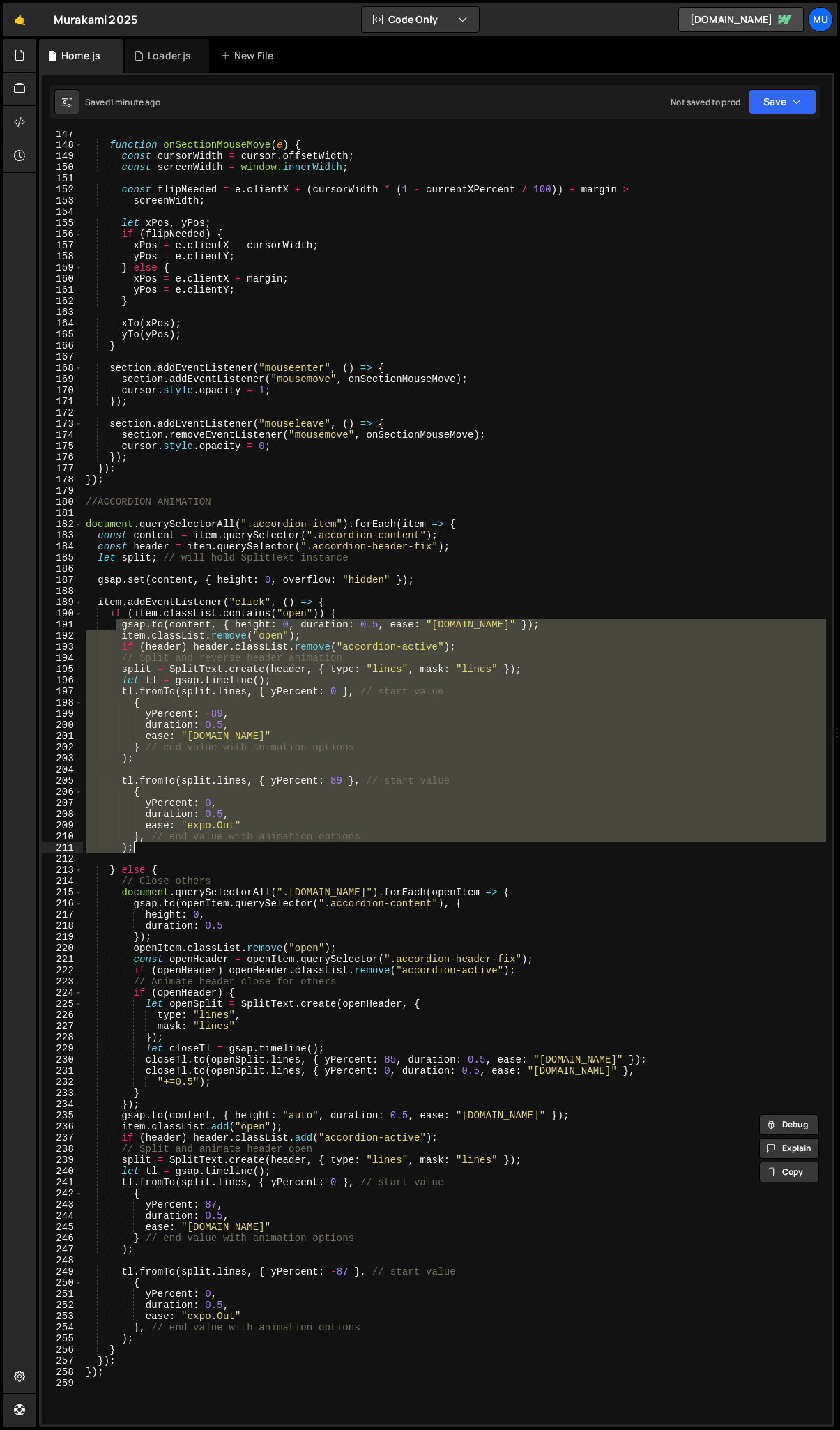
drag, startPoint x: 118, startPoint y: 626, endPoint x: 258, endPoint y: 848, distance: 262.5
click at [258, 685] on div "function onSectionMouseMove ( e ) { const cursorWidth = cursor . offsetWidth ; …" at bounding box center [454, 786] width 743 height 1315
click at [240, 654] on div "function onSectionMouseMove ( e ) { const cursorWidth = cursor . offsetWidth ; …" at bounding box center [454, 786] width 743 height 1315
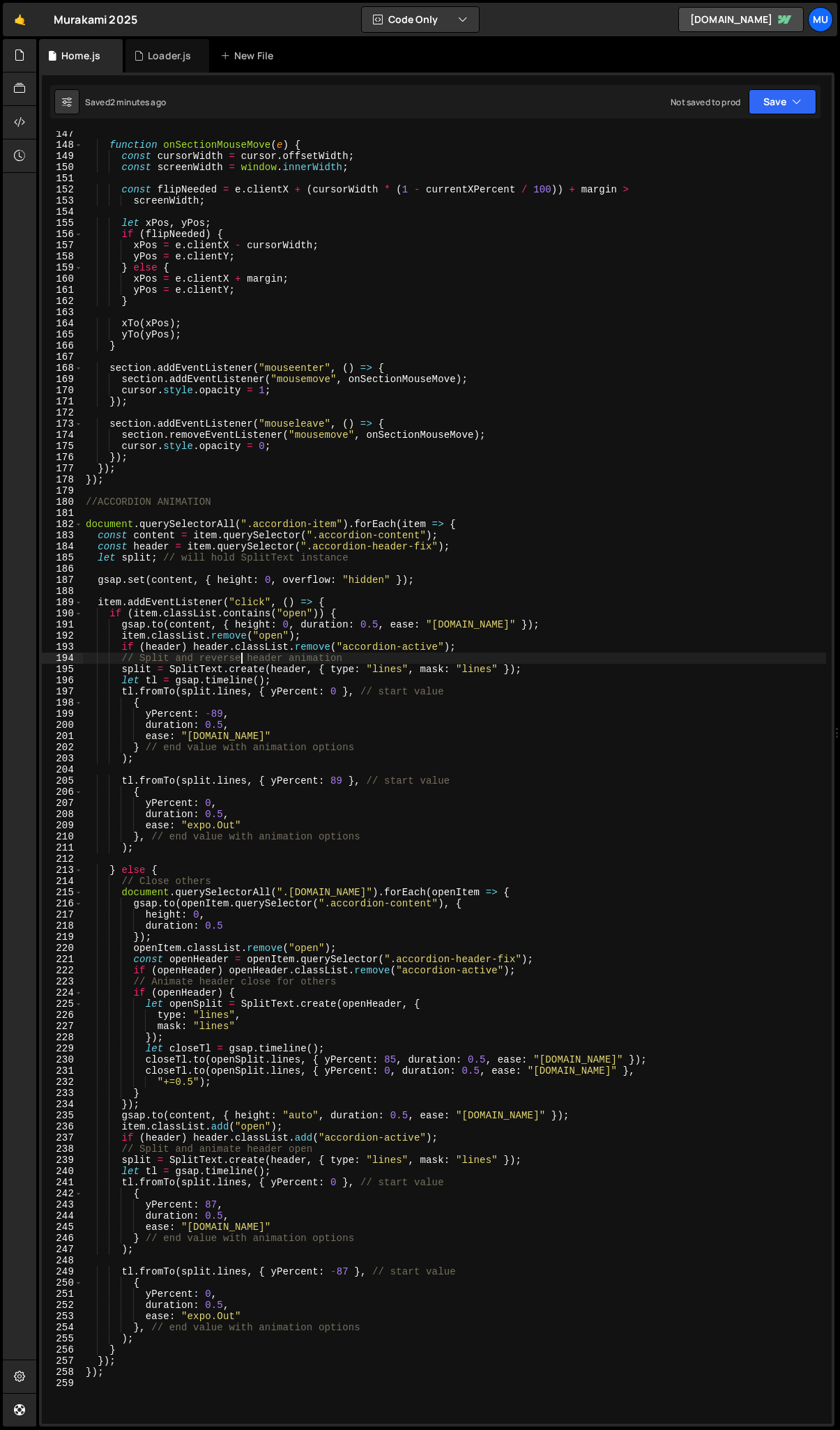
click at [283, 646] on div "function onSectionMouseMove ( e ) { const cursorWidth = cursor . offsetWidth ; …" at bounding box center [454, 786] width 743 height 1315
drag, startPoint x: 476, startPoint y: 643, endPoint x: 122, endPoint y: 644, distance: 354.0
click at [122, 644] on div "function onSectionMouseMove ( e ) { const cursorWidth = cursor . offsetWidth ; …" at bounding box center [454, 786] width 743 height 1315
paste textarea "}"
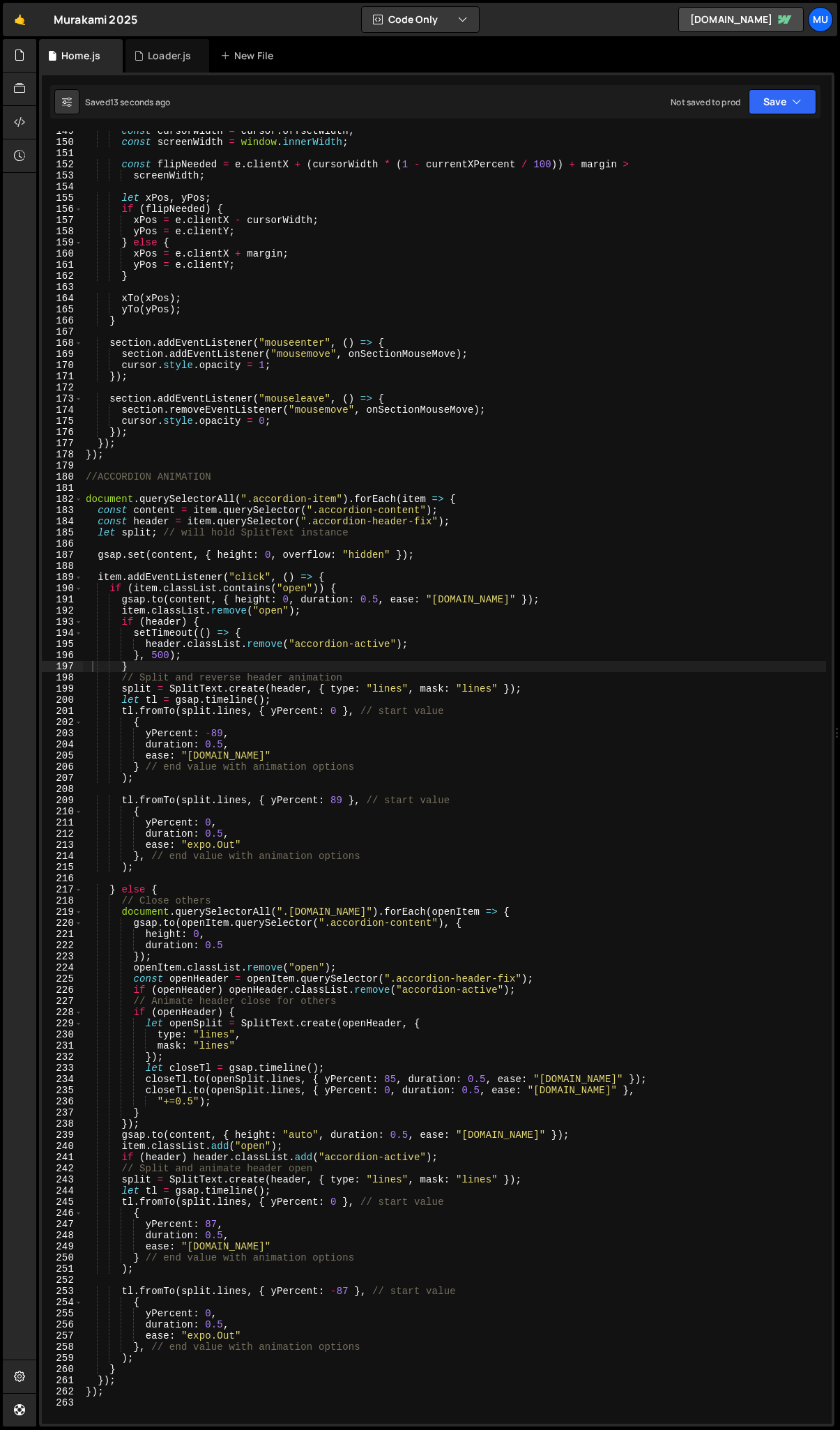
scroll to position [1714, 0]
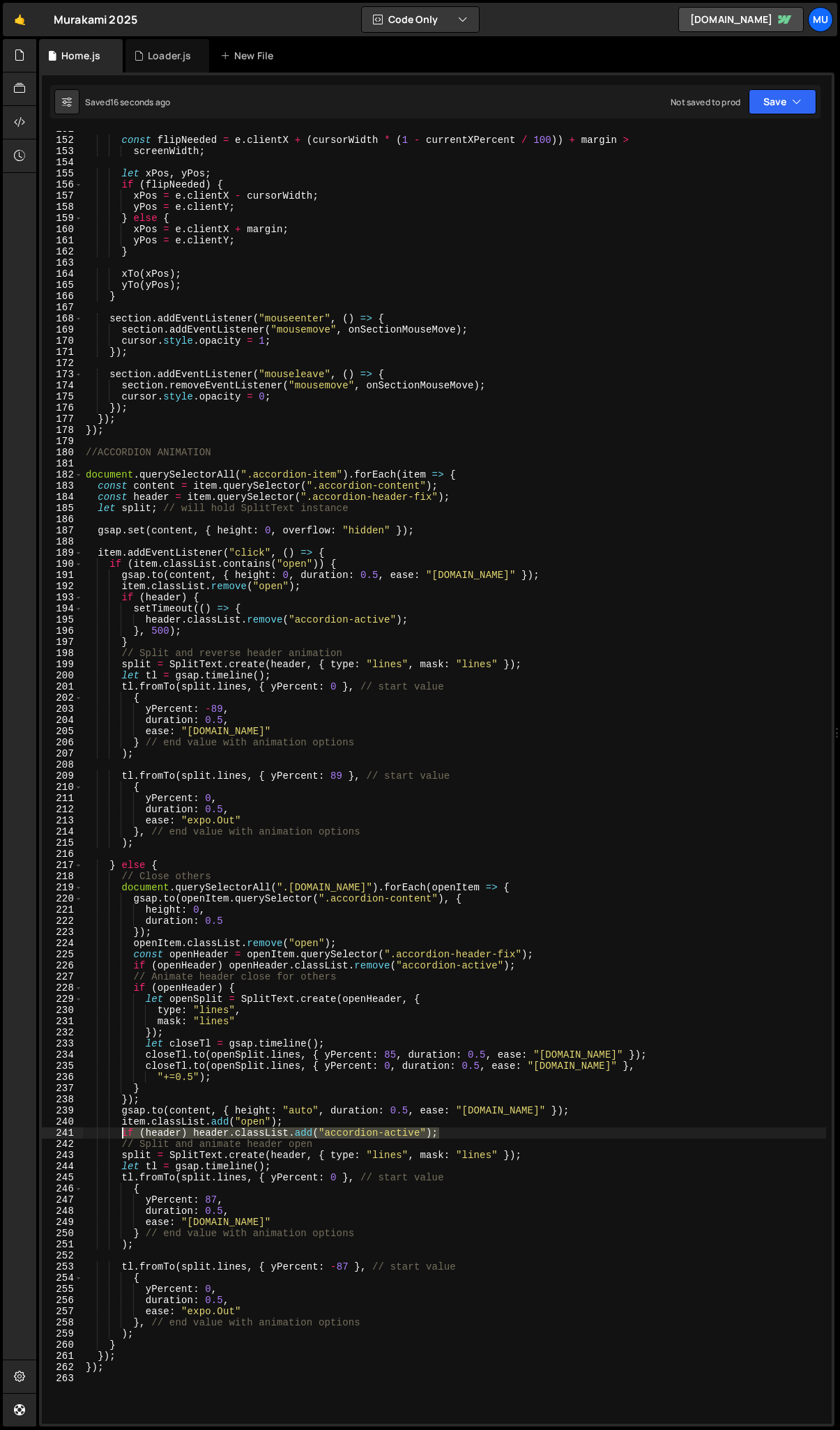
drag, startPoint x: 442, startPoint y: 1132, endPoint x: 121, endPoint y: 1129, distance: 321.0
click at [121, 685] on div "const flipNeeded = e . clientX + ( cursorWidth * ( 1 - currentXPercent / 100 ))…" at bounding box center [454, 780] width 743 height 1315
paste textarea "}"
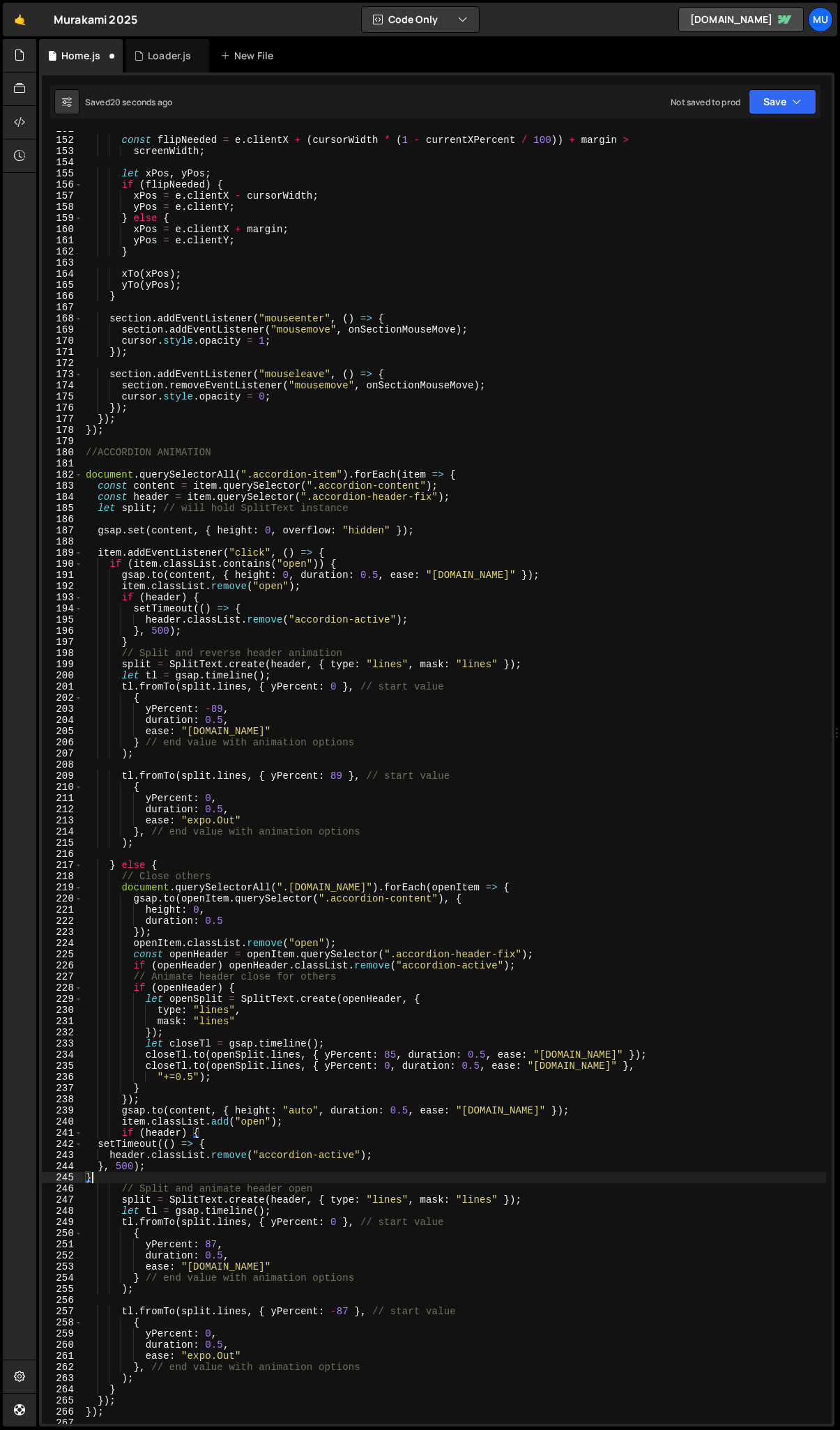
click at [233, 685] on div "const flipNeeded = e . clientX + ( cursorWidth * ( 1 - currentXPercent / 100 ))…" at bounding box center [454, 780] width 743 height 1315
click at [217, 685] on div "const flipNeeded = e . clientX + ( cursorWidth * ( 1 - currentXPercent / 100 ))…" at bounding box center [454, 780] width 743 height 1315
click at [208, 685] on div "const flipNeeded = e . clientX + ( cursorWidth * ( 1 - currentXPercent / 100 ))…" at bounding box center [454, 780] width 743 height 1315
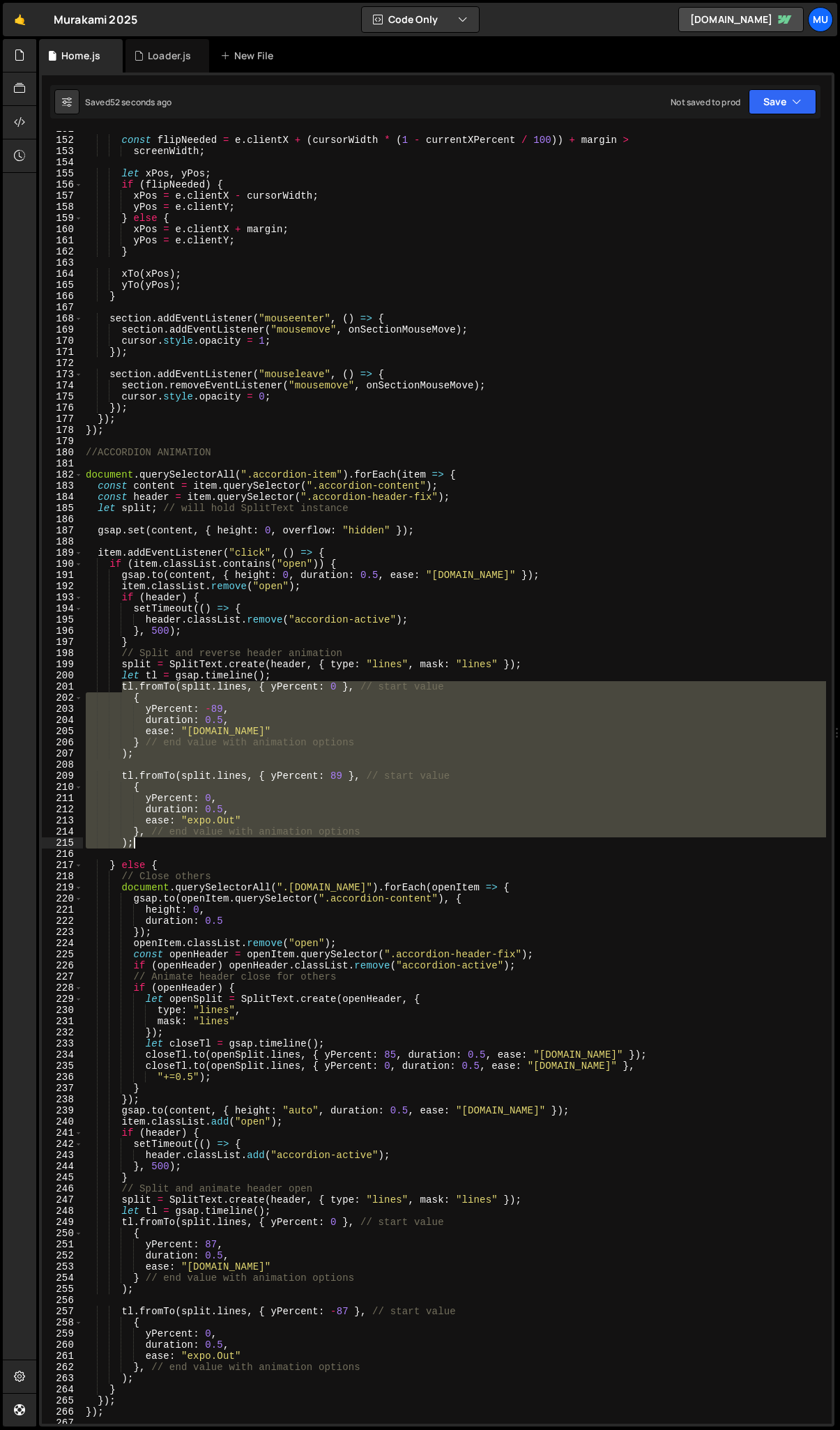
drag, startPoint x: 121, startPoint y: 688, endPoint x: 281, endPoint y: 844, distance: 223.5
click at [281, 685] on div "const flipNeeded = e . clientX + ( cursorWidth * ( 1 - currentXPercent / 100 ))…" at bounding box center [454, 780] width 743 height 1315
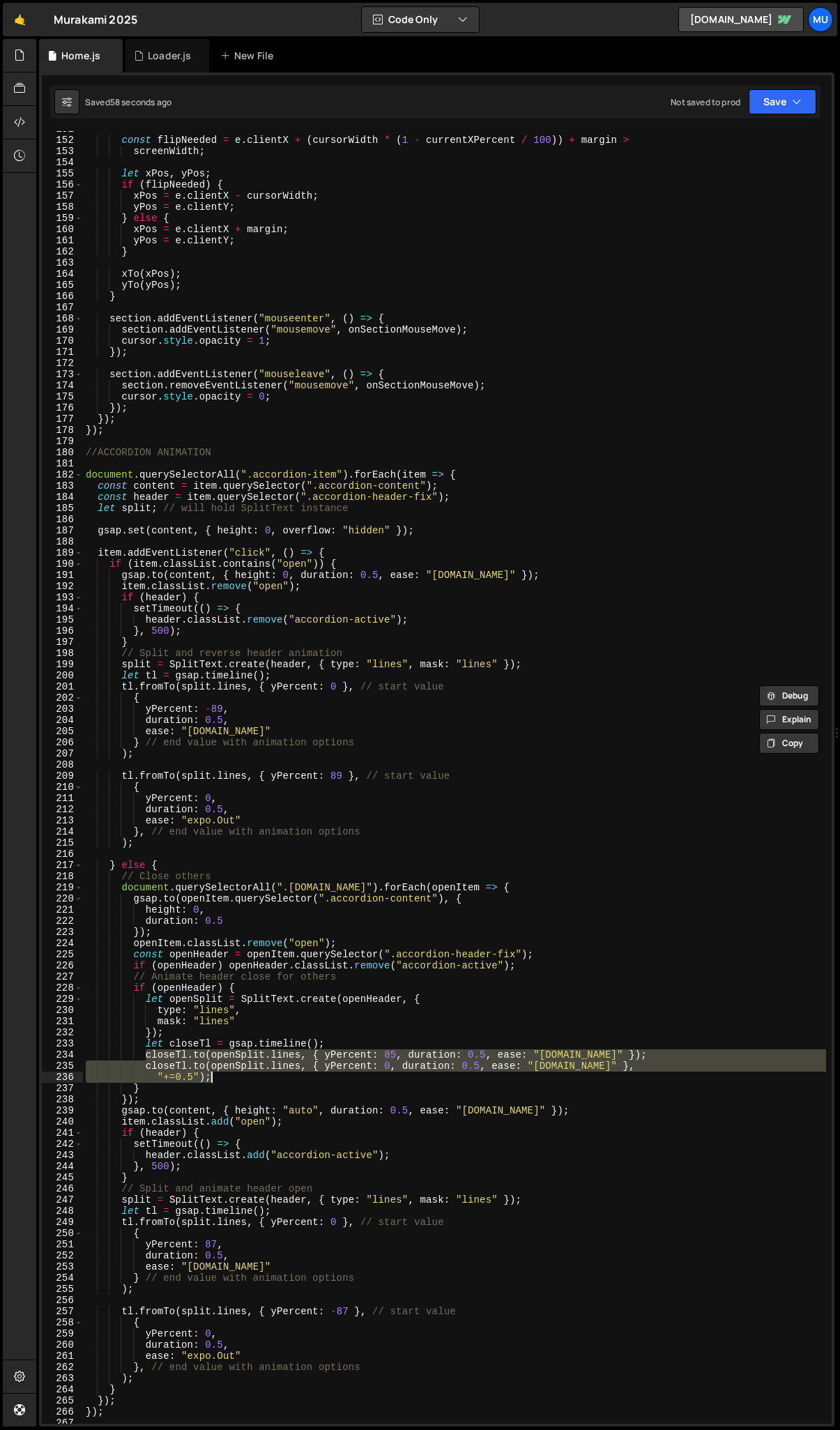
drag, startPoint x: 146, startPoint y: 1055, endPoint x: 590, endPoint y: 1074, distance: 444.4
click at [590, 685] on div "const flipNeeded = e . clientX + ( cursorWidth * ( 1 - currentXPercent / 100 ))…" at bounding box center [454, 780] width 743 height 1315
paste textarea
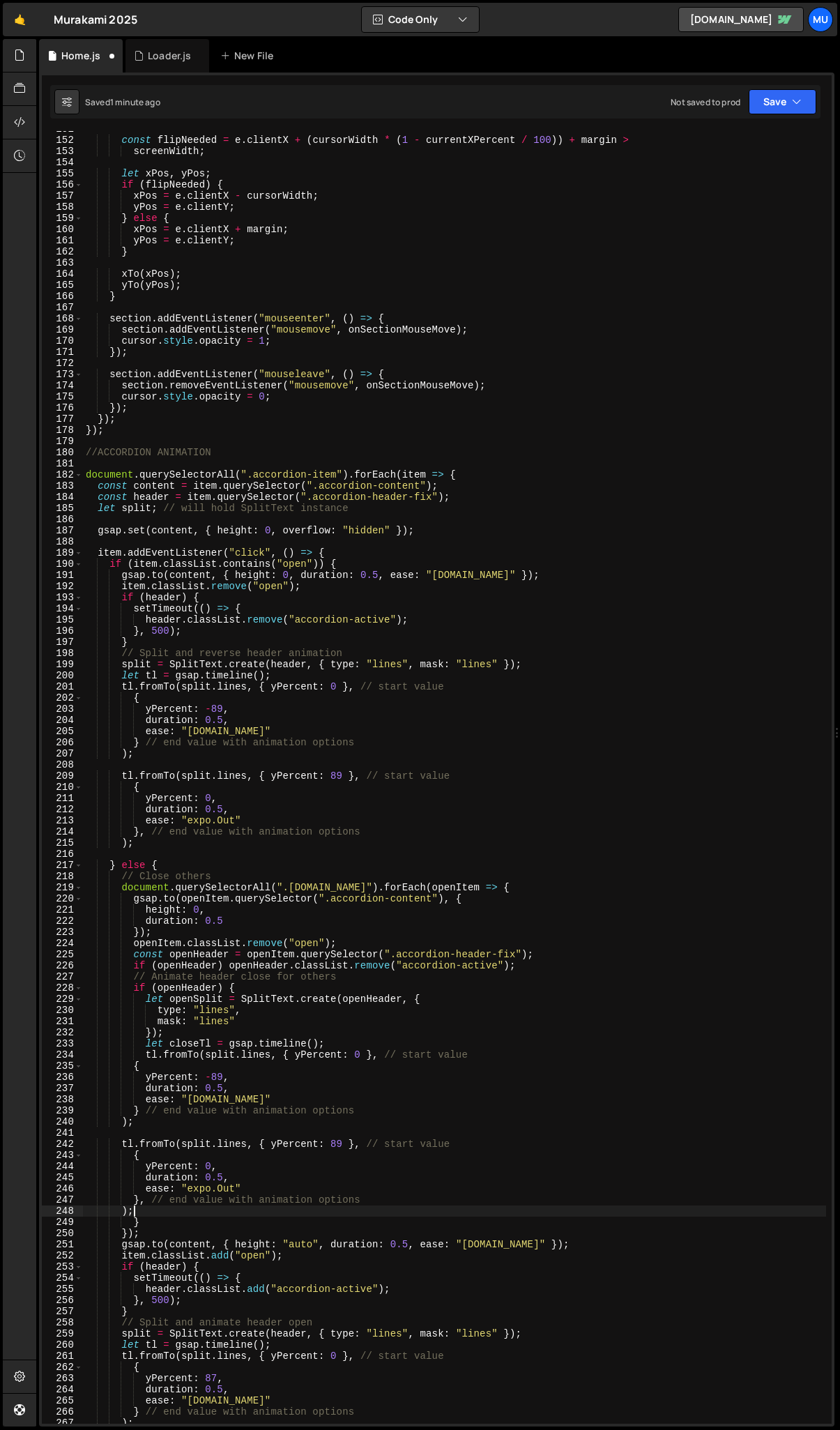
scroll to position [0, 3]
click at [295, 685] on div "const flipNeeded = e . clientX + ( cursorWidth * ( 1 - currentXPercent / 100 ))…" at bounding box center [454, 780] width 743 height 1315
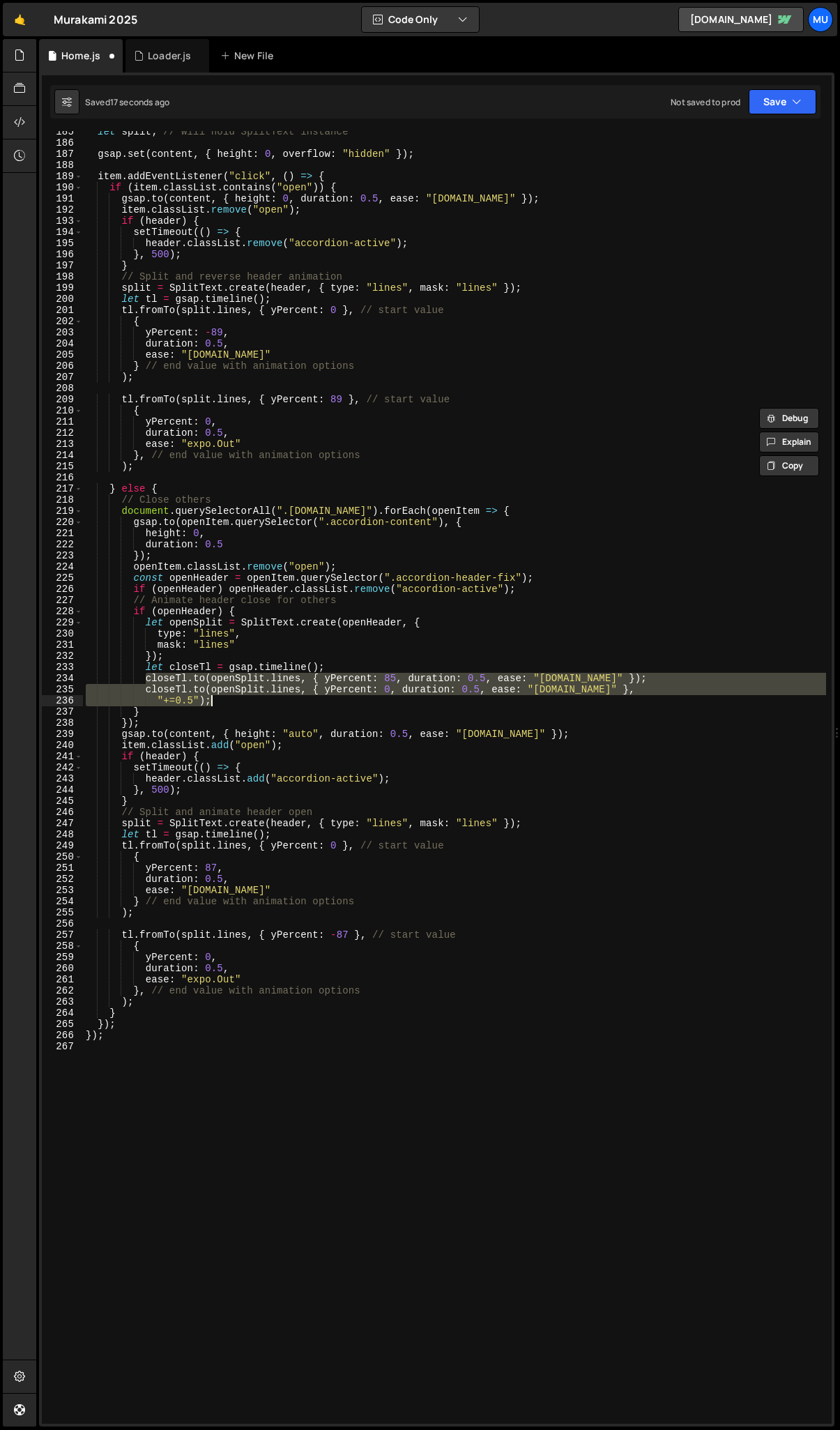
scroll to position [2048, 0]
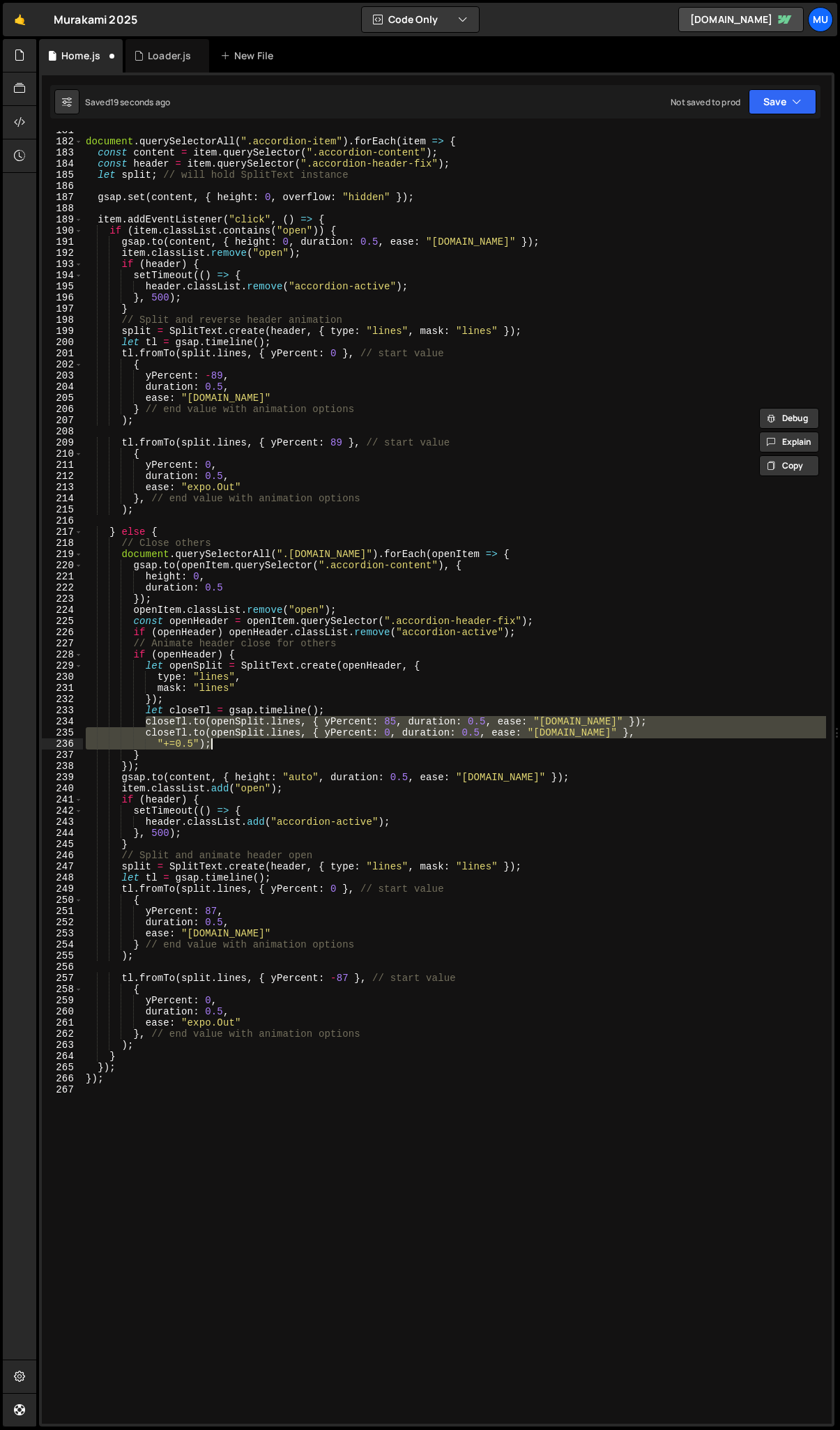
click at [215, 685] on div "document . querySelectorAll ( ".accordion-item" ) . forEach ( item => { const c…" at bounding box center [454, 777] width 743 height 1293
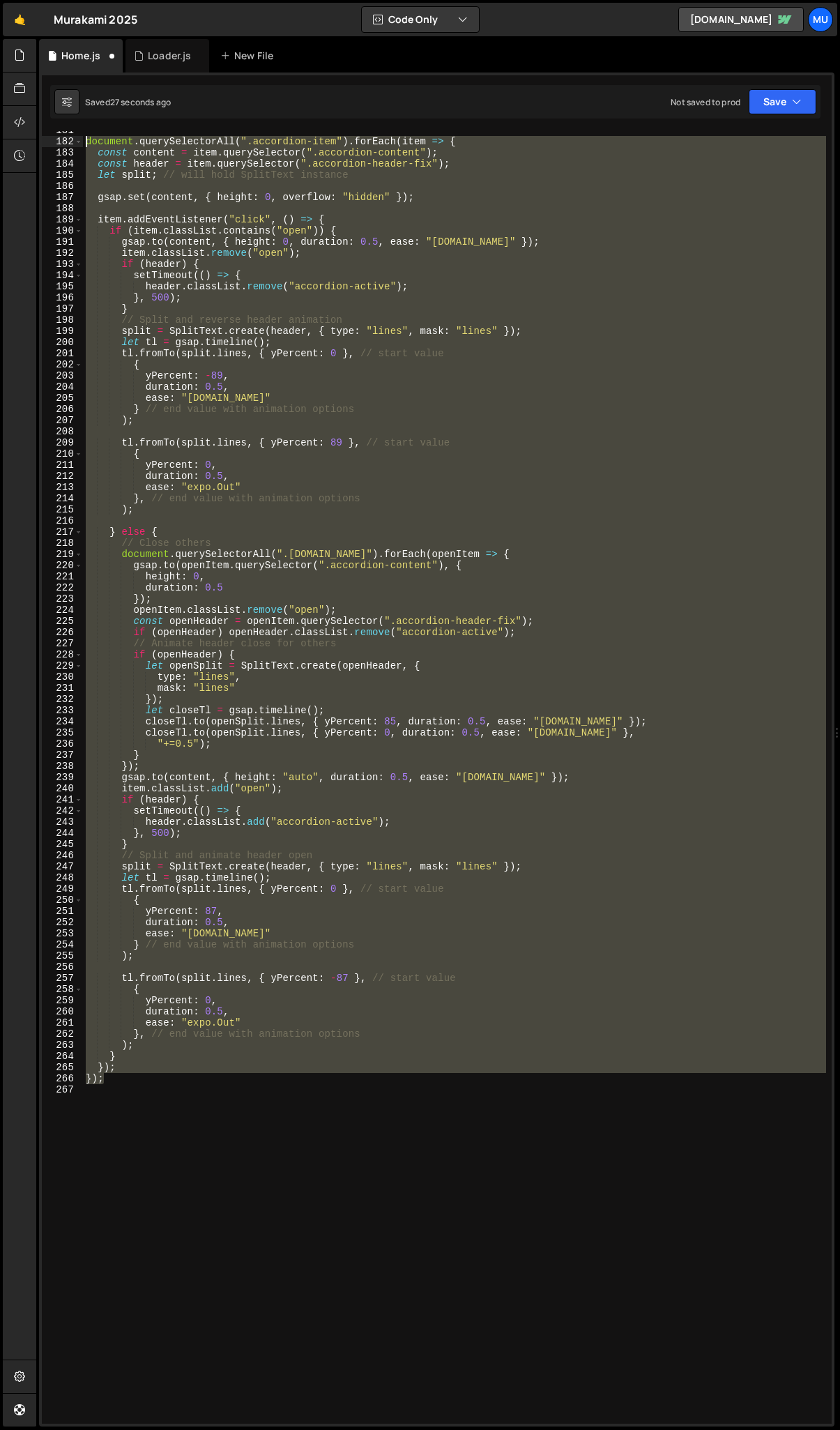
drag, startPoint x: 138, startPoint y: 1081, endPoint x: 87, endPoint y: 146, distance: 936.4
click at [87, 146] on div "document . querySelectorAll ( ".accordion-item" ) . forEach ( item => { const c…" at bounding box center [454, 782] width 743 height 1315
type textarea "document.querySelectorAll(".accordion-item").forEach(item => { const content = …"
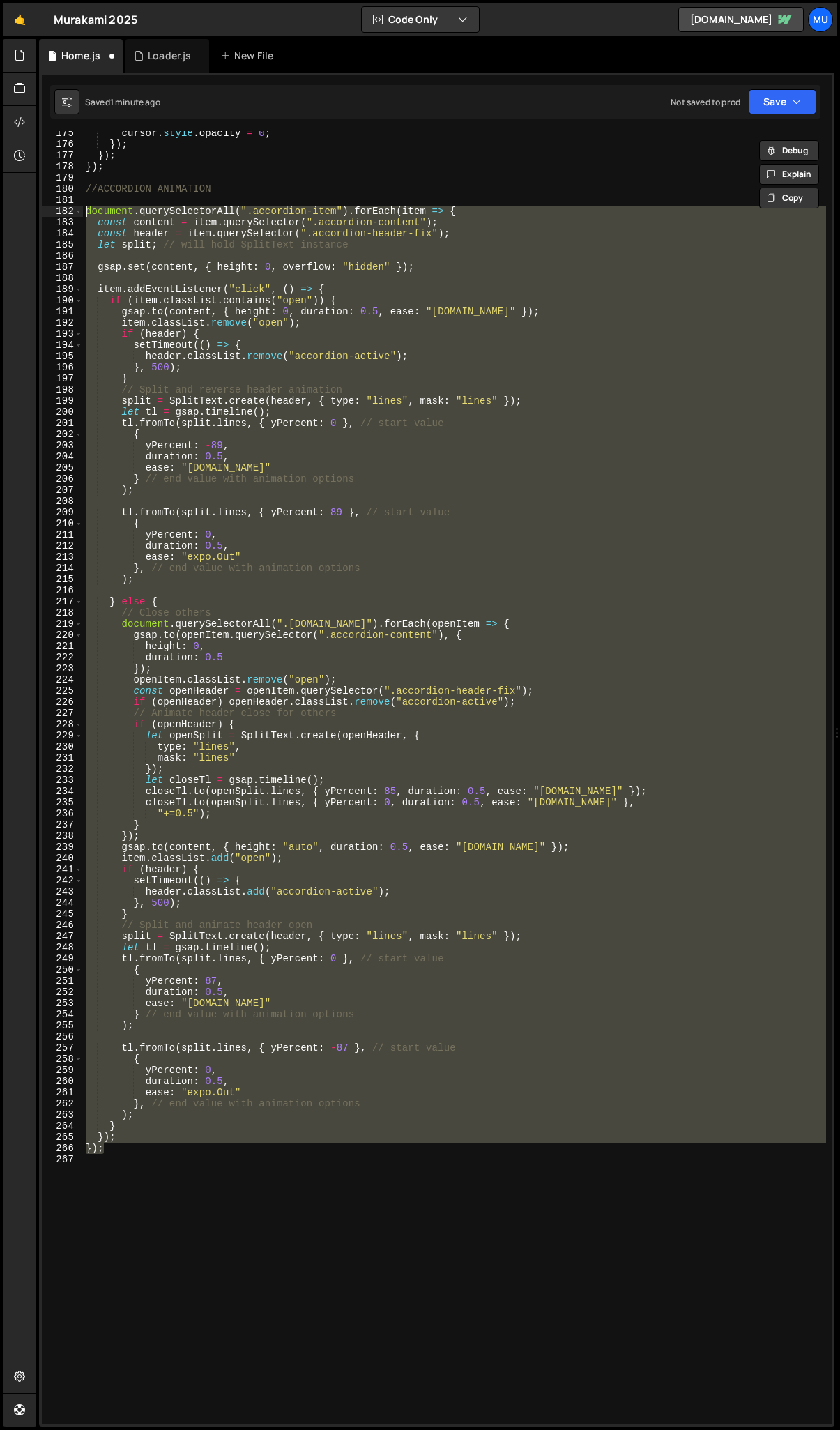
scroll to position [1977, 0]
paste textarea
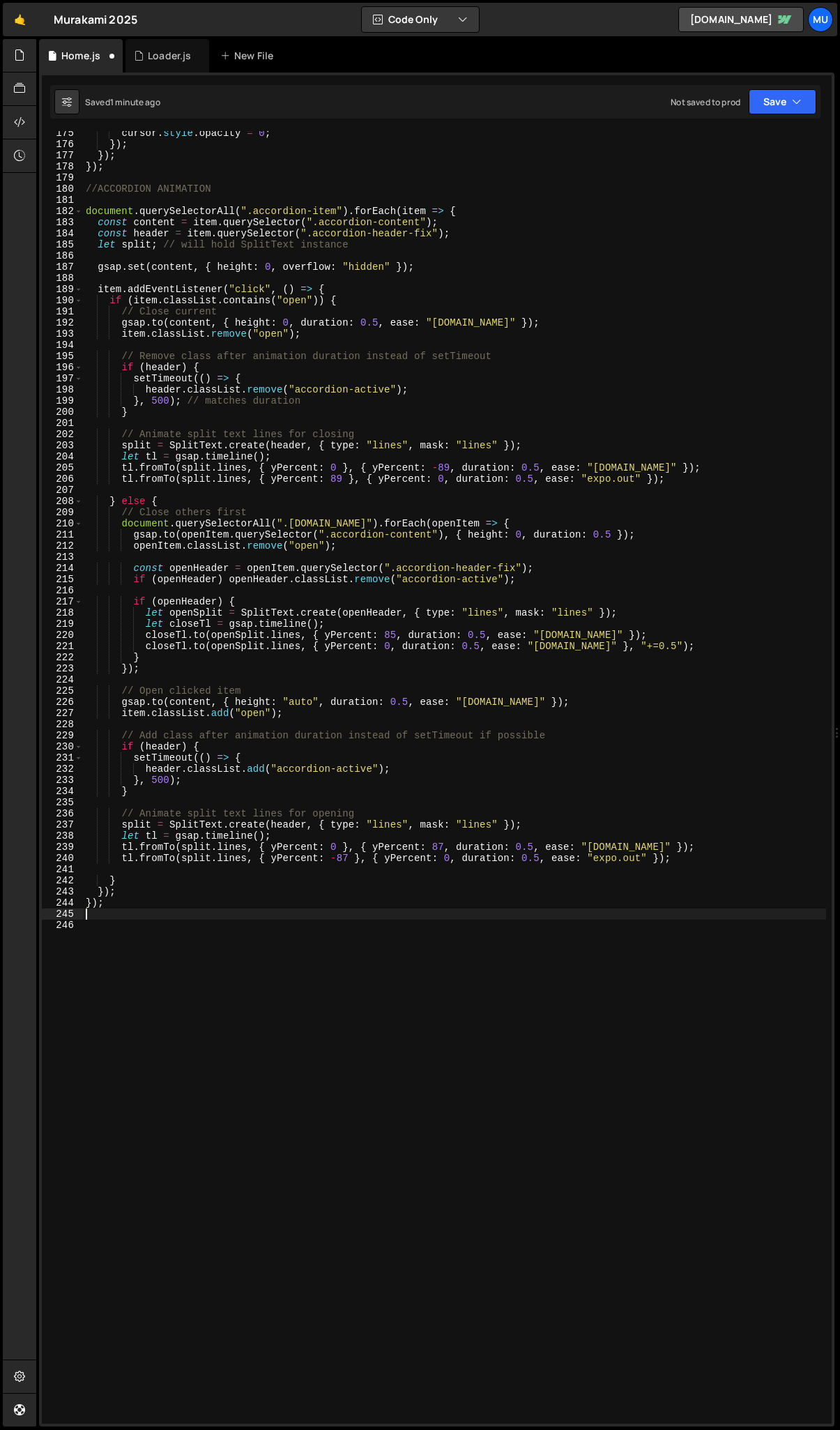
type textarea "ease: "[DOMAIN_NAME]" });"
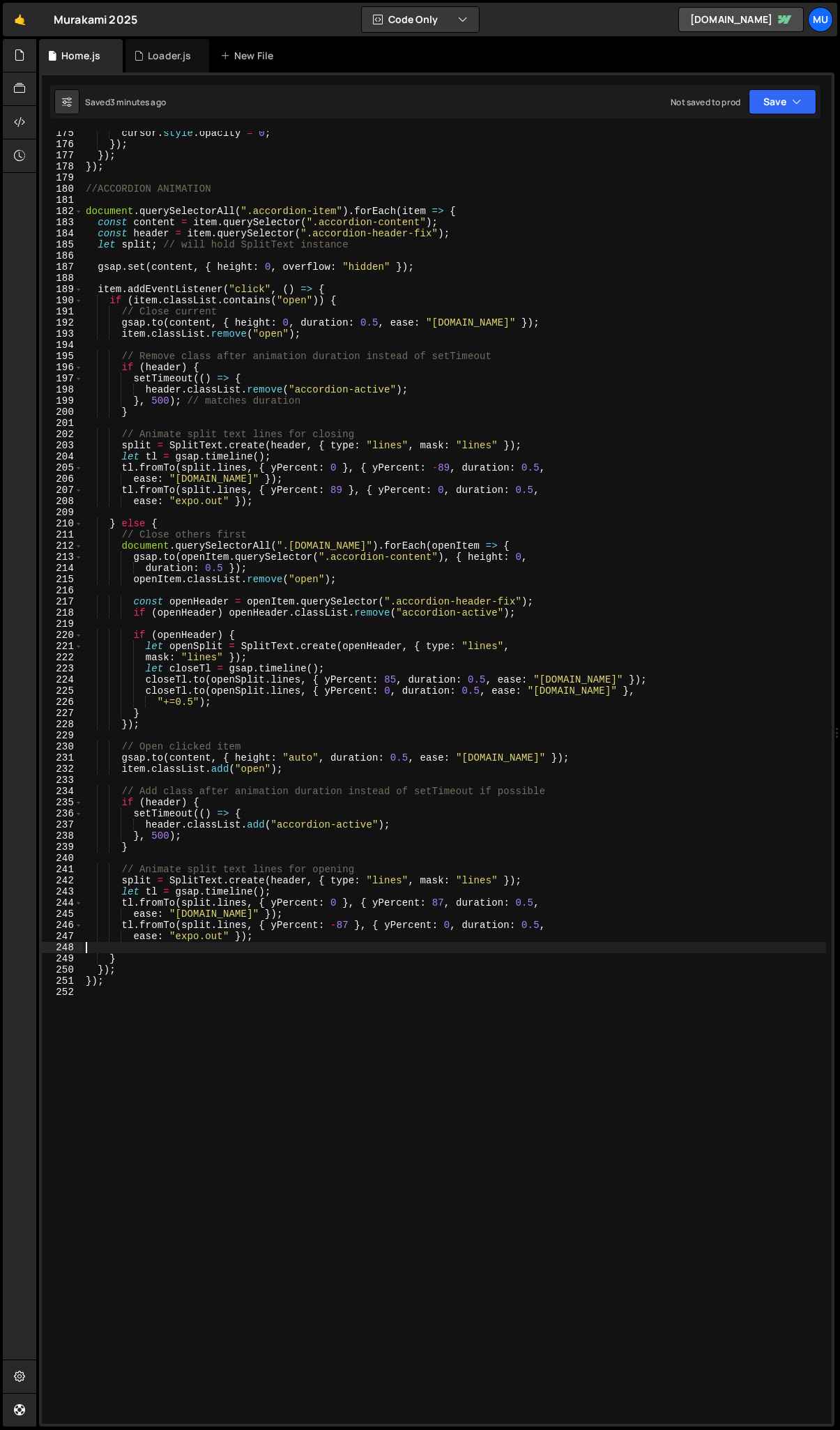
click at [296, 685] on div "cursor . style . opacity = 0 ; }) ; }) ; }) ; //ACCORDION ANIMATION document . …" at bounding box center [454, 785] width 743 height 1315
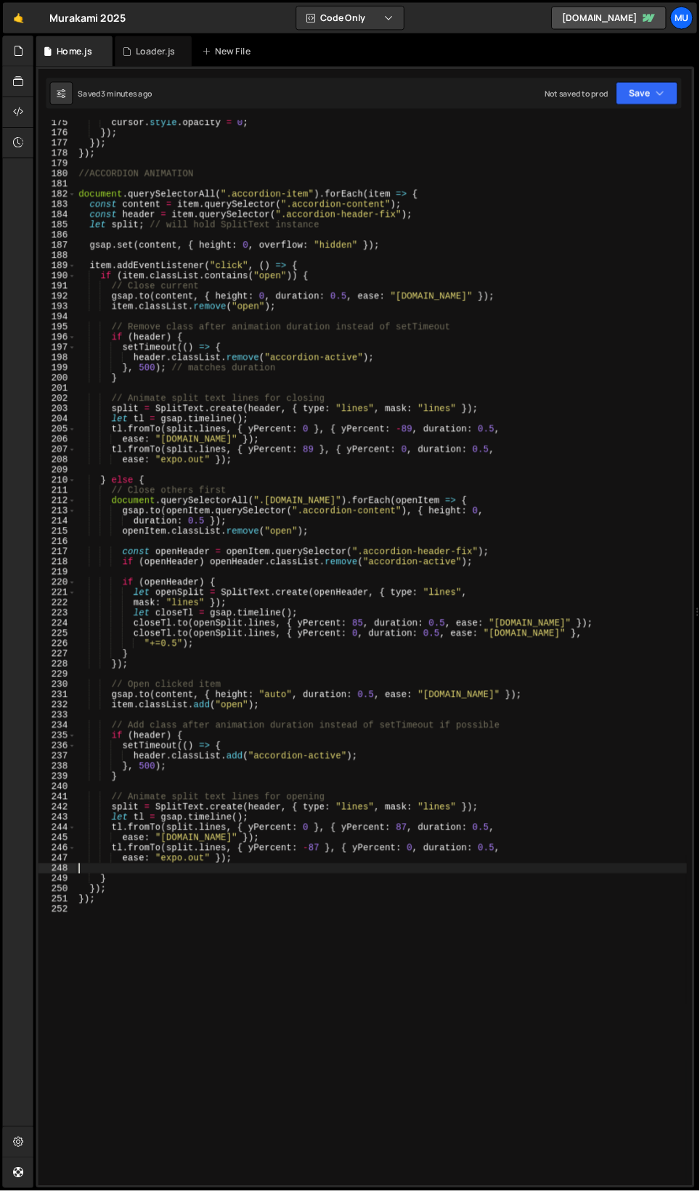
scroll to position [2058, 0]
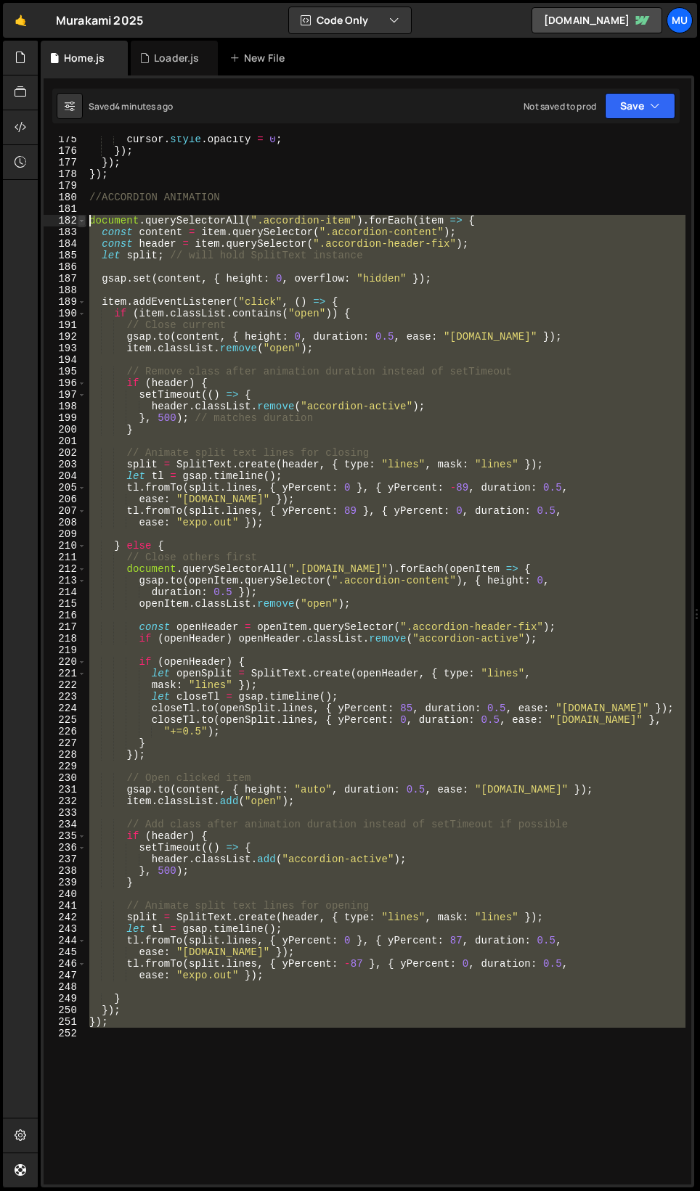
drag, startPoint x: 126, startPoint y: 1030, endPoint x: 84, endPoint y: 223, distance: 808.1
click at [84, 223] on div "175 176 177 178 179 180 181 182 183 184 185 186 187 188 189 190 191 192 193 194…" at bounding box center [367, 660] width 647 height 1048
type textarea "document.querySelectorAll(".accordion-item").forEach(item => { const content = …"
paste textarea
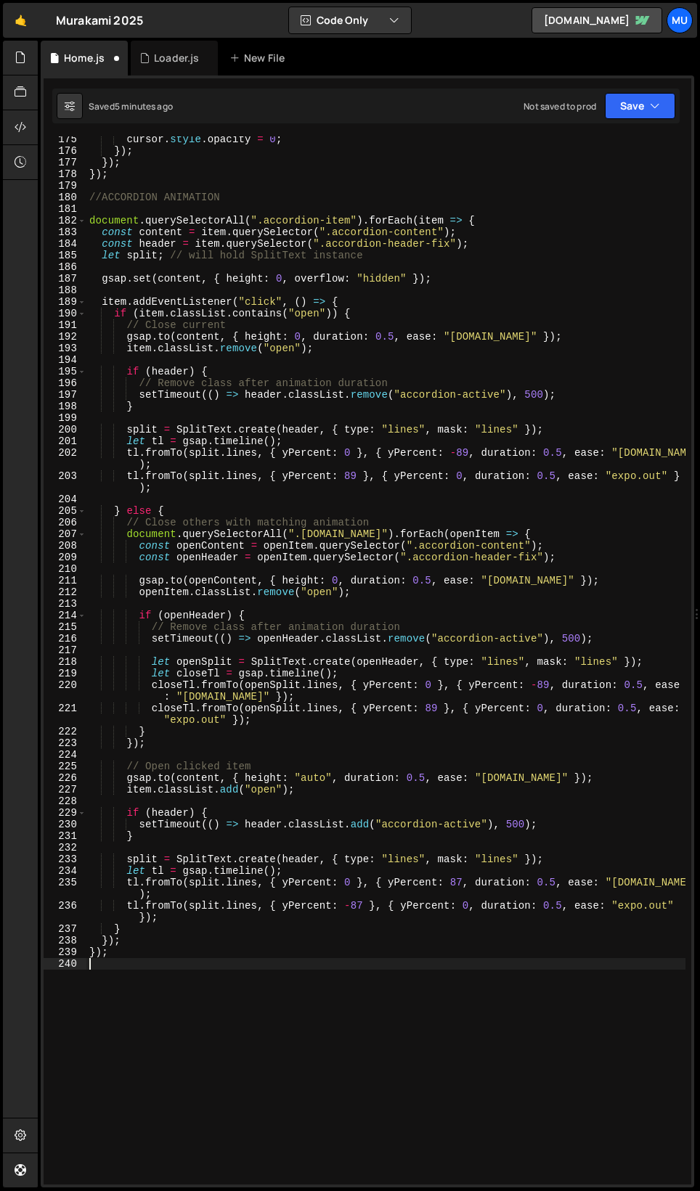
type textarea "tl.fromTo(split.lines, { yPercent: 0 }, { yPercent: 87, duration: 0.5,"
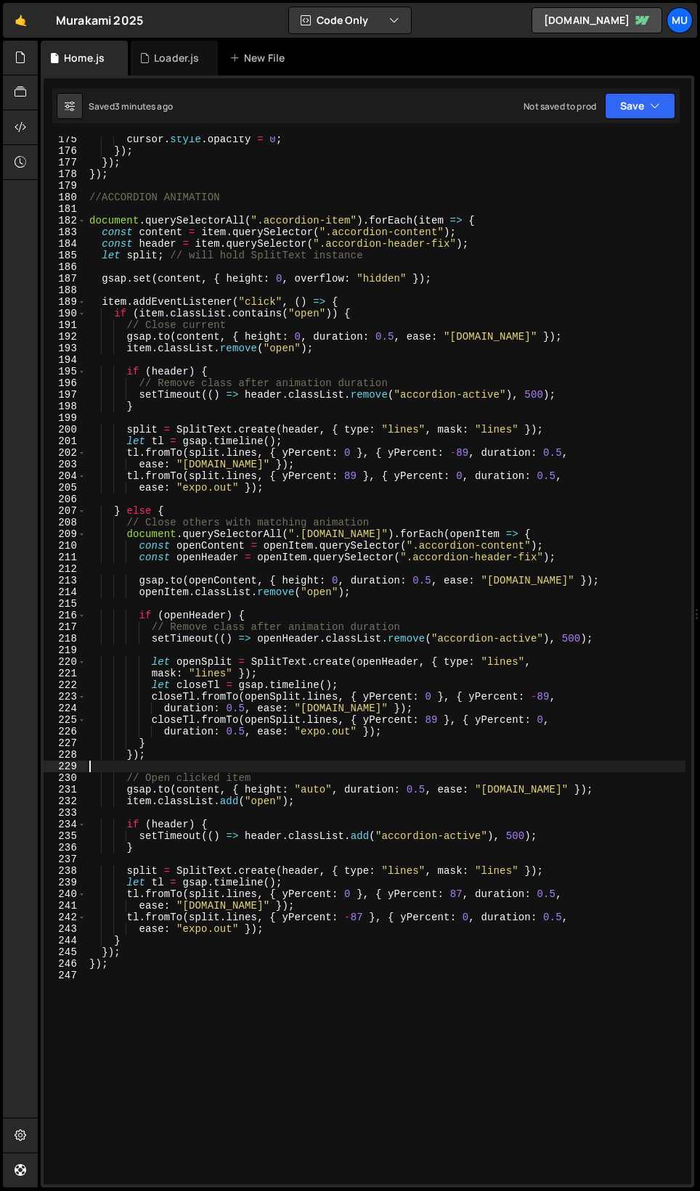
click at [188, 713] on div "cursor . style . opacity = 0 ; }) ; }) ; }) ; //ACCORDION ANIMATION document . …" at bounding box center [385, 669] width 599 height 1071
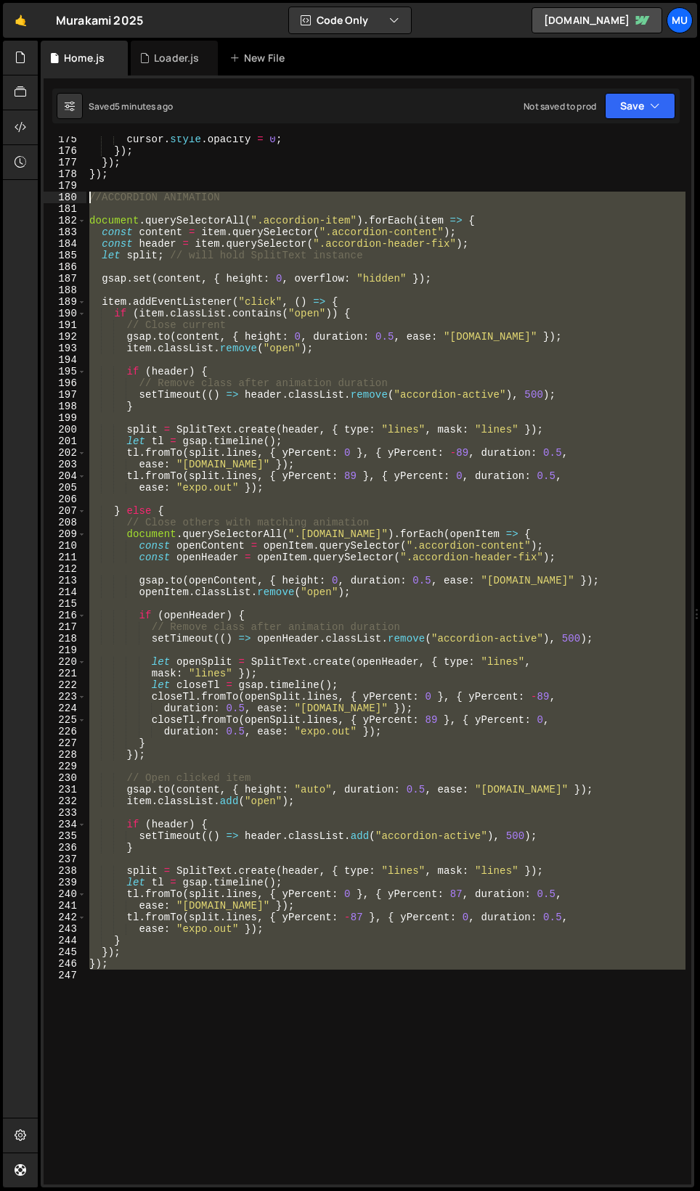
drag, startPoint x: 147, startPoint y: 984, endPoint x: 82, endPoint y: 196, distance: 790.9
click at [82, 196] on div "175 176 177 178 179 180 181 182 183 184 185 186 187 188 189 190 191 192 193 194…" at bounding box center [367, 660] width 647 height 1048
click at [213, 479] on div "cursor . style . opacity = 0 ; }) ; }) ; }) ; //ACCORDION ANIMATION document . …" at bounding box center [385, 660] width 599 height 1048
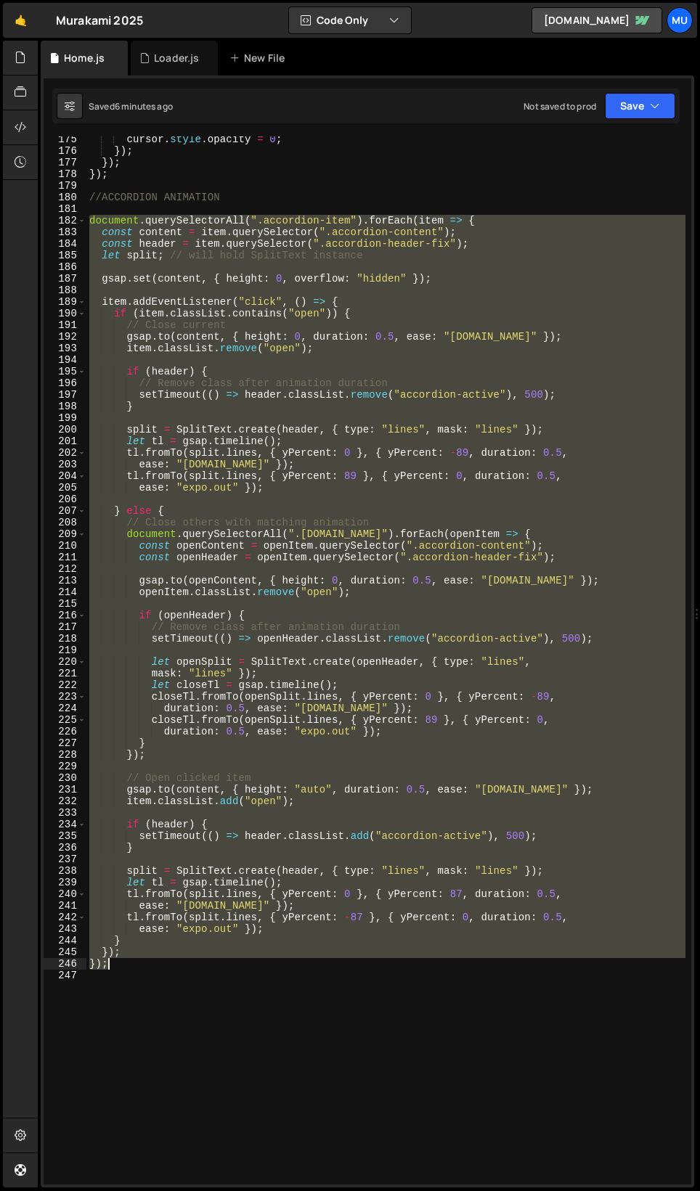
drag, startPoint x: 89, startPoint y: 219, endPoint x: 263, endPoint y: 966, distance: 767.0
click at [263, 713] on div "cursor . style . opacity = 0 ; }) ; }) ; }) ; //ACCORDION ANIMATION document . …" at bounding box center [385, 669] width 599 height 1071
click at [480, 243] on div "cursor . style . opacity = 0 ; }) ; }) ; }) ; //ACCORDION ANIMATION document . …" at bounding box center [385, 660] width 599 height 1048
type textarea "const header = item.querySelector(".accordion-header-fix");"
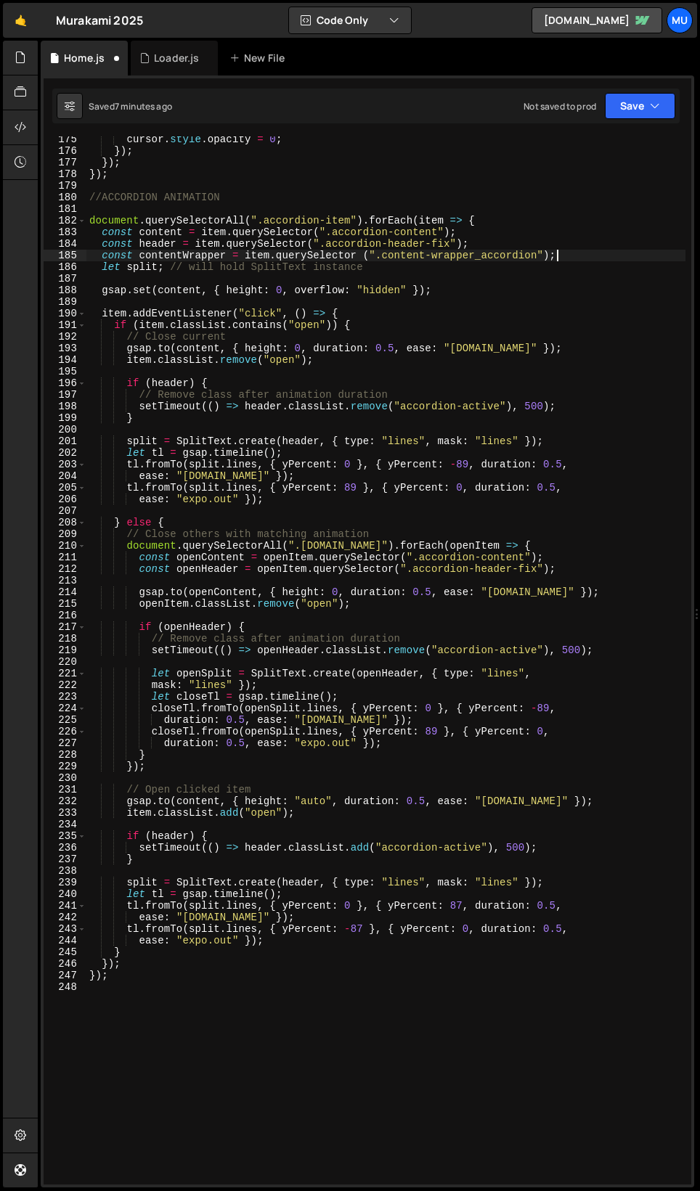
scroll to position [0, 32]
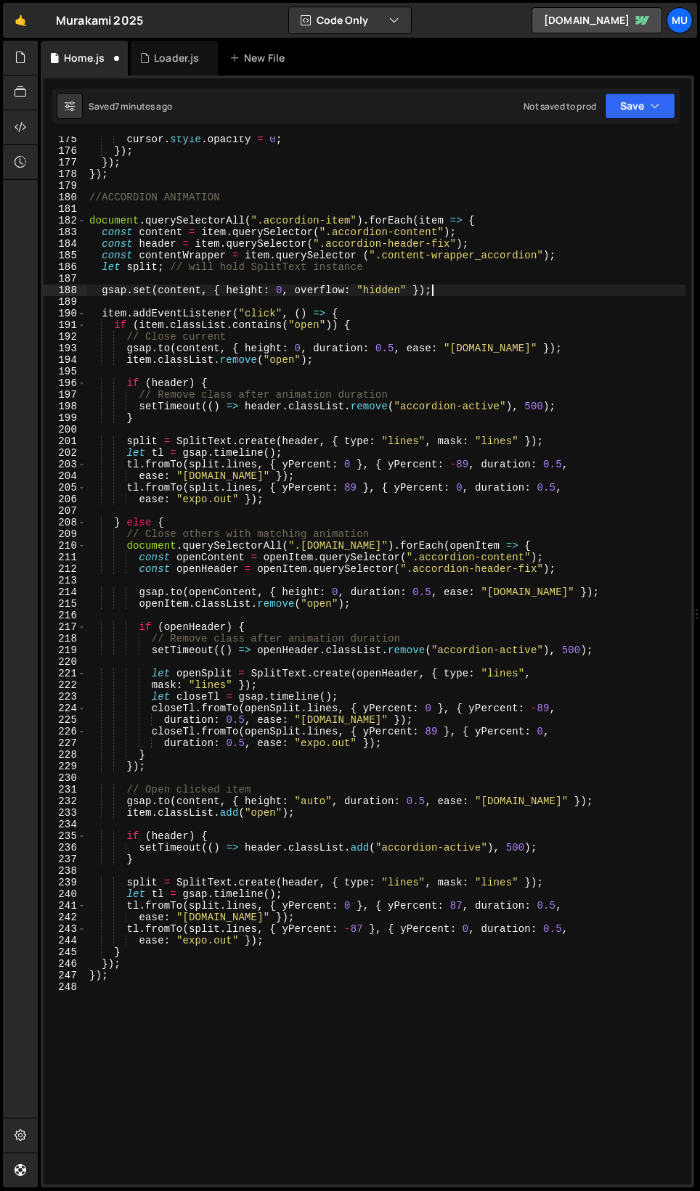
click at [442, 287] on div "cursor . style . opacity = 0 ; }) ; }) ; }) ; //ACCORDION ANIMATION document . …" at bounding box center [385, 669] width 599 height 1071
type textarea "gsap.set(content, { height: 0, overflow: "hidden" });"
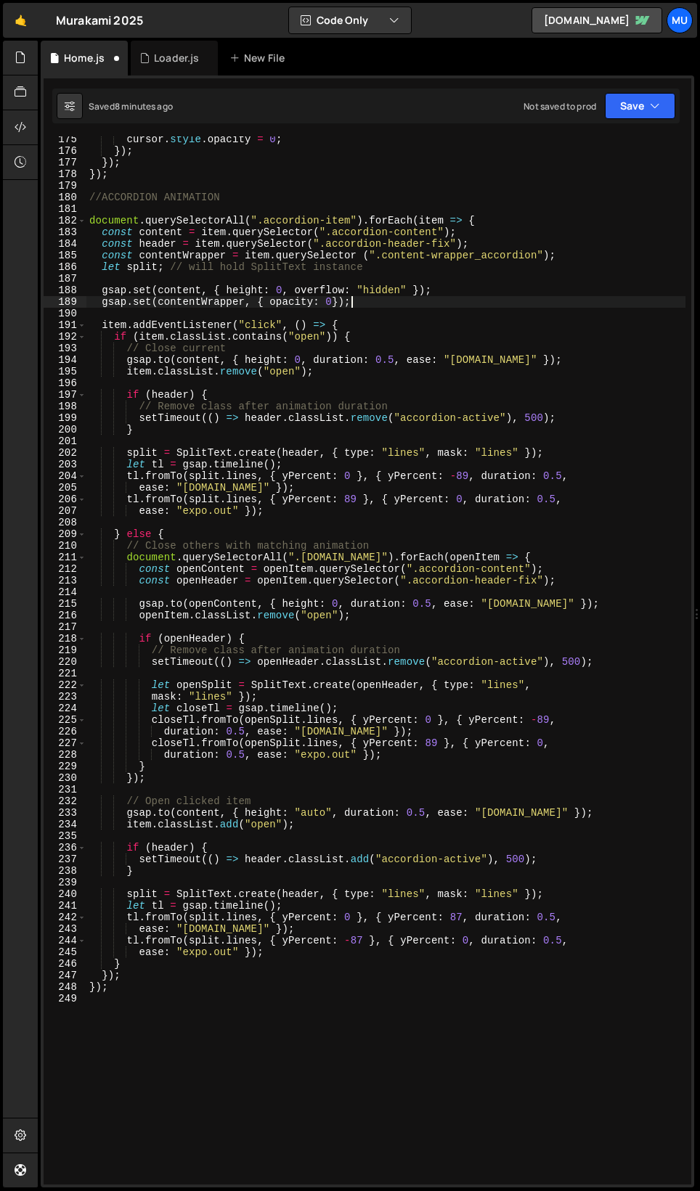
scroll to position [0, 17]
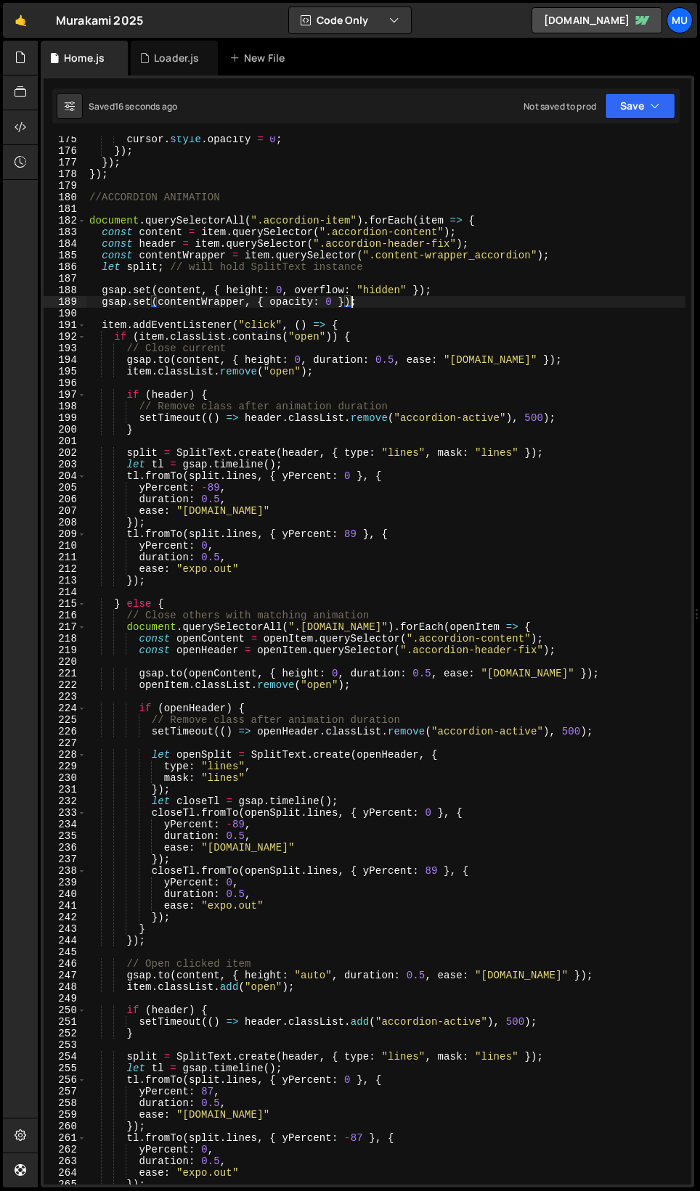
click at [224, 307] on div "cursor . style . opacity = 0 ; }) ; }) ; }) ; //ACCORDION ANIMATION document . …" at bounding box center [385, 669] width 599 height 1071
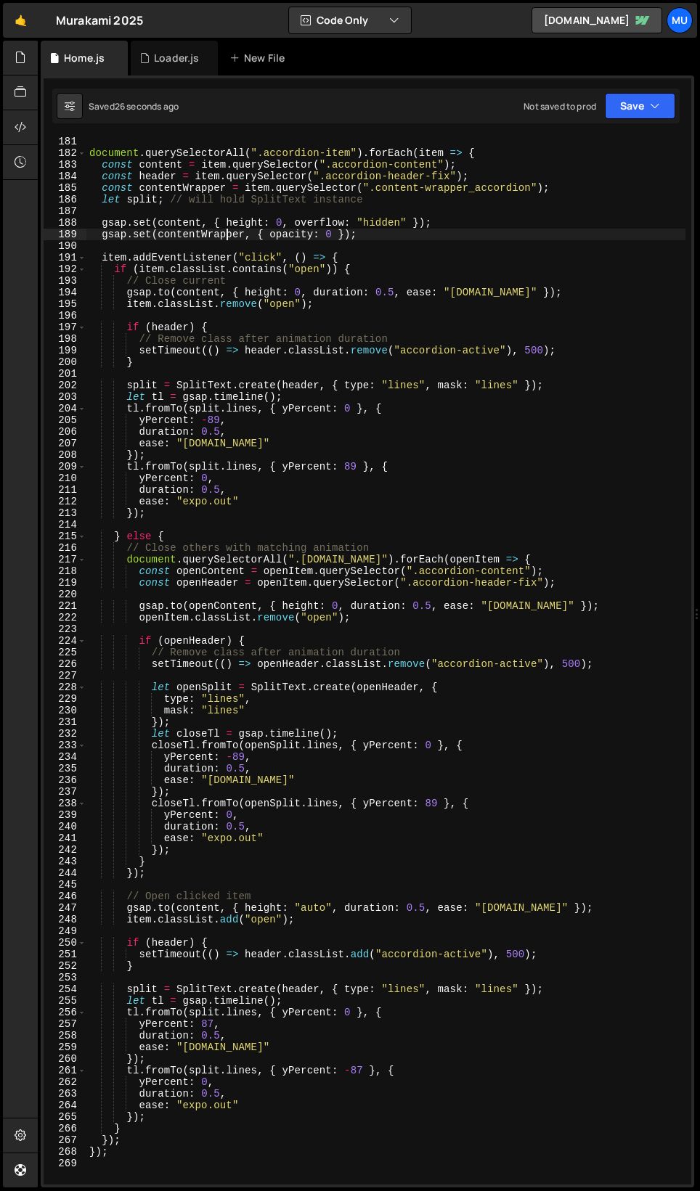
scroll to position [2161, 0]
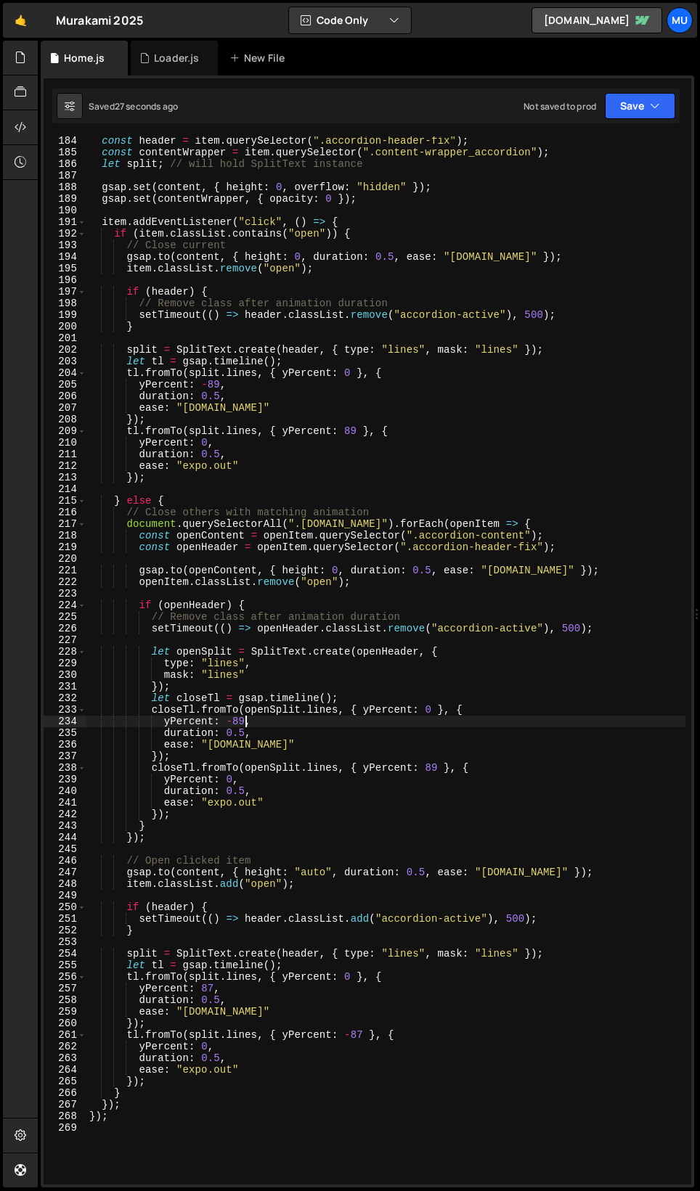
click at [245, 713] on div "const header = item . querySelector ( ".accordion-header-fix" ) ; const content…" at bounding box center [385, 670] width 599 height 1071
click at [433, 713] on div "const header = item . querySelector ( ".accordion-header-fix" ) ; const content…" at bounding box center [385, 670] width 599 height 1071
click at [215, 382] on div "const header = item . querySelector ( ".accordion-header-fix" ) ; const content…" at bounding box center [385, 670] width 599 height 1071
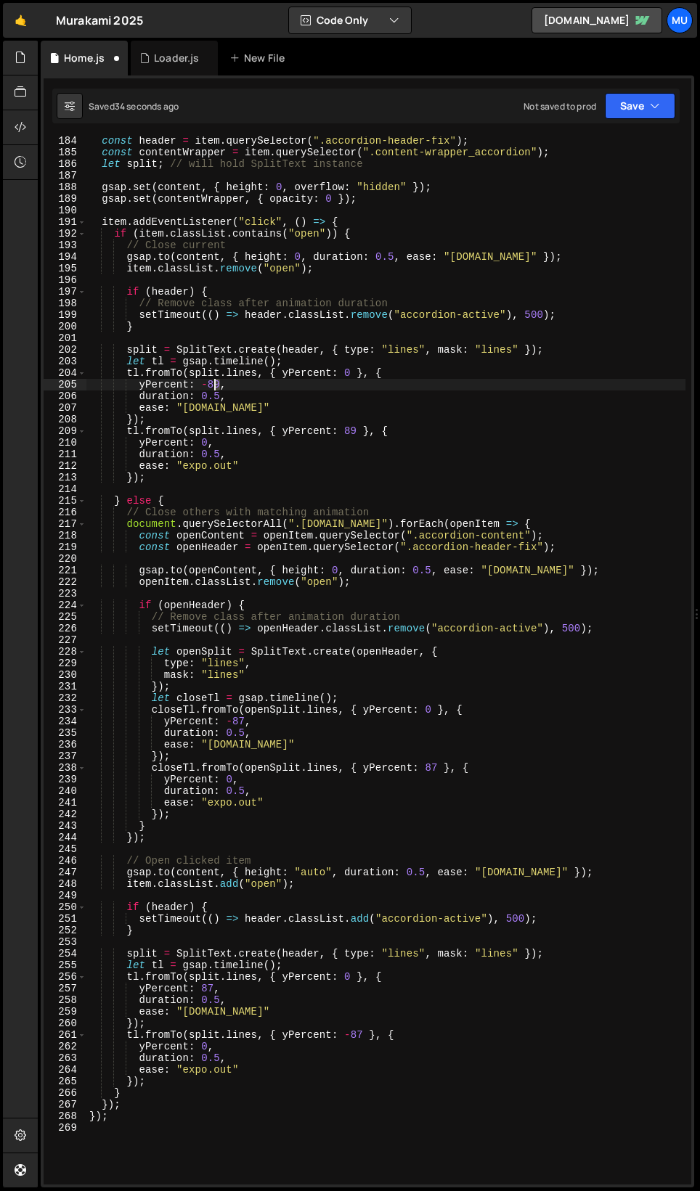
scroll to position [0, 9]
click at [351, 430] on div "const header = item . querySelector ( ".accordion-header-fix" ) ; const content…" at bounding box center [385, 670] width 599 height 1071
type textarea "tl.fromTo(split.lines, { yPercent: 87 }, {"
click at [261, 494] on div "const header = item . querySelector ( ".accordion-header-fix" ) ; const content…" at bounding box center [385, 670] width 599 height 1071
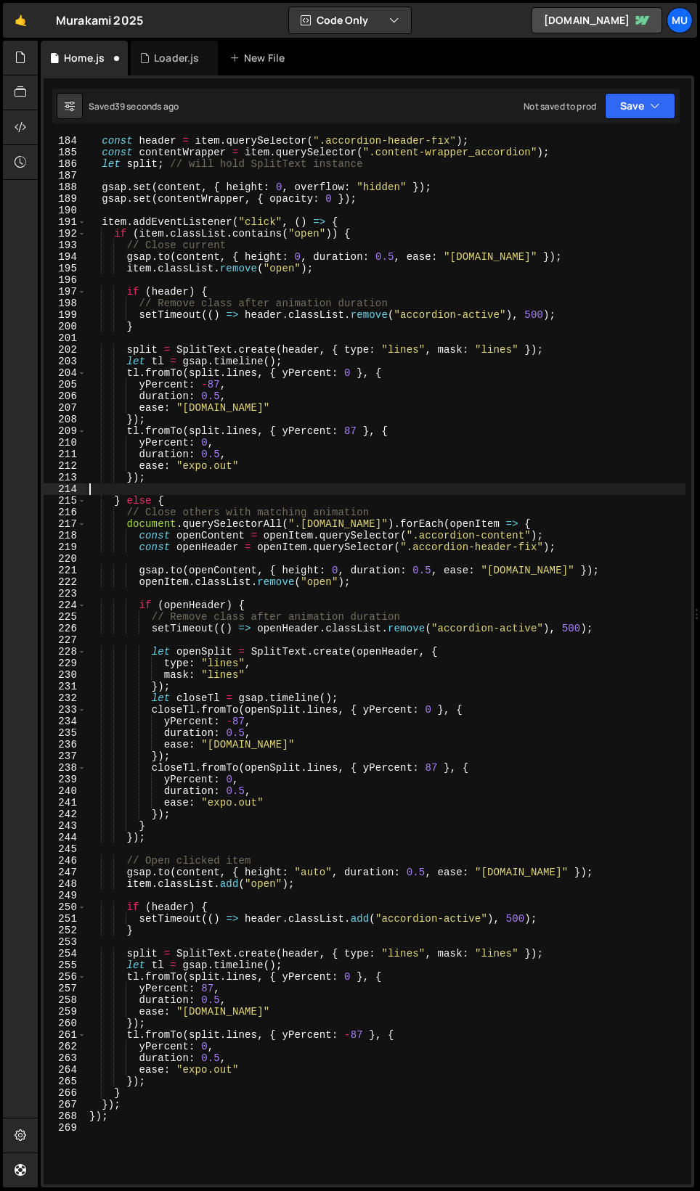
scroll to position [0, 0]
